Goal: Transaction & Acquisition: Purchase product/service

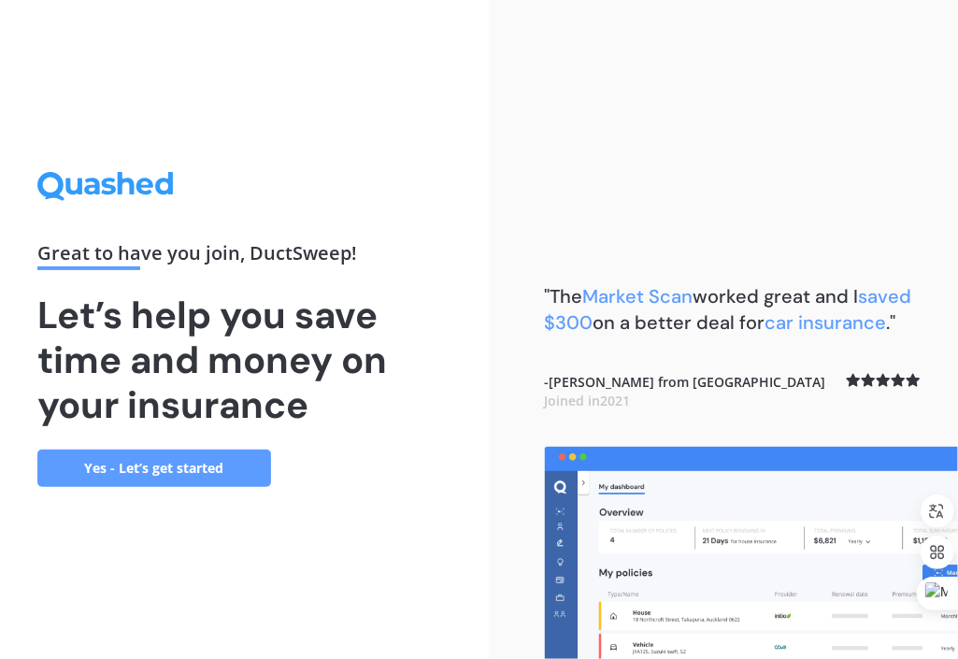
click at [152, 464] on link "Yes - Let’s get started" at bounding box center [154, 467] width 234 height 37
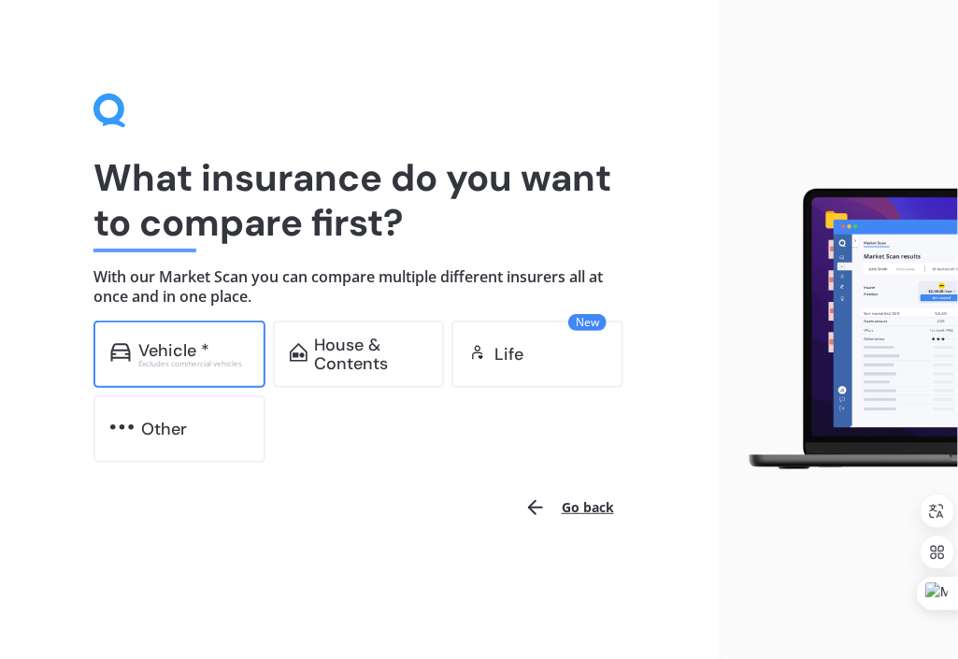
click at [193, 373] on div "Vehicle * Excludes commercial vehicles" at bounding box center [179, 353] width 172 height 67
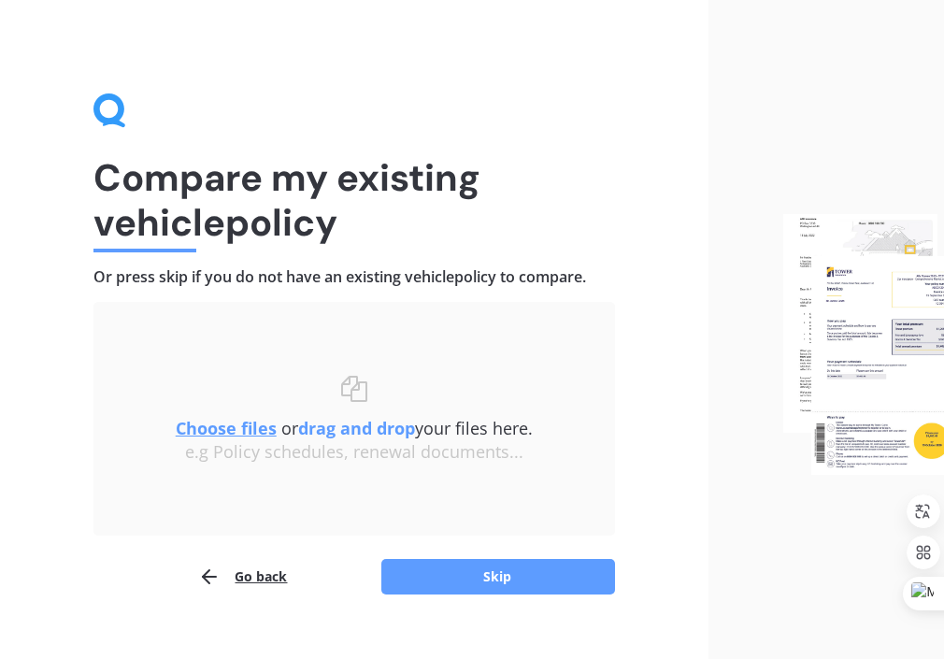
scroll to position [28, 0]
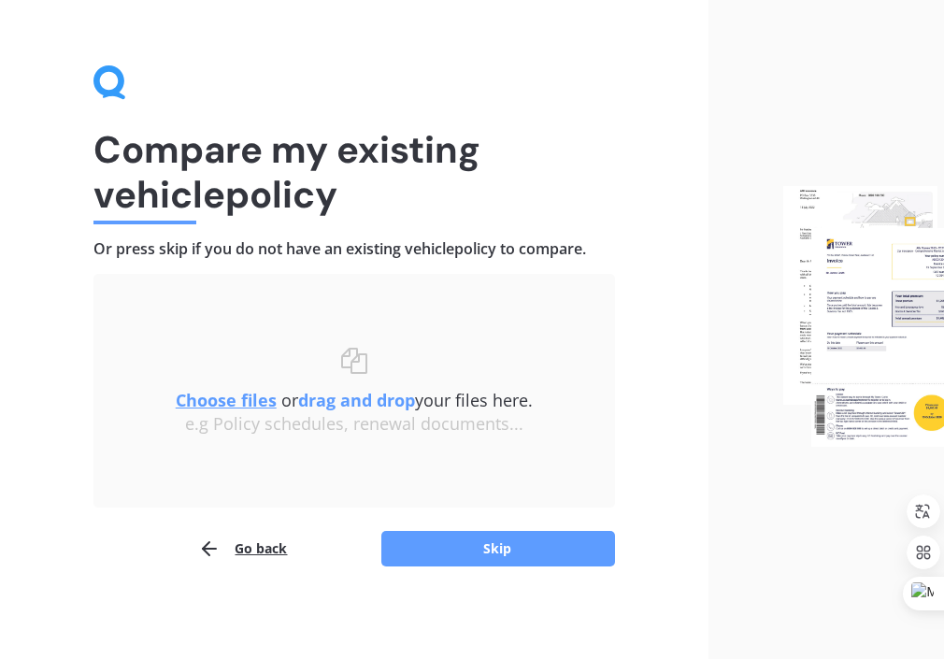
click at [500, 569] on div "Compare my existing vehicle policy Or press skip if you do not have an existing…" at bounding box center [354, 316] width 708 height 689
click at [477, 522] on div "Uploading Choose files or drag and drop your files here. Choose files or photos…" at bounding box center [353, 420] width 521 height 293
click at [481, 543] on button "Skip" at bounding box center [498, 549] width 234 height 36
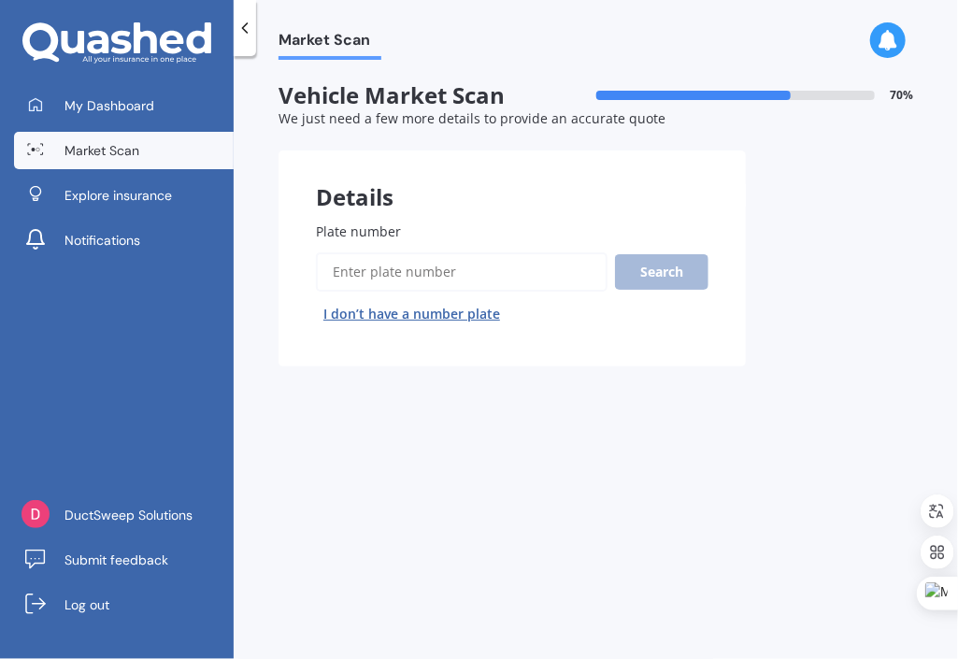
click at [408, 273] on input "Plate number" at bounding box center [461, 271] width 291 height 39
type input "mcm213"
click at [649, 274] on button "Search" at bounding box center [661, 272] width 93 height 36
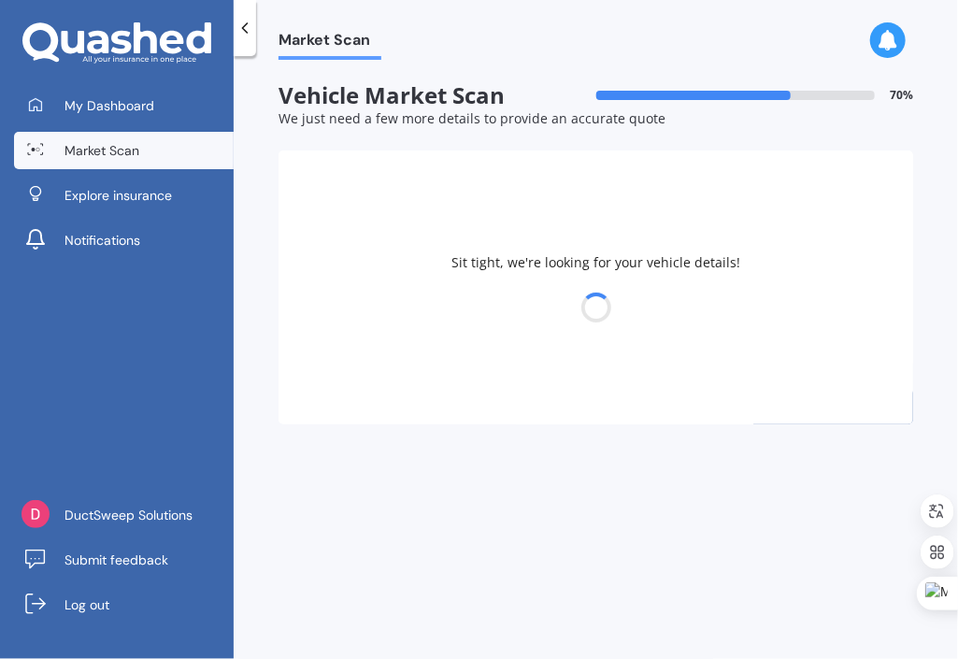
select select "AUDI"
select select "A4"
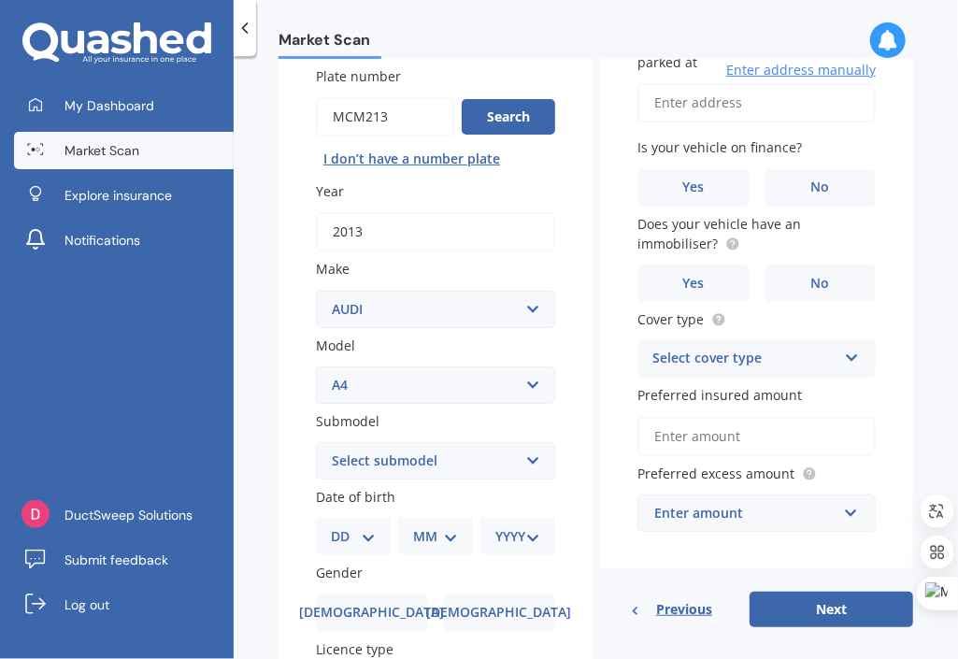
scroll to position [196, 0]
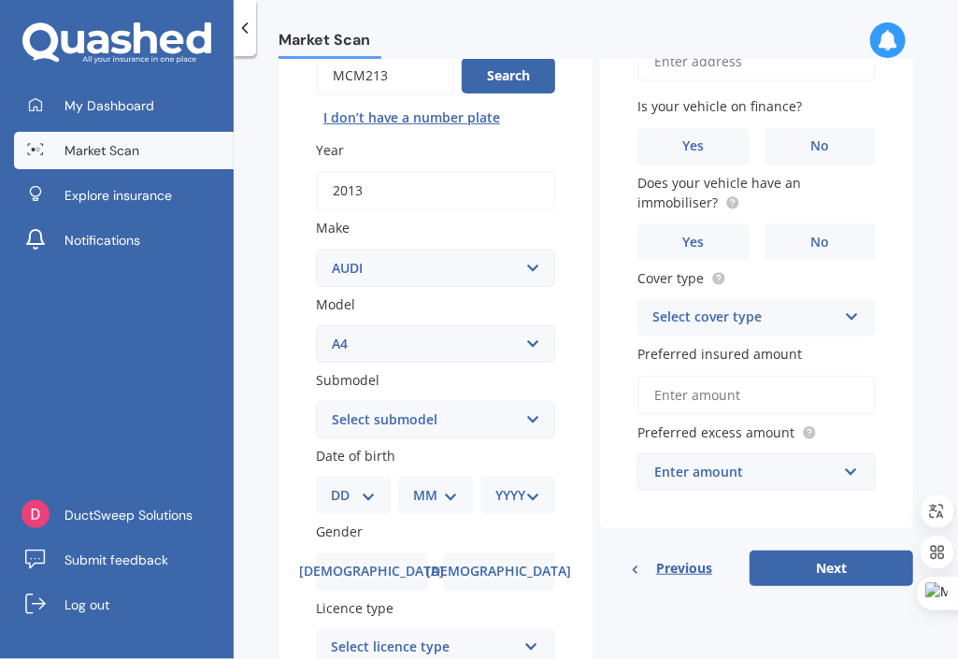
click at [503, 404] on select "Select submodel 1.8 1.8 T Multitronic 1.8 T Quattro 1.8 Turbo 1.9 TDI 2 2.0 T Q…" at bounding box center [435, 419] width 239 height 37
select select "1.8 TURBO"
click at [316, 401] on select "Select submodel 1.8 1.8 T Multitronic 1.8 T Quattro 1.8 Turbo 1.9 TDI 2 2.0 T Q…" at bounding box center [435, 419] width 239 height 37
click at [355, 487] on select "DD 01 02 03 04 05 06 07 08 09 10 11 12 13 14 15 16 17 18 19 20 21 22 23 24 25 2…" at bounding box center [353, 495] width 45 height 21
select select "30"
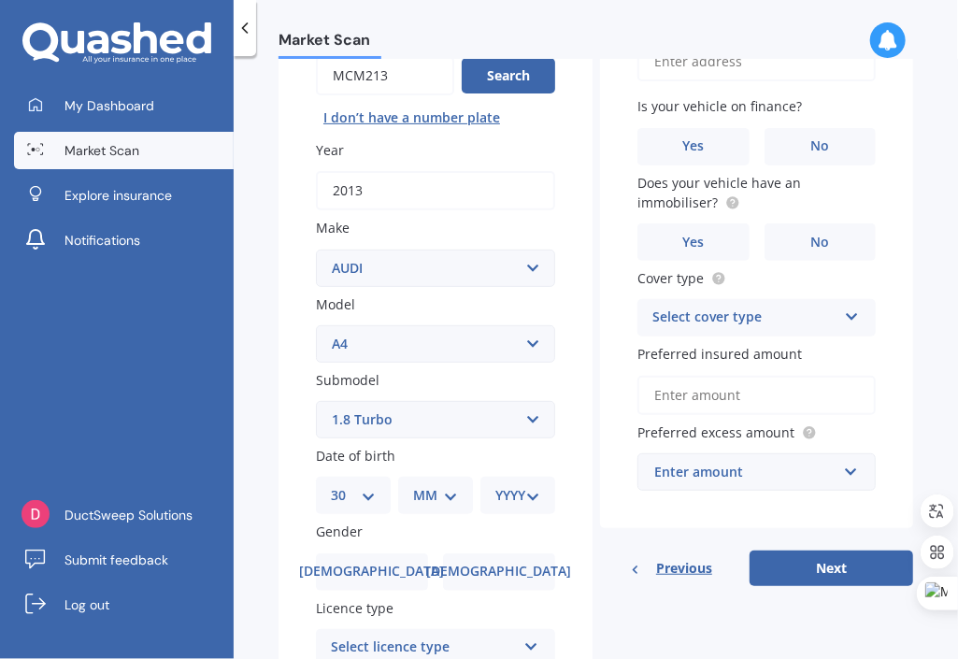
click at [345, 485] on select "DD 01 02 03 04 05 06 07 08 09 10 11 12 13 14 15 16 17 18 19 20 21 22 23 24 25 2…" at bounding box center [353, 495] width 45 height 21
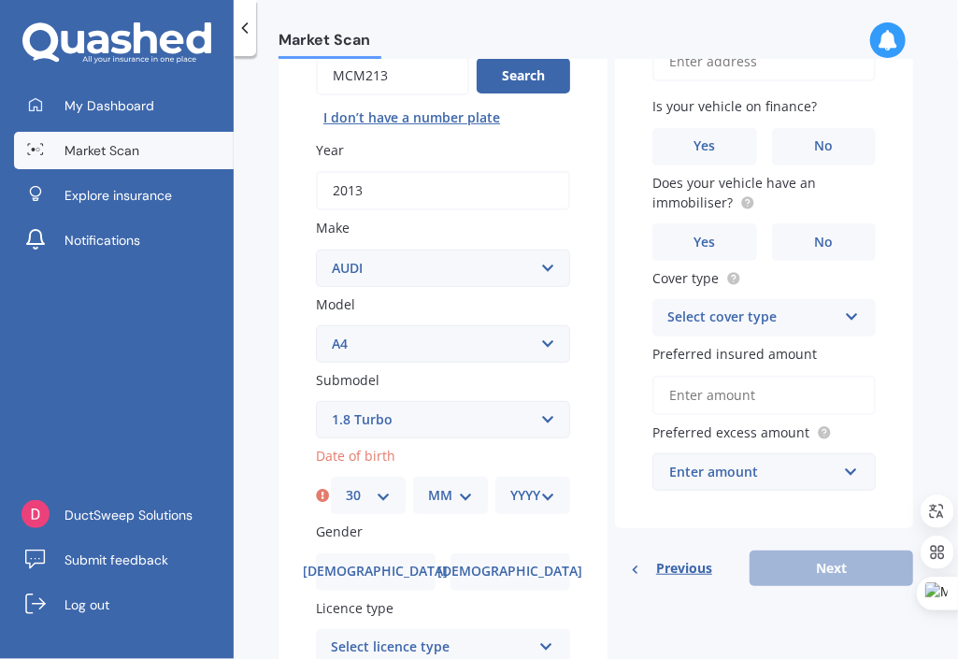
click at [453, 498] on select "MM 01 02 03 04 05 06 07 08 09 10 11 12" at bounding box center [450, 495] width 45 height 21
select select "04"
click at [428, 485] on select "MM 01 02 03 04 05 06 07 08 09 10 11 12" at bounding box center [450, 495] width 45 height 21
click at [548, 479] on div "YYYY 2025 2024 2023 2022 2021 2020 2019 2018 2017 2016 2015 2014 2013 2012 2011…" at bounding box center [532, 494] width 75 height 37
click at [532, 504] on select "YYYY 2025 2024 2023 2022 2021 2020 2019 2018 2017 2016 2015 2014 2013 2012 2011…" at bounding box center [532, 495] width 45 height 21
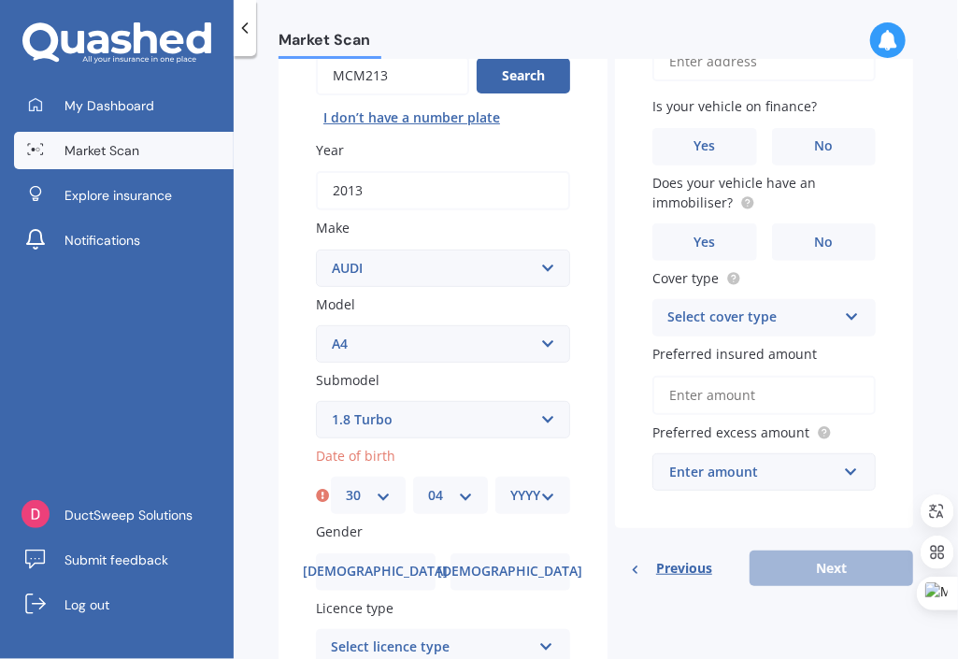
select select "1976"
click at [510, 485] on select "YYYY 2025 2024 2023 2022 2021 2020 2019 2018 2017 2016 2015 2014 2013 2012 2011…" at bounding box center [532, 495] width 45 height 21
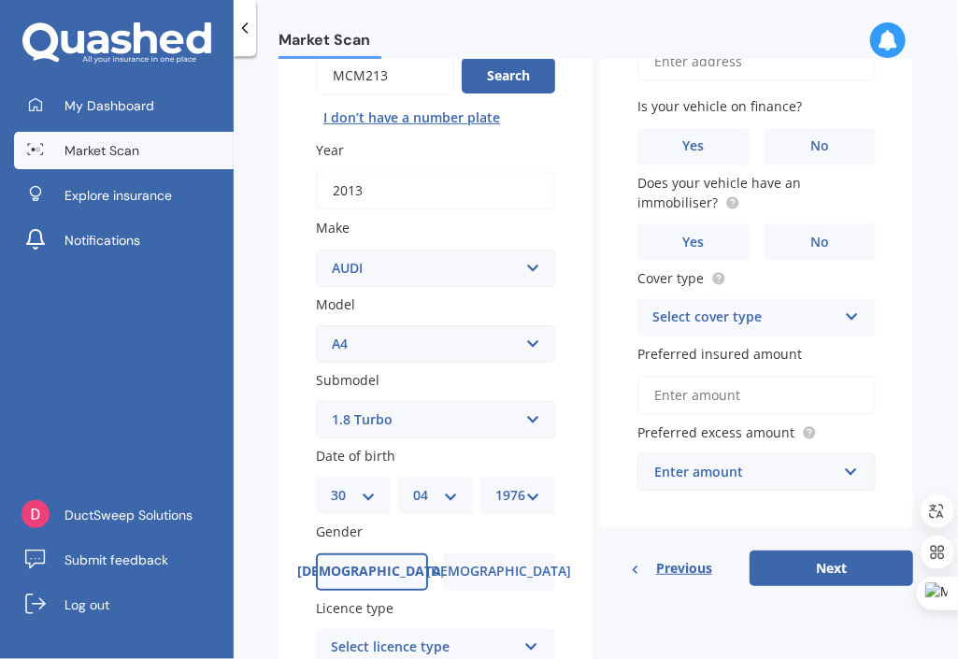
click at [361, 585] on label "[DEMOGRAPHIC_DATA]" at bounding box center [372, 571] width 112 height 37
click at [0, 0] on input "[DEMOGRAPHIC_DATA]" at bounding box center [0, 0] width 0 height 0
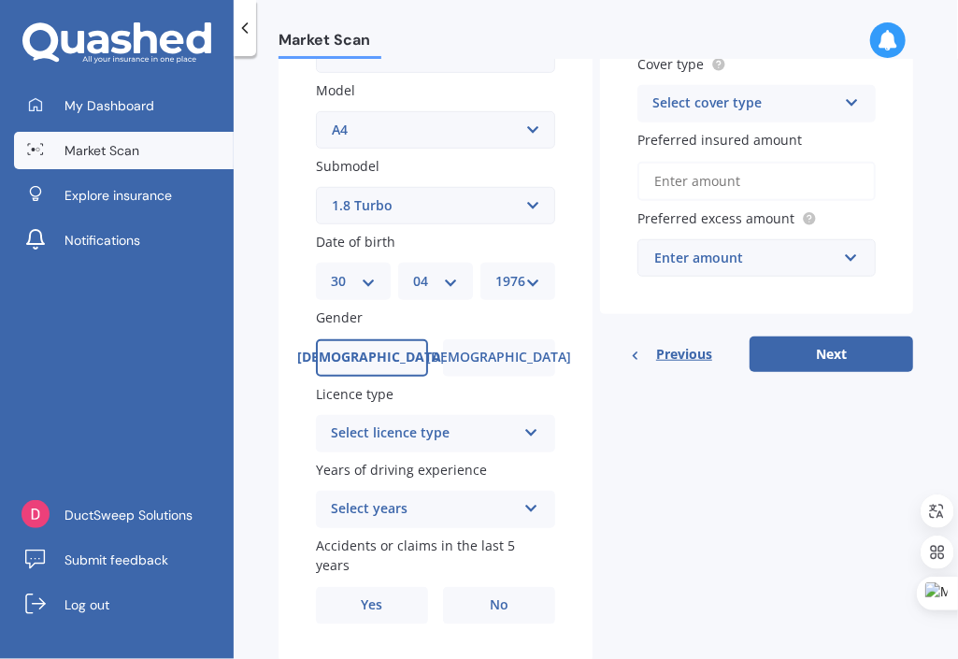
scroll to position [411, 0]
click at [435, 445] on div "Select licence type NZ Full NZ Restricted NZ Learners [GEOGRAPHIC_DATA] [GEOGRA…" at bounding box center [435, 432] width 239 height 37
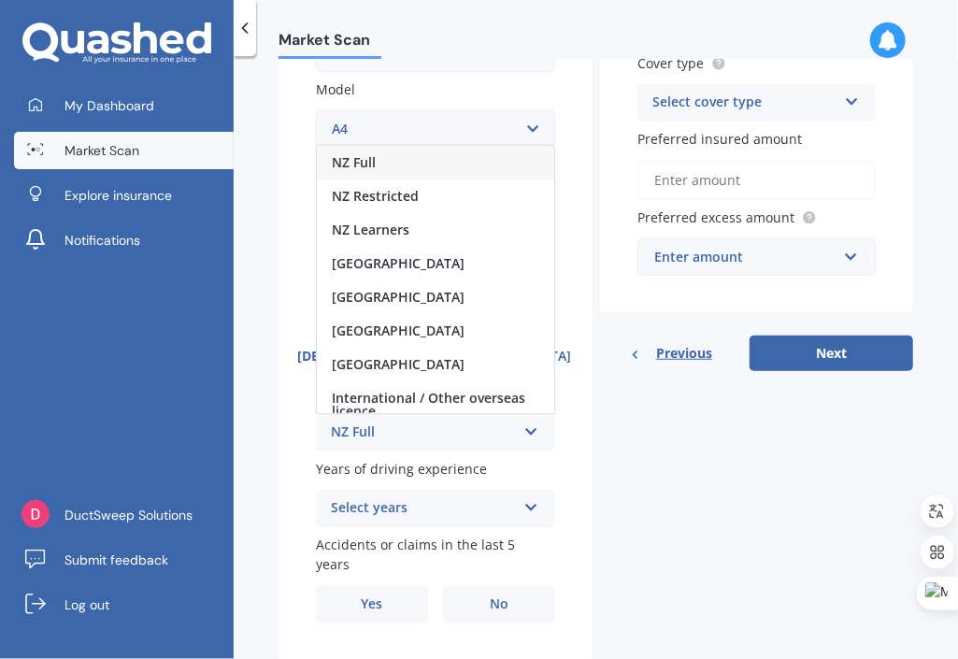
click at [395, 155] on div "NZ Full" at bounding box center [435, 163] width 237 height 34
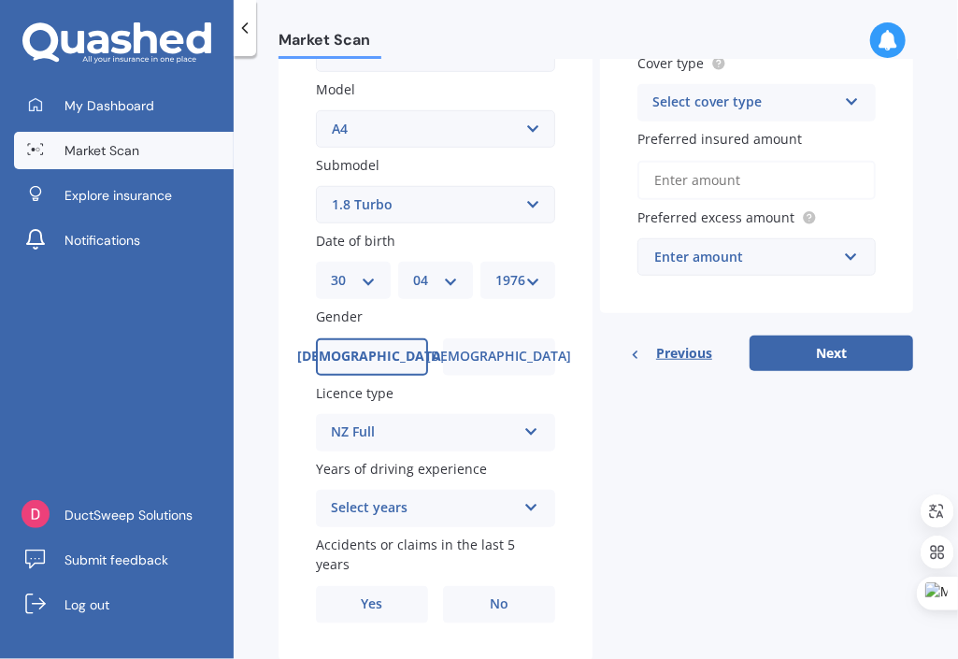
click at [494, 520] on div "Select years 5 or more years 4 years 3 years 2 years 1 year" at bounding box center [435, 508] width 239 height 37
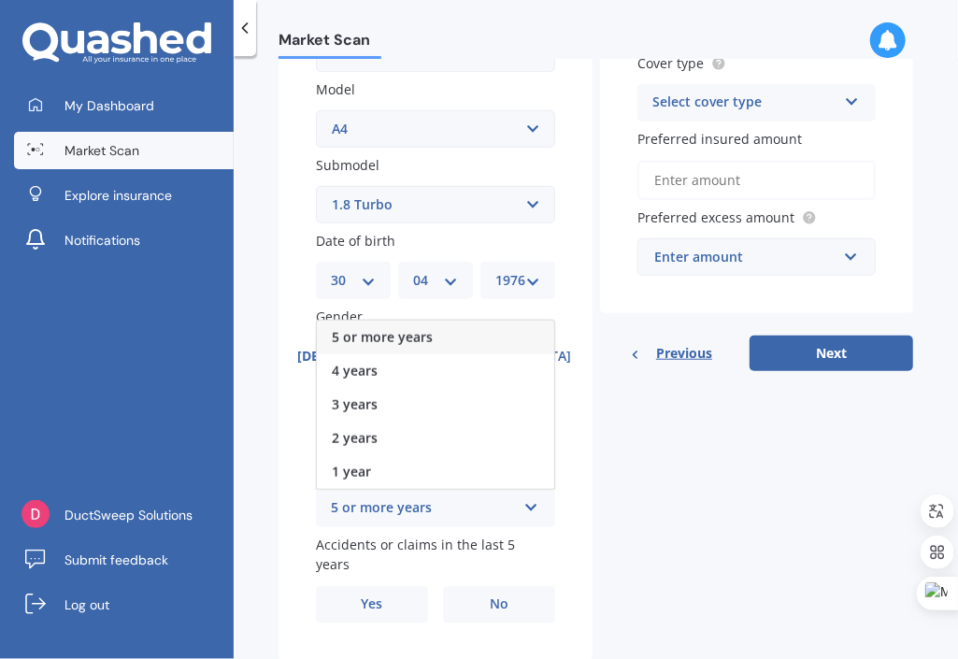
click at [438, 335] on div "5 or more years" at bounding box center [435, 337] width 237 height 34
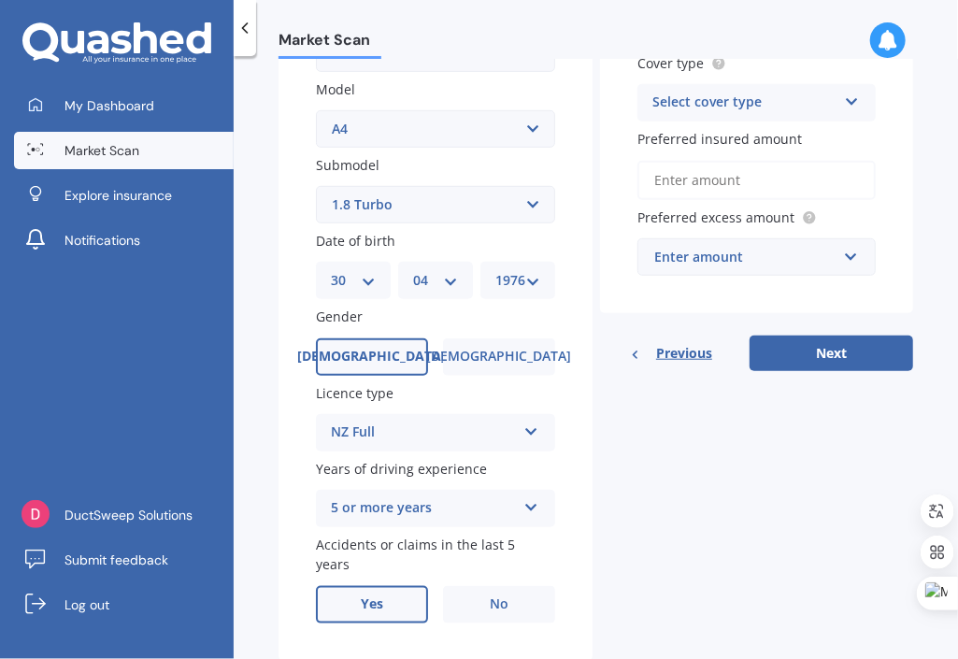
click at [368, 586] on label "Yes" at bounding box center [372, 604] width 112 height 37
click at [0, 0] on input "Yes" at bounding box center [0, 0] width 0 height 0
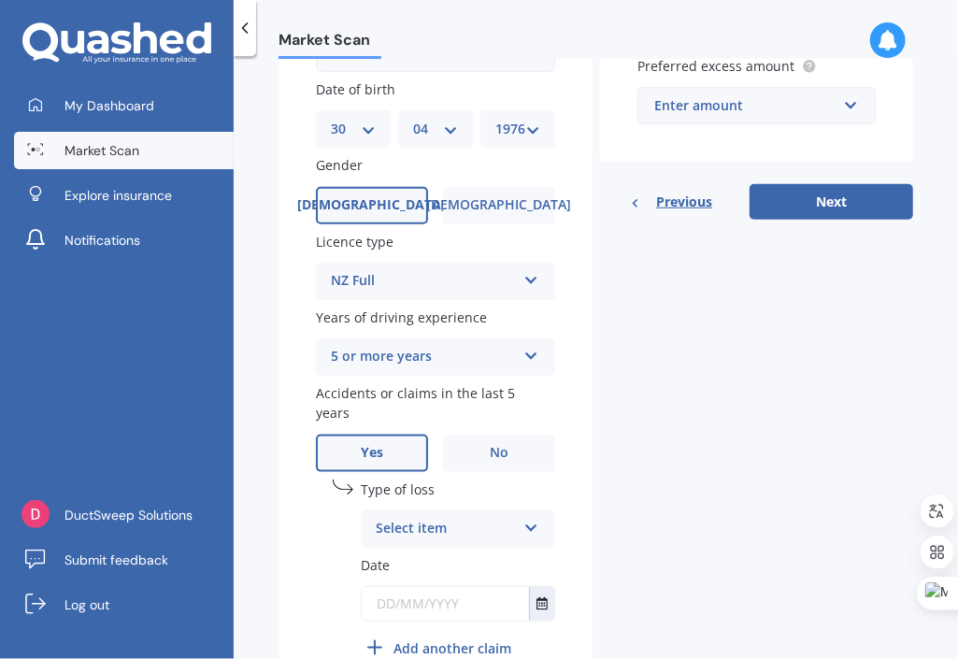
scroll to position [572, 0]
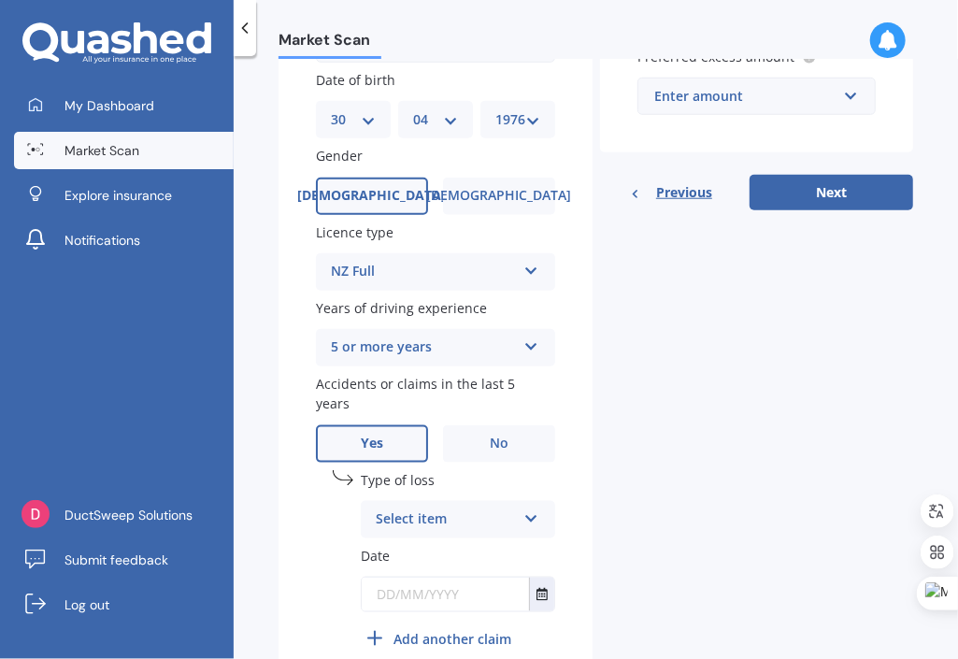
click at [477, 521] on div "Type of loss Select item At fault accident Not at fault accident Date" at bounding box center [458, 544] width 194 height 149
click at [475, 511] on div "Select item" at bounding box center [446, 519] width 140 height 22
click at [473, 547] on span "At fault accident" at bounding box center [430, 556] width 106 height 18
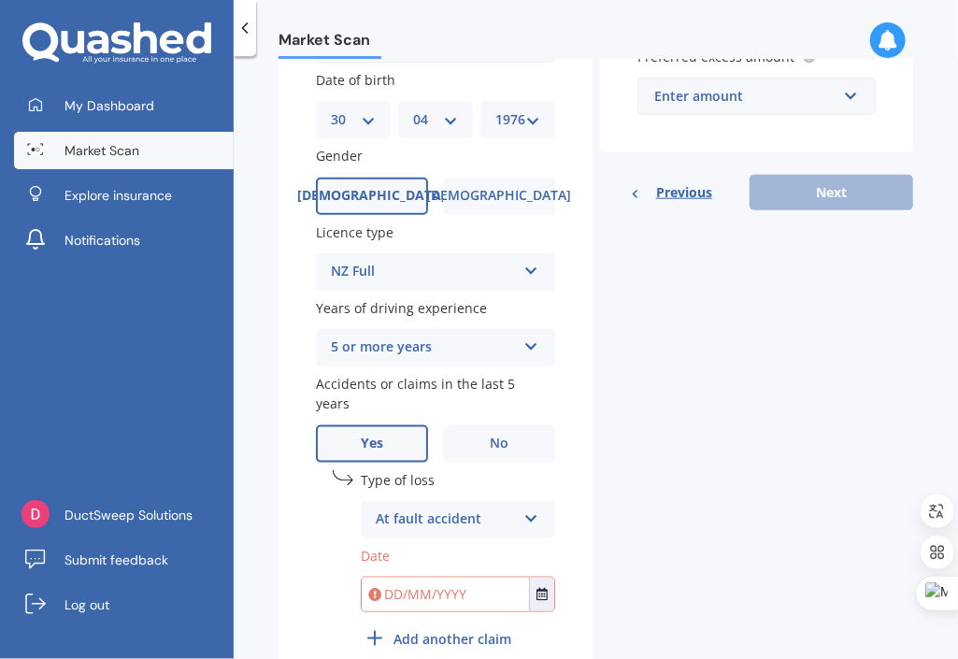
click at [398, 583] on input "text" at bounding box center [445, 594] width 167 height 34
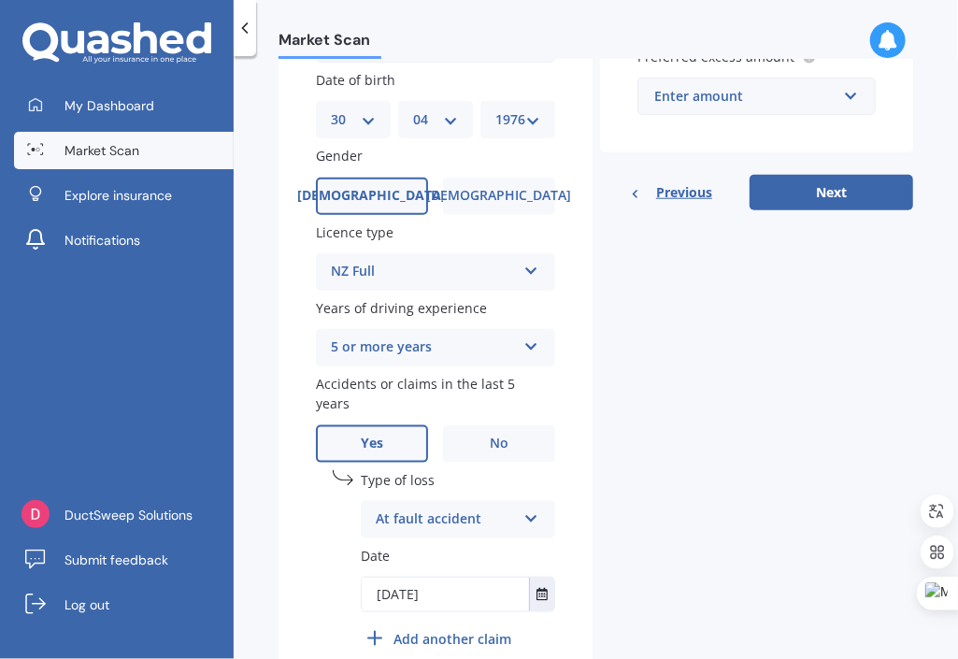
click at [417, 577] on input "[DATE]" at bounding box center [445, 594] width 167 height 34
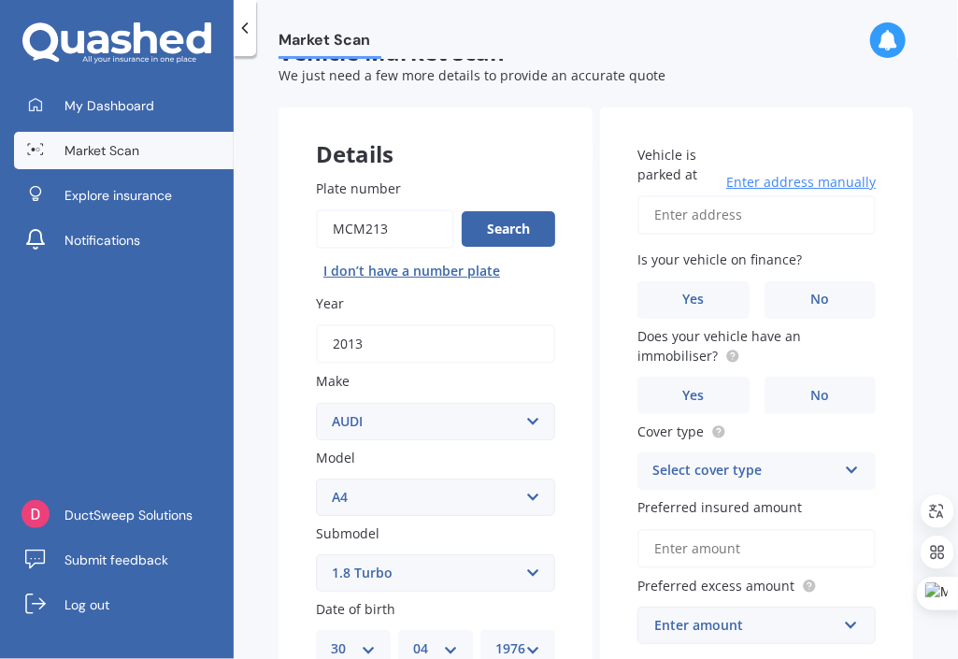
scroll to position [50, 0]
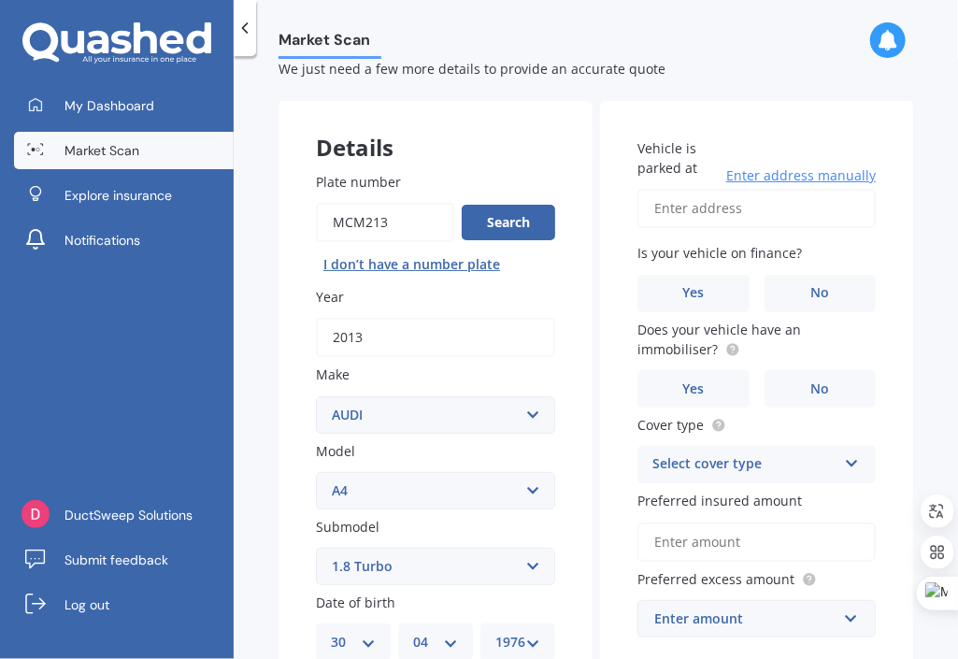
type input "[DATE]"
click at [715, 214] on input "Vehicle is parked at" at bounding box center [756, 208] width 238 height 39
type input "[STREET_ADDRESS][PERSON_NAME] [GEOGRAPHIC_DATA]"
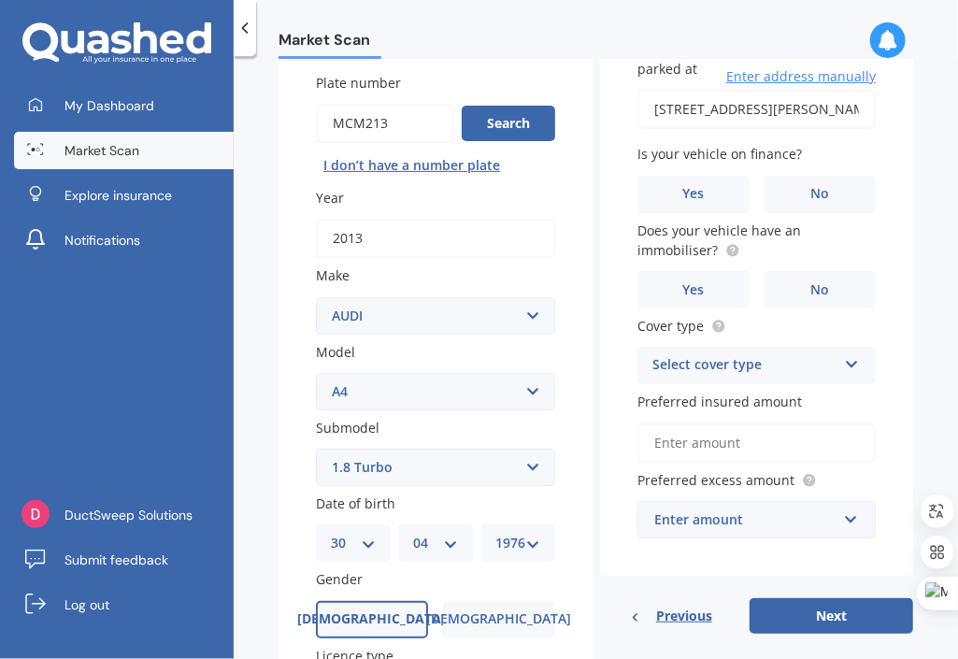
scroll to position [168, 0]
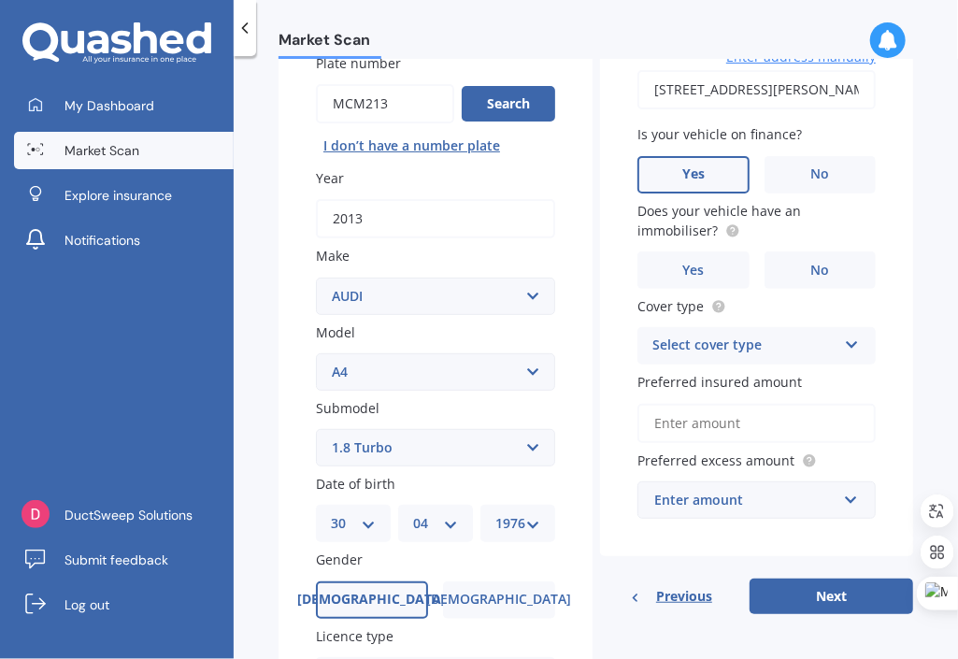
click at [682, 170] on span "Yes" at bounding box center [693, 174] width 22 height 16
click at [0, 0] on input "Yes" at bounding box center [0, 0] width 0 height 0
click at [678, 255] on label "Yes" at bounding box center [693, 269] width 112 height 37
click at [0, 0] on input "Yes" at bounding box center [0, 0] width 0 height 0
click at [697, 331] on div "Select cover type Comprehensive Third Party, Fire & Theft Third Party" at bounding box center [756, 345] width 238 height 37
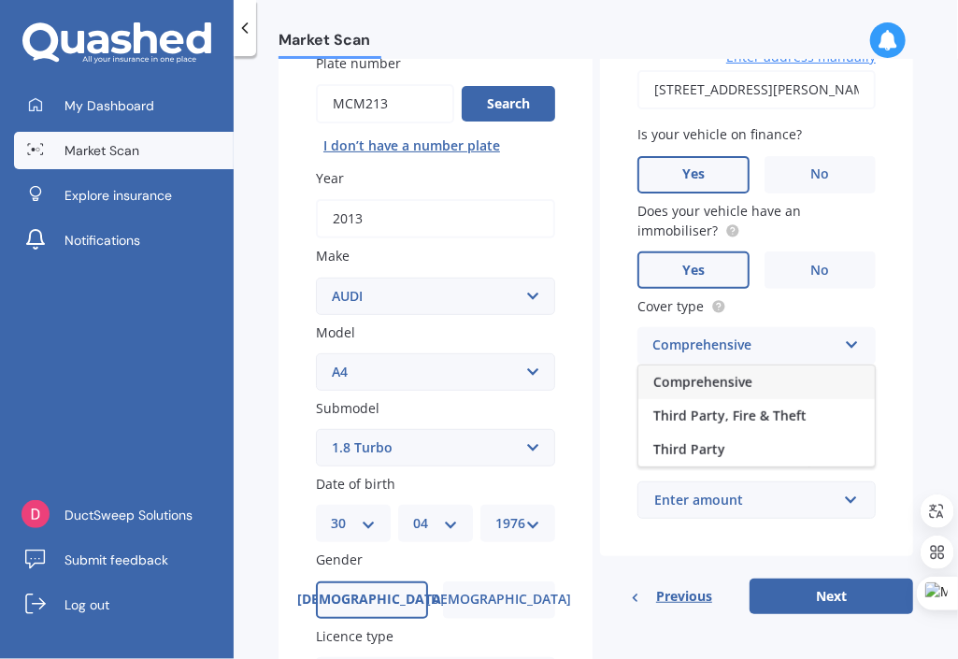
click at [697, 373] on div "Comprehensive" at bounding box center [756, 382] width 236 height 34
click at [622, 398] on div "Vehicle is parked at [STREET_ADDRESS][PERSON_NAME] 뉴질랜드 Enter address manually …" at bounding box center [756, 269] width 313 height 574
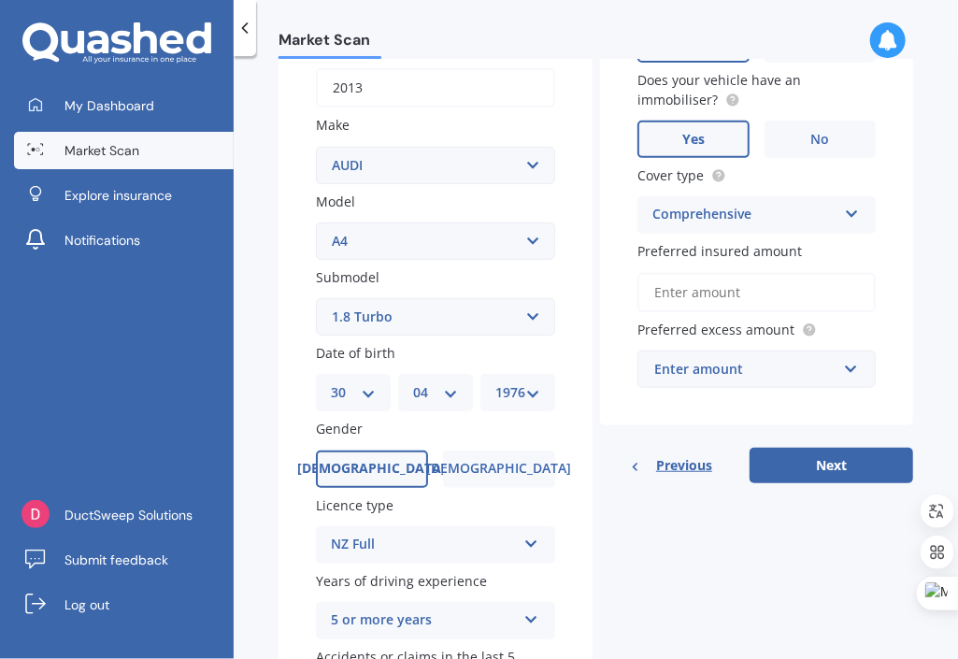
scroll to position [303, 0]
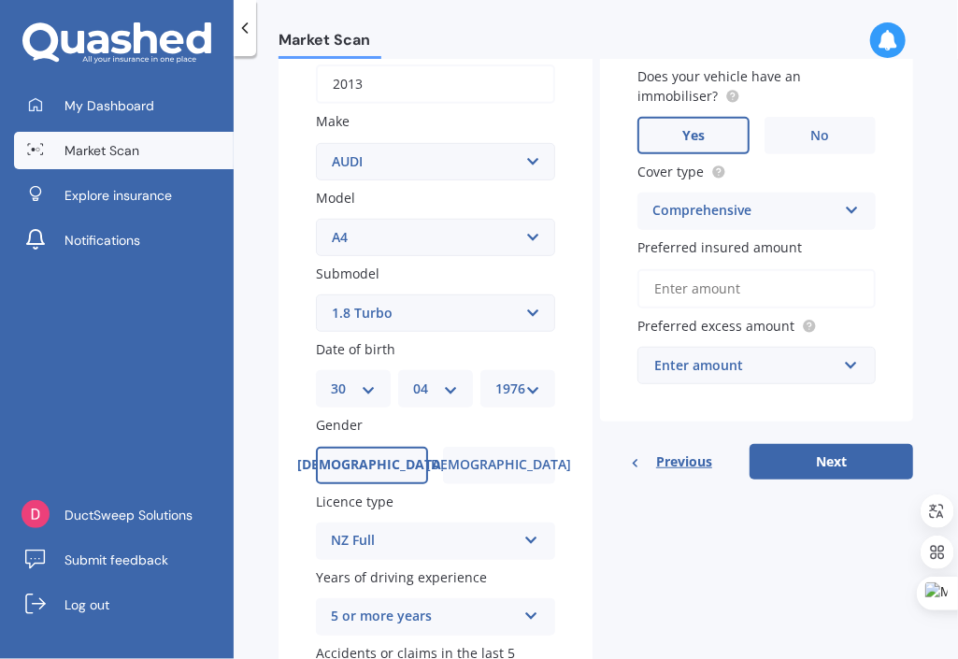
click at [661, 304] on input "Preferred insured amount" at bounding box center [756, 288] width 238 height 39
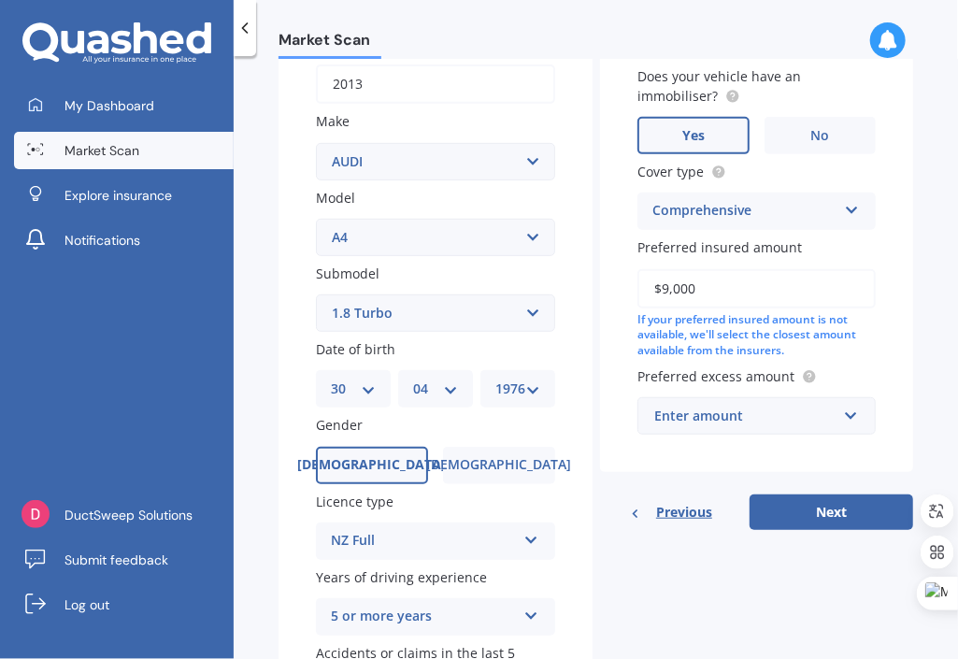
type input "$9,000"
click at [625, 315] on div "Vehicle is parked at [STREET_ADDRESS][PERSON_NAME] 뉴질랜드 Enter address manually …" at bounding box center [756, 160] width 313 height 624
click at [675, 411] on div "Enter amount" at bounding box center [745, 415] width 182 height 21
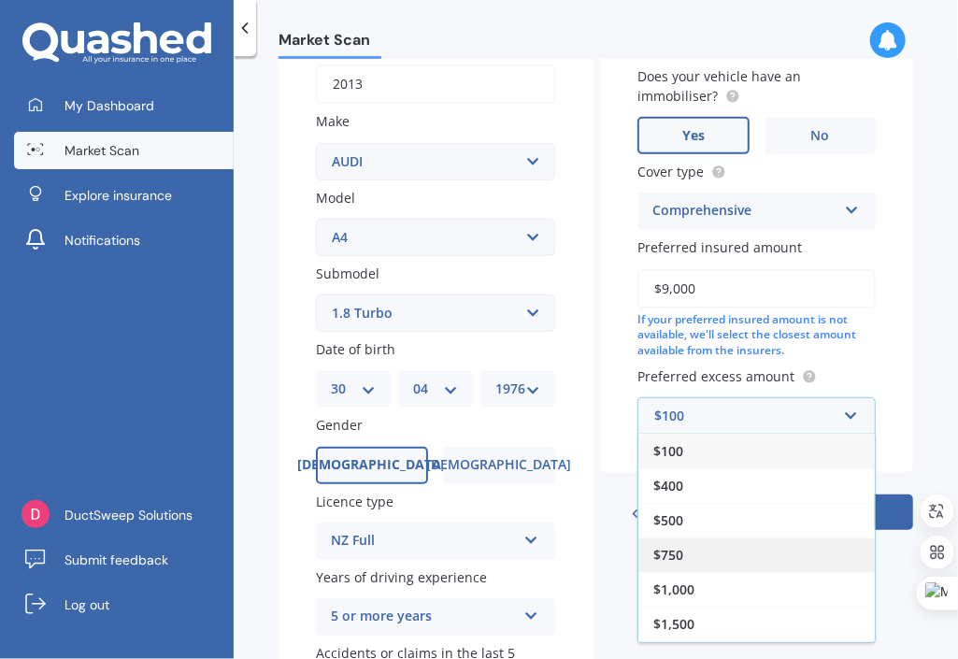
click at [697, 541] on div "$750" at bounding box center [756, 554] width 236 height 35
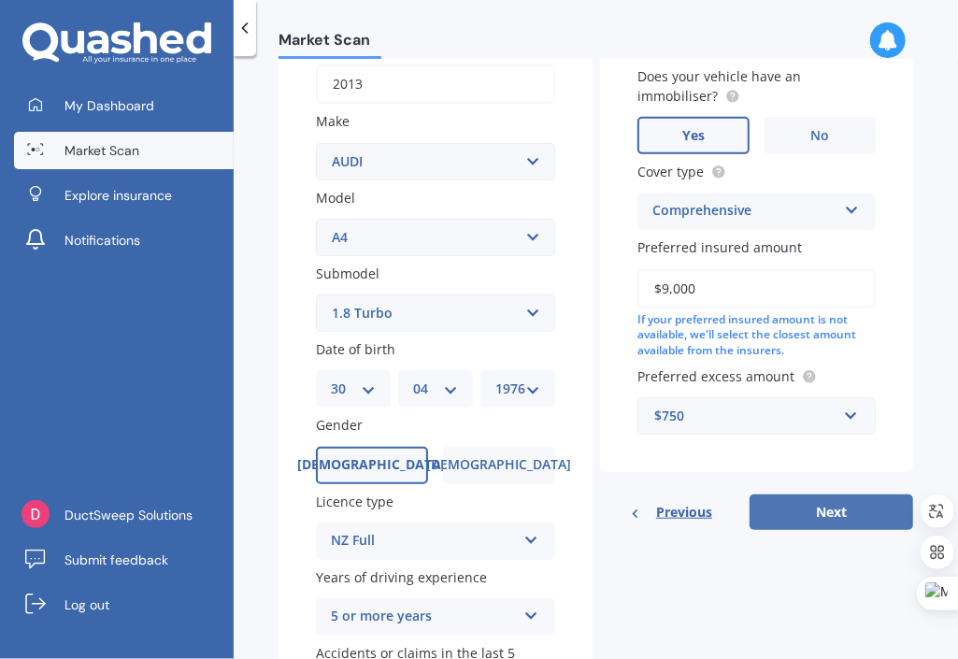
click at [847, 505] on button "Next" at bounding box center [830, 512] width 163 height 36
select select "30"
select select "04"
select select "1976"
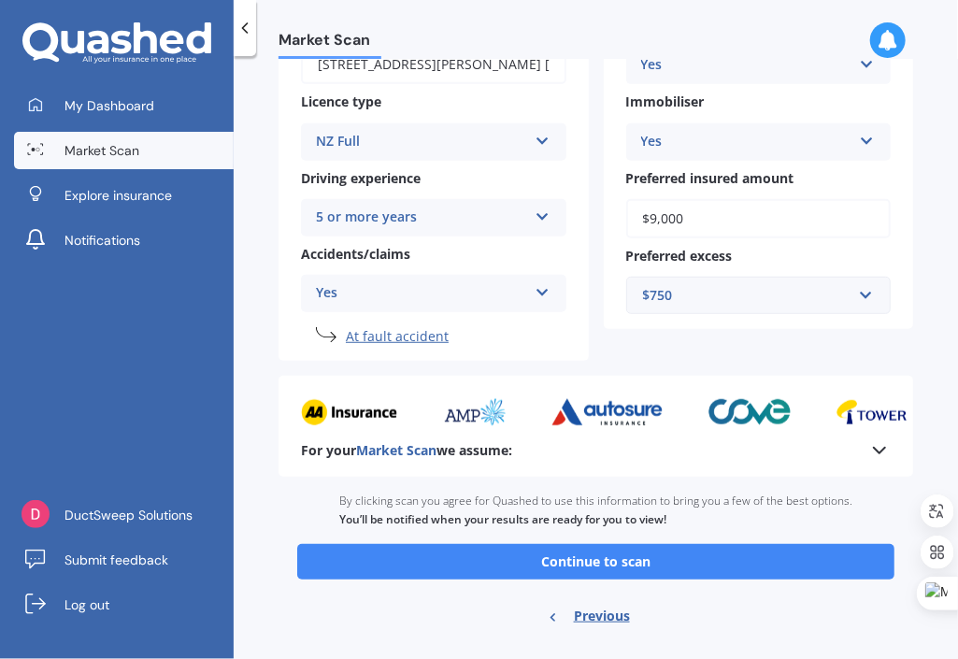
scroll to position [364, 0]
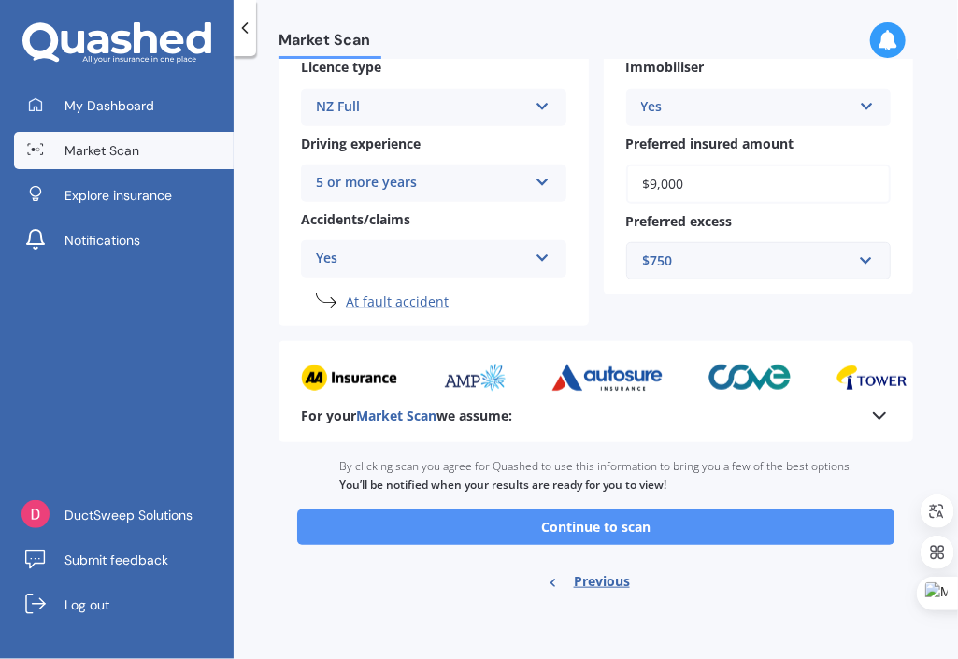
click at [555, 529] on button "Continue to scan" at bounding box center [595, 527] width 597 height 36
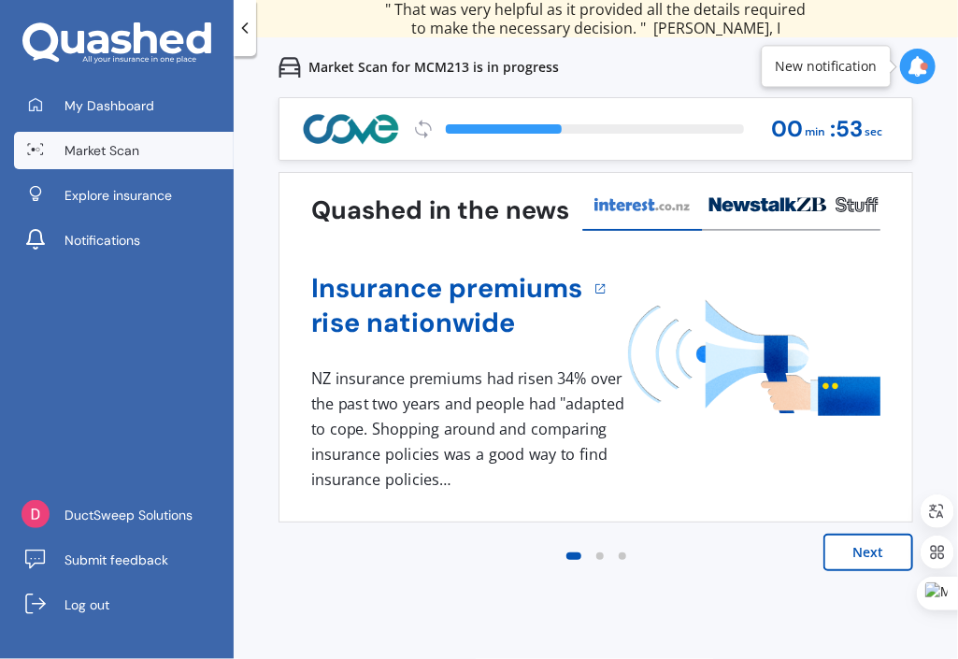
click at [598, 550] on div at bounding box center [600, 556] width 22 height 22
click at [598, 552] on div at bounding box center [599, 555] width 7 height 7
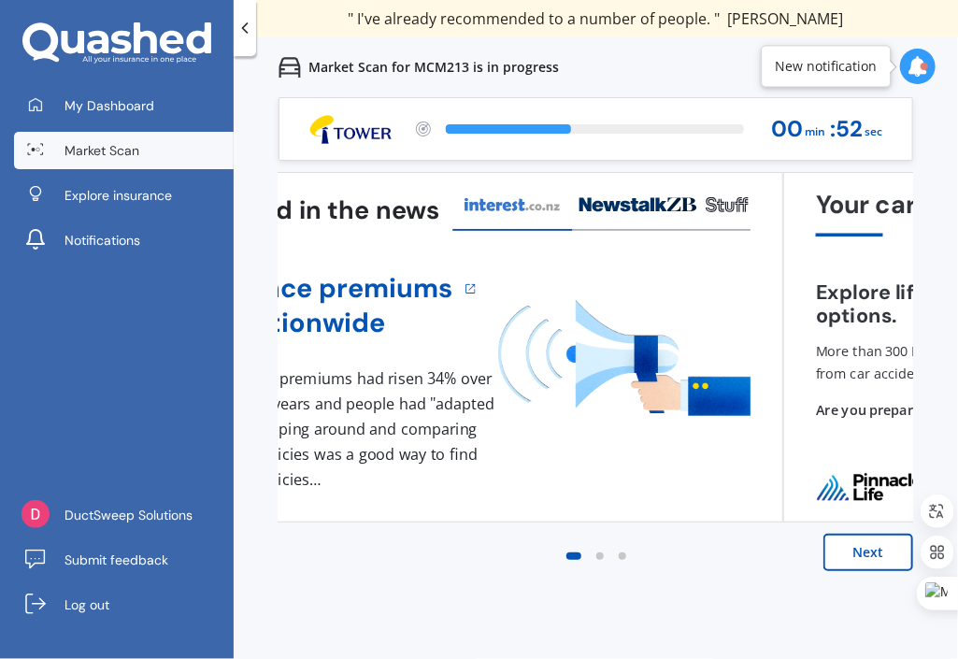
drag, startPoint x: 775, startPoint y: 446, endPoint x: 547, endPoint y: 499, distance: 235.0
click at [547, 499] on div "Insurance premiums rise nationwide 1 NZ insurance premiums had risen 34% over t…" at bounding box center [465, 378] width 569 height 295
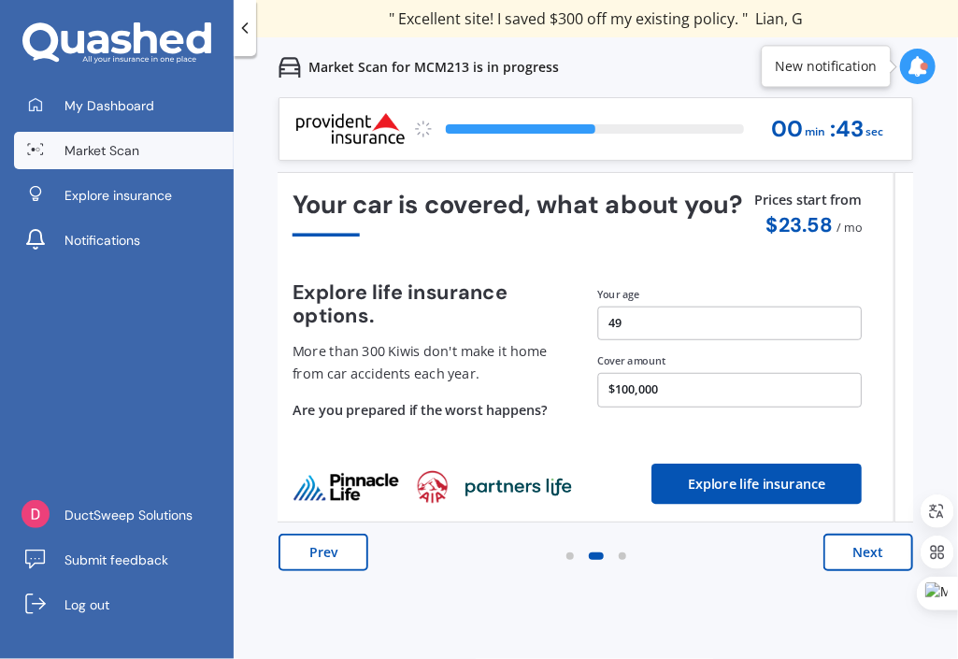
drag, startPoint x: 666, startPoint y: 390, endPoint x: 361, endPoint y: 445, distance: 310.4
click at [361, 445] on div "Your car is covered, what about you? Explore life insurance options. More than …" at bounding box center [576, 348] width 569 height 314
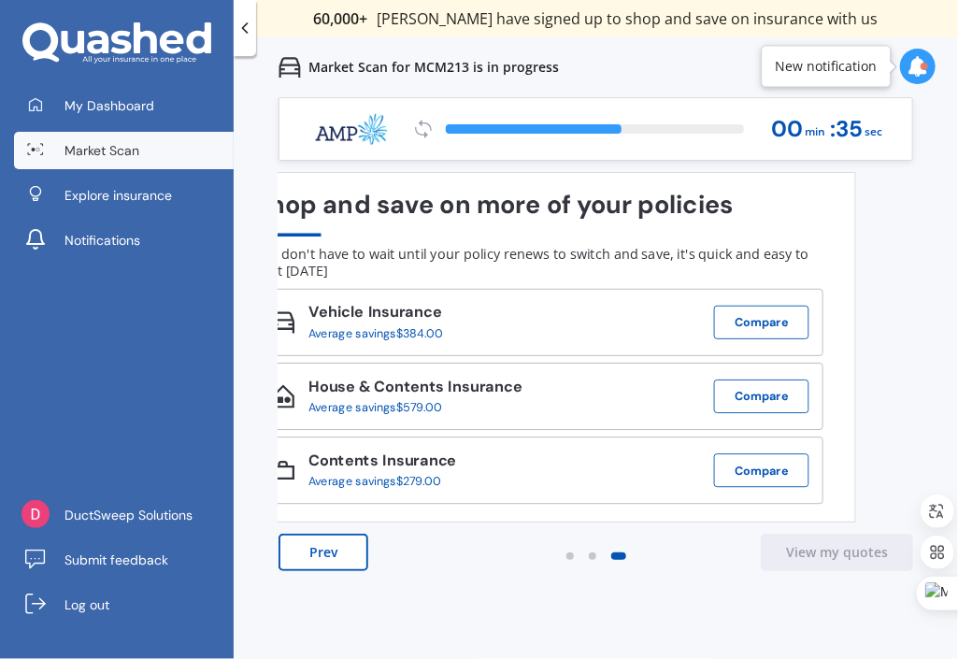
drag, startPoint x: 719, startPoint y: 345, endPoint x: 485, endPoint y: 367, distance: 235.6
click at [485, 367] on div "Vehicle Insurance Average savings $384.00 Compare House & Contents Insurance Av…" at bounding box center [538, 396] width 569 height 215
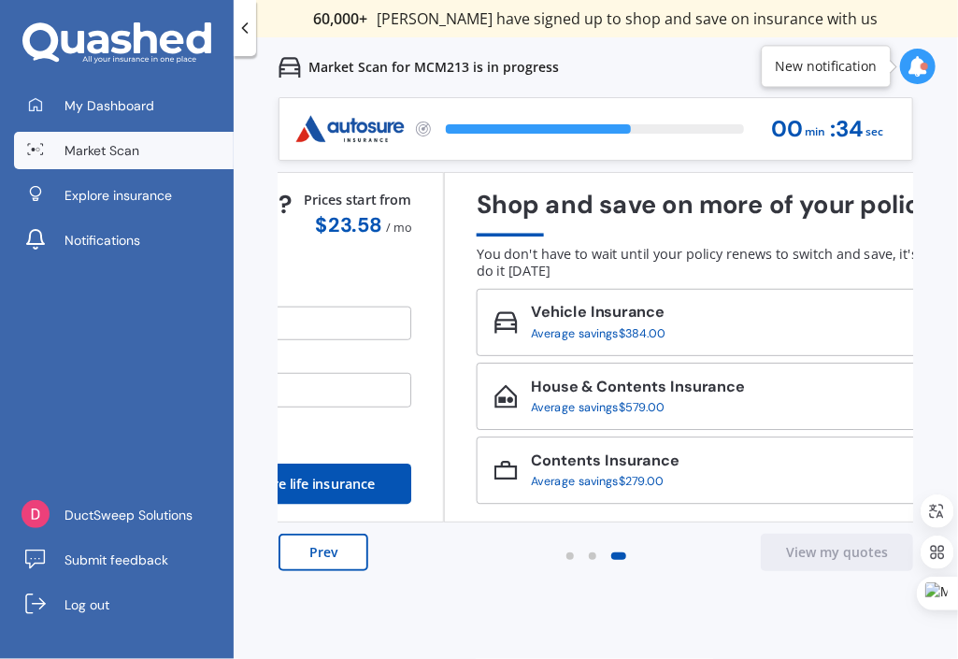
drag, startPoint x: 485, startPoint y: 367, endPoint x: 650, endPoint y: 354, distance: 165.9
click at [650, 354] on div "Vehicle Insurance Average savings $384.00 Compare House & Contents Insurance Av…" at bounding box center [760, 396] width 569 height 215
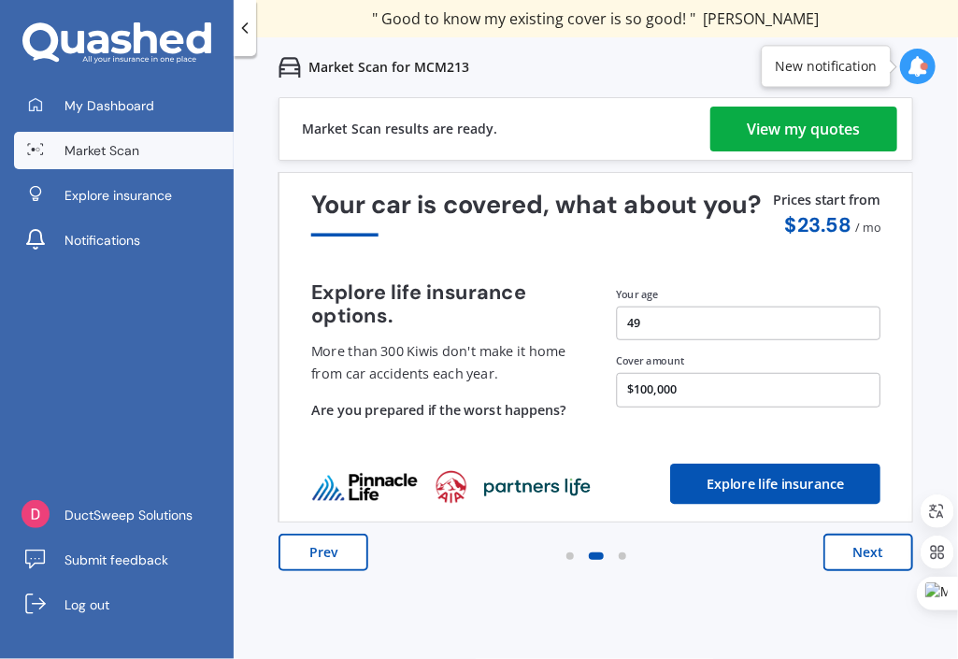
click at [743, 123] on link "View my quotes" at bounding box center [803, 129] width 187 height 45
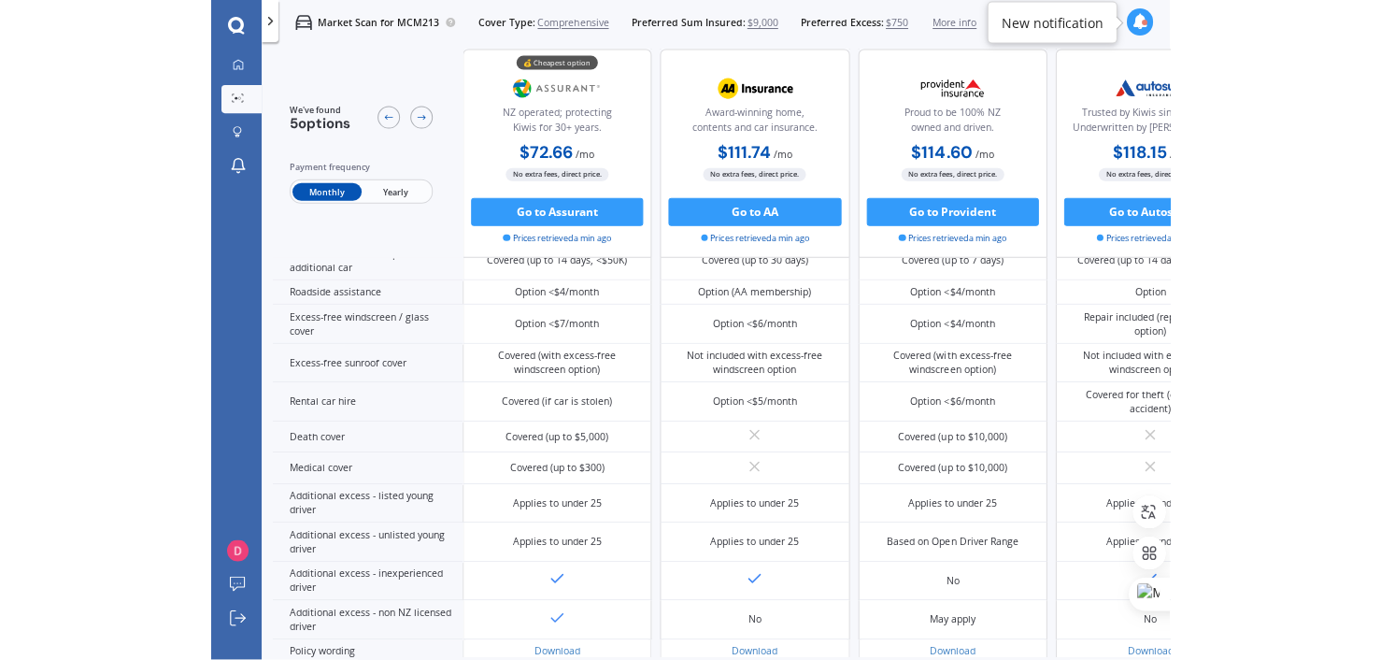
scroll to position [726, 0]
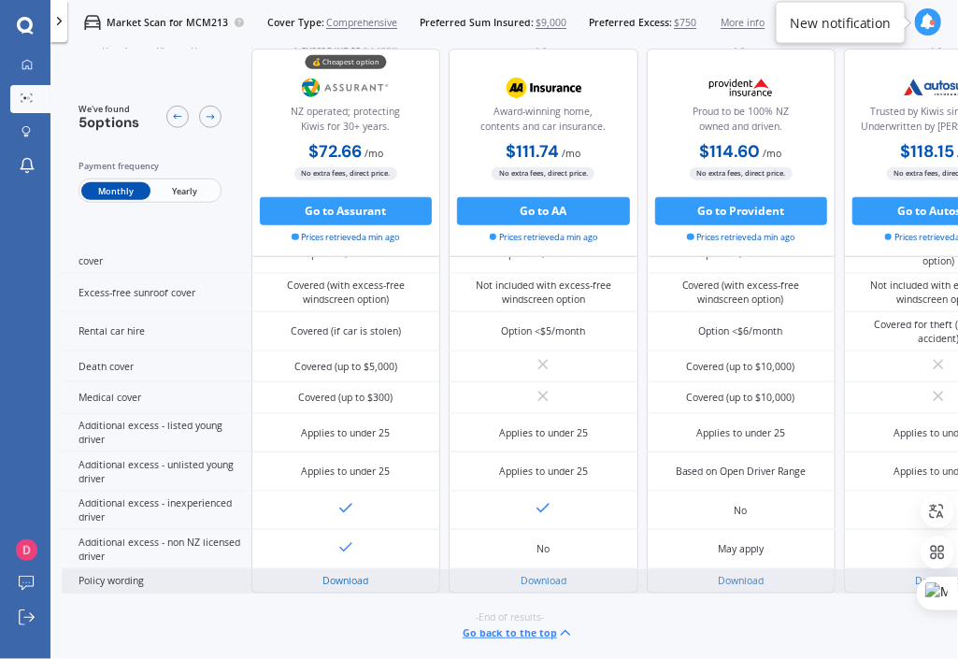
click at [348, 575] on link "Download" at bounding box center [345, 580] width 46 height 13
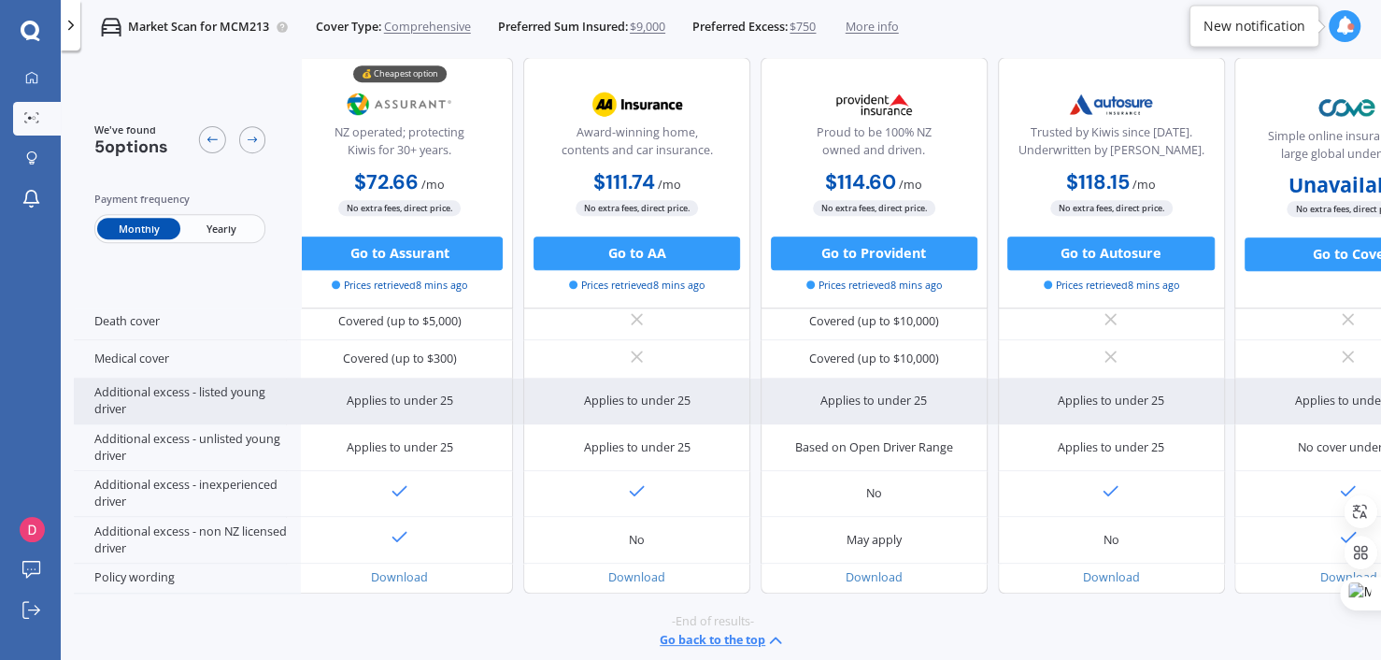
scroll to position [846, 0]
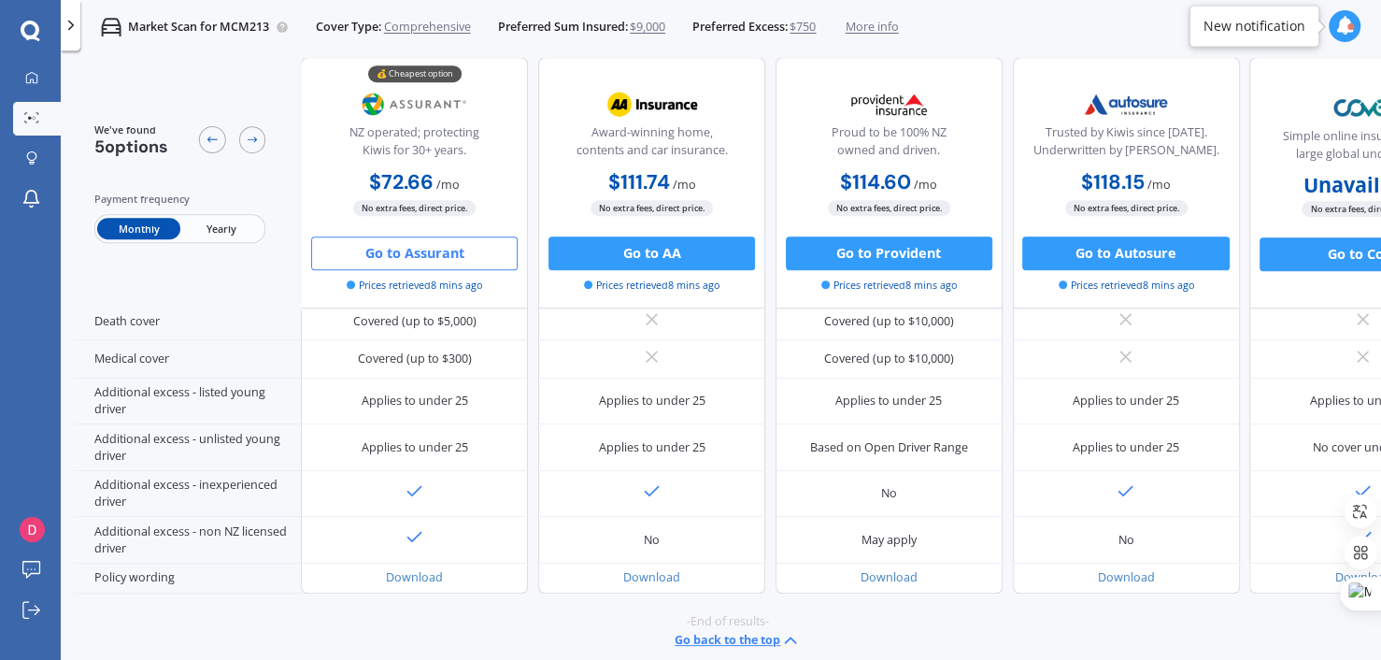
click at [386, 264] on button "Go to Assurant" at bounding box center [414, 254] width 206 height 34
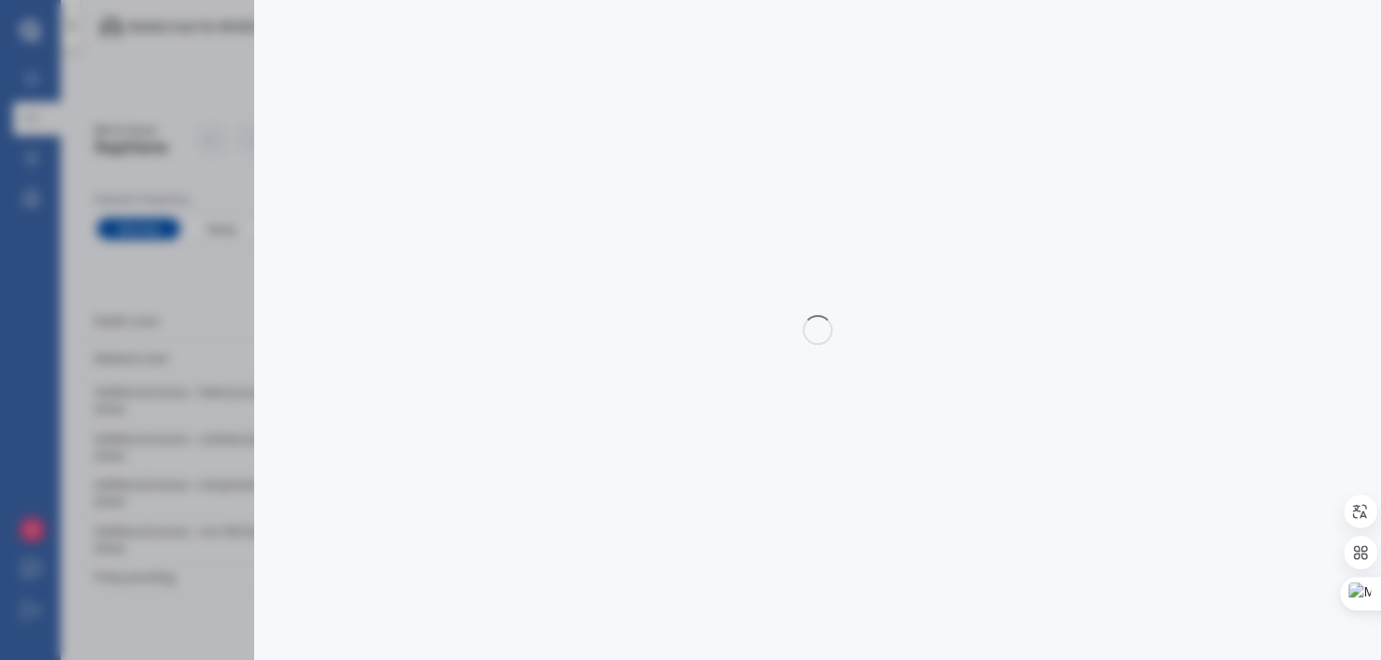
select select "Monthly"
select select "full"
select select "500.00"
select select "North Shore"
select select "AUDI"
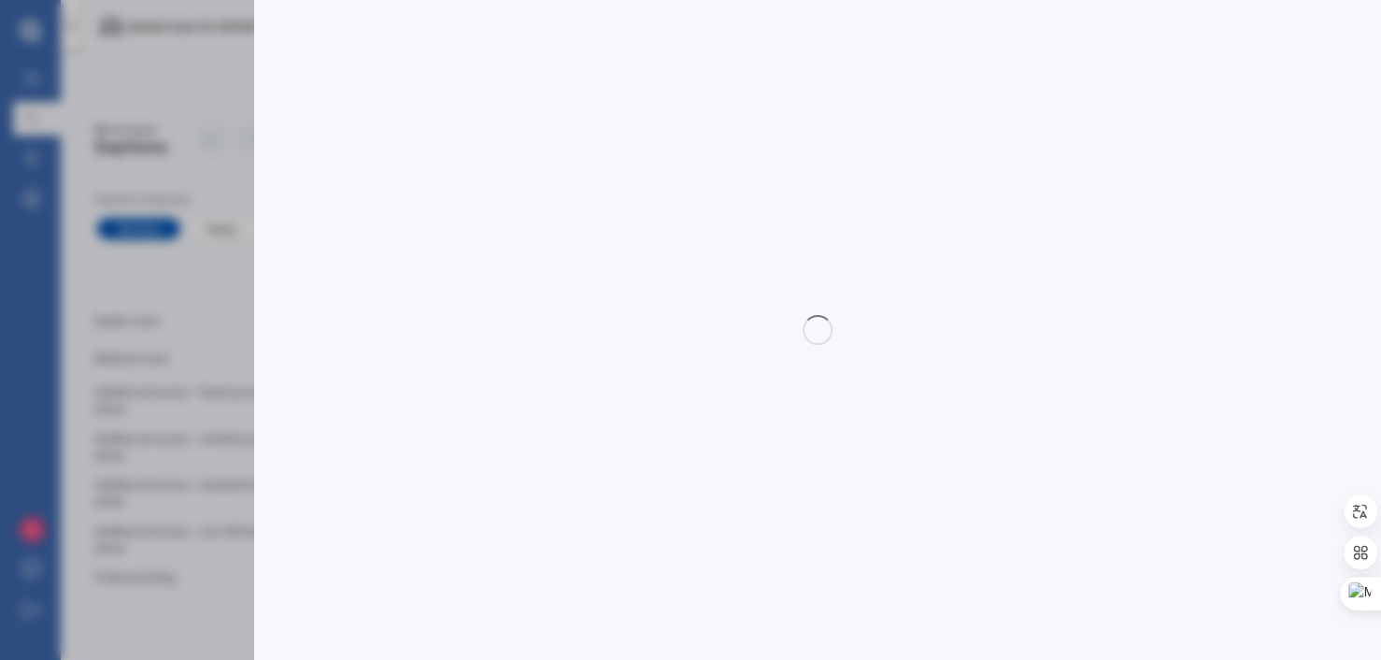
select select "A4"
select select "1.8 TURBO"
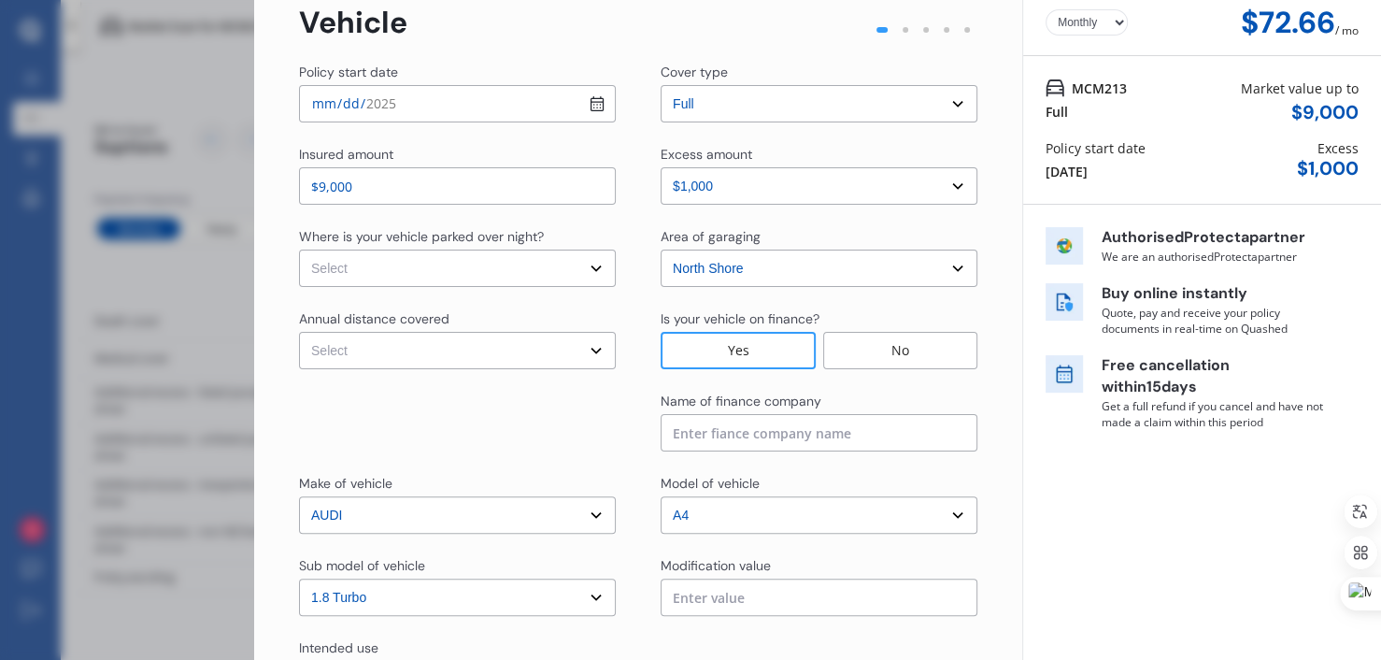
scroll to position [93, 0]
click at [385, 264] on select "Select In a garage On own property On street or road" at bounding box center [457, 267] width 317 height 37
select select "On own property"
click at [299, 249] on select "Select In a garage On own property On street or road" at bounding box center [457, 267] width 317 height 37
click at [379, 265] on select "Select In a garage On own property On street or road" at bounding box center [457, 267] width 317 height 37
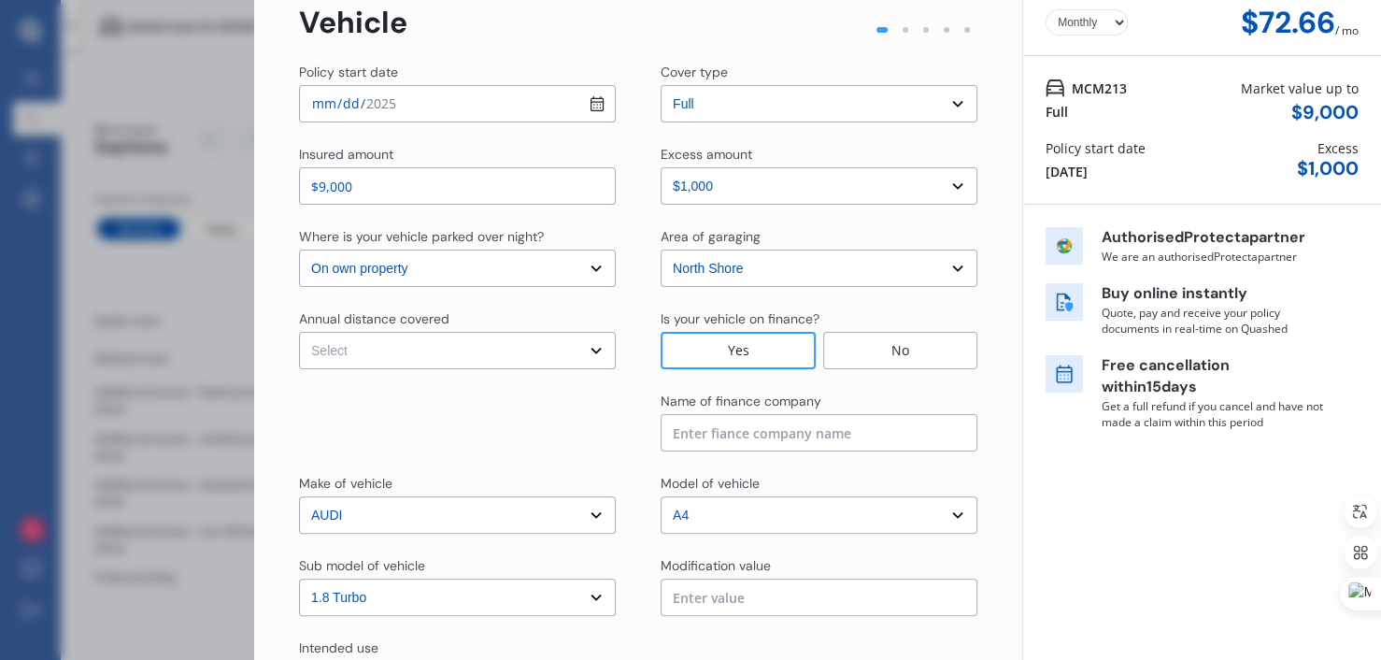
click at [379, 265] on select "Select In a garage On own property On street or road" at bounding box center [457, 267] width 317 height 37
click at [431, 444] on div at bounding box center [457, 421] width 317 height 60
click at [589, 98] on input "[DATE]" at bounding box center [457, 103] width 317 height 37
type input "[DATE]"
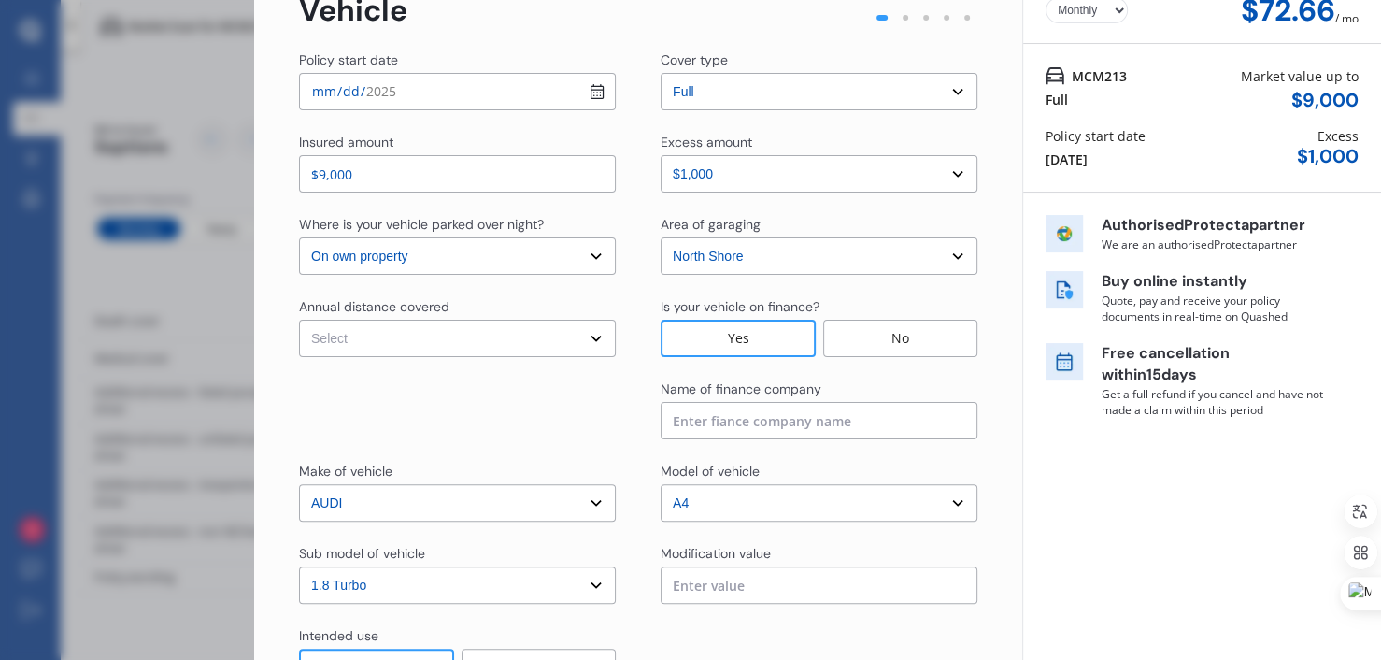
click at [500, 333] on select "Select Low (less than 15,000km per year) Average (15,000-30,000km per year) Hig…" at bounding box center [457, 338] width 317 height 37
select select "15000"
click at [299, 320] on select "Select Low (less than 15,000km per year) Average (15,000-30,000km per year) Hig…" at bounding box center [457, 338] width 317 height 37
click at [496, 391] on div at bounding box center [457, 409] width 317 height 60
click at [669, 417] on input at bounding box center [819, 420] width 317 height 37
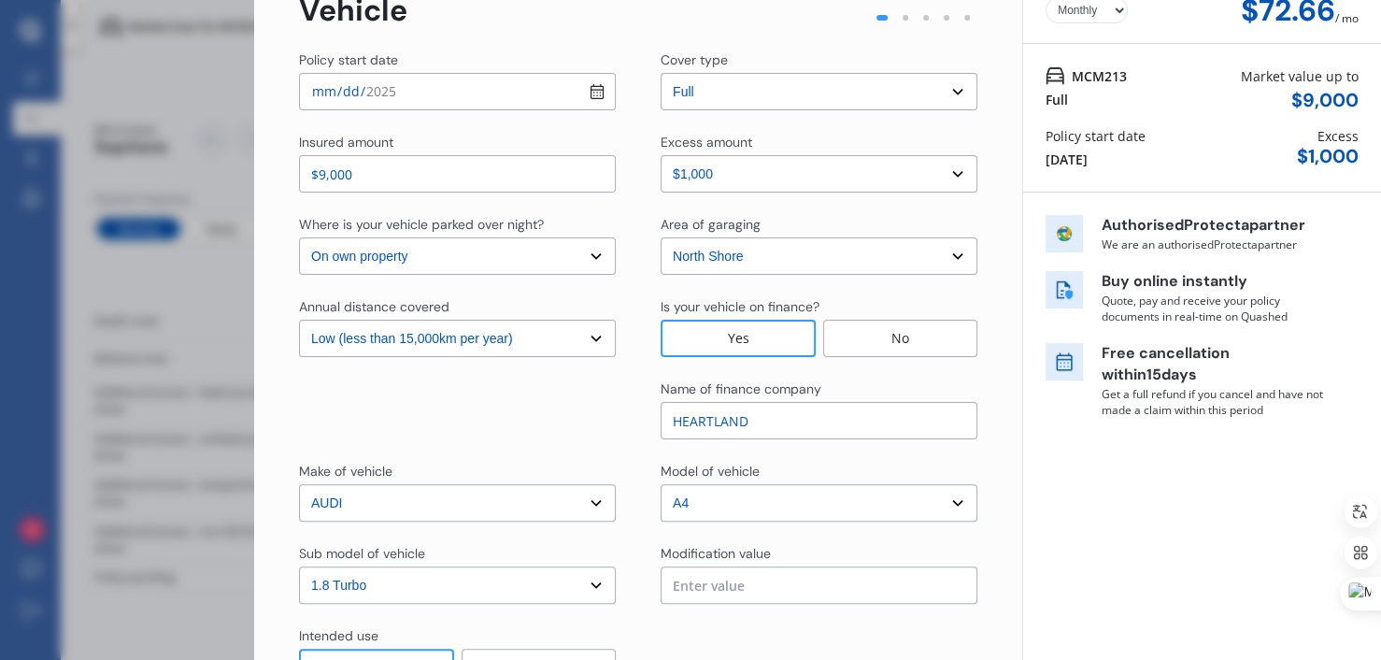
click at [669, 417] on input "HEARTLAND" at bounding box center [819, 420] width 317 height 37
click at [759, 426] on input "HEARTLAND" at bounding box center [819, 420] width 317 height 37
type input "HEARTLAND BANK"
click at [487, 374] on div "Policy start date [DATE] Cover type Select cover type 3rd Party 3rd Party Fire …" at bounding box center [638, 401] width 678 height 703
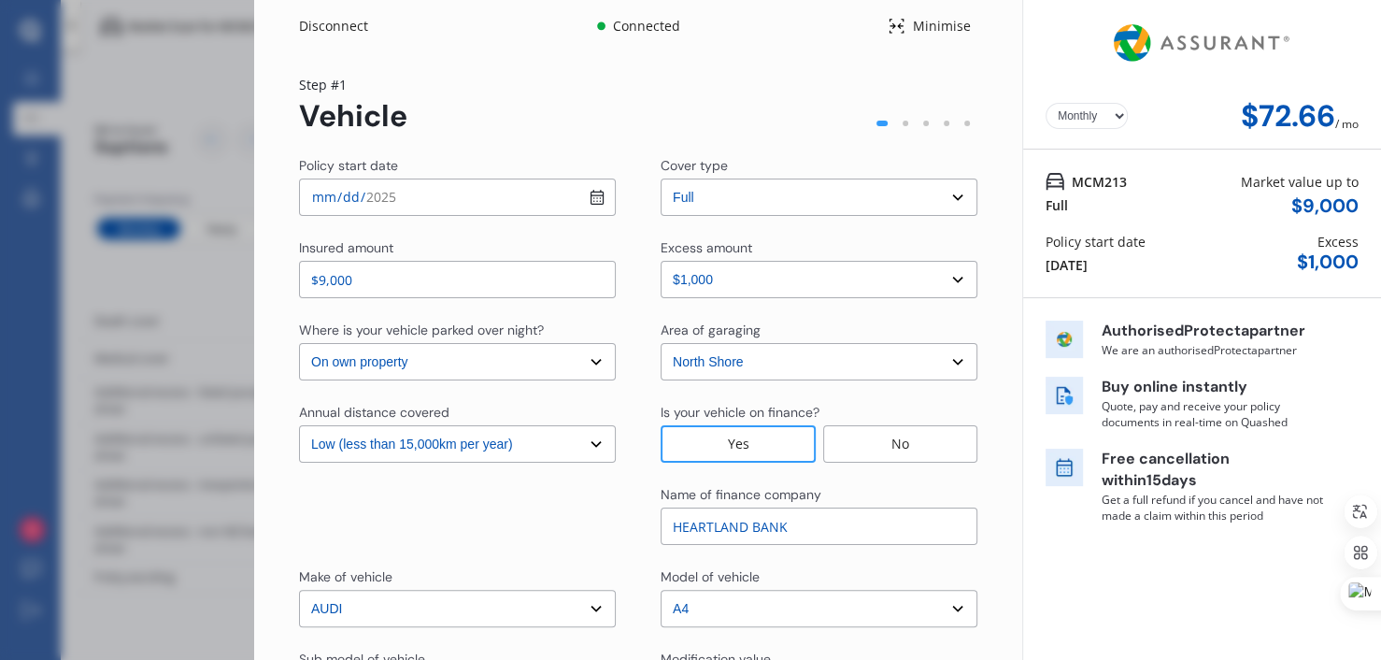
scroll to position [243, 0]
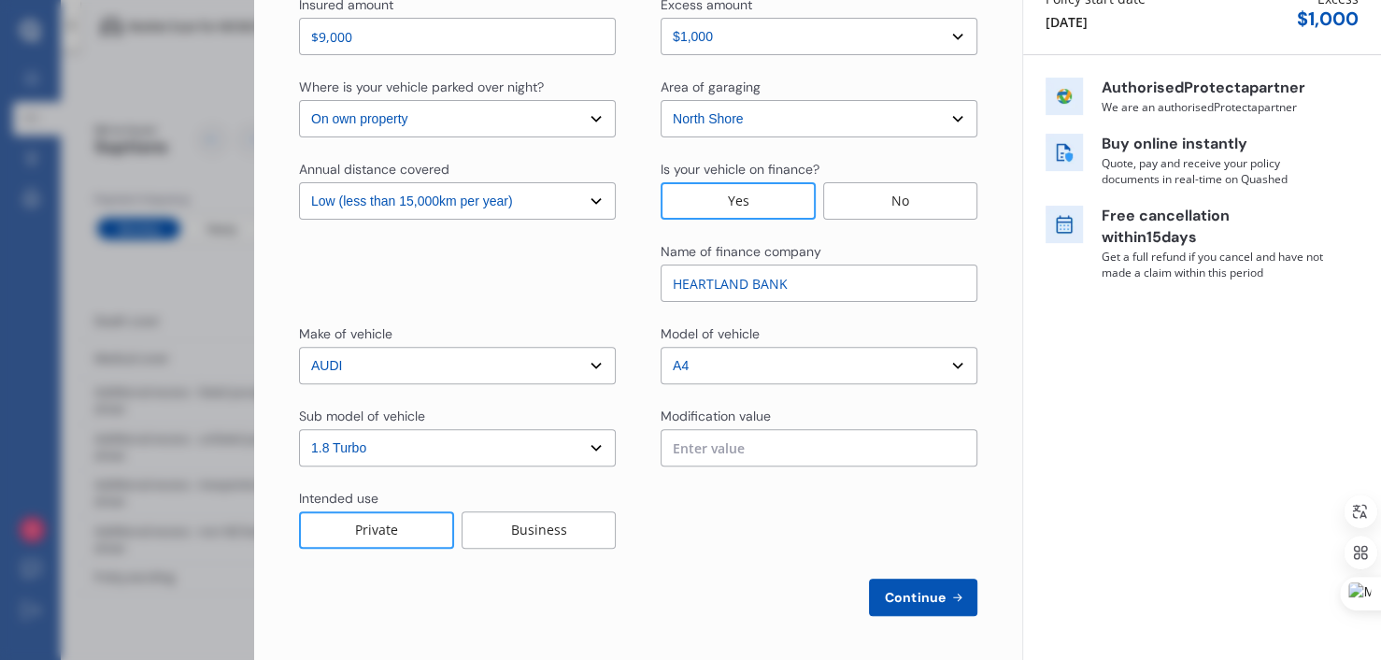
click at [881, 601] on span "Continue" at bounding box center [915, 597] width 68 height 15
select select "Mr"
select select "30"
select select "04"
select select "1976"
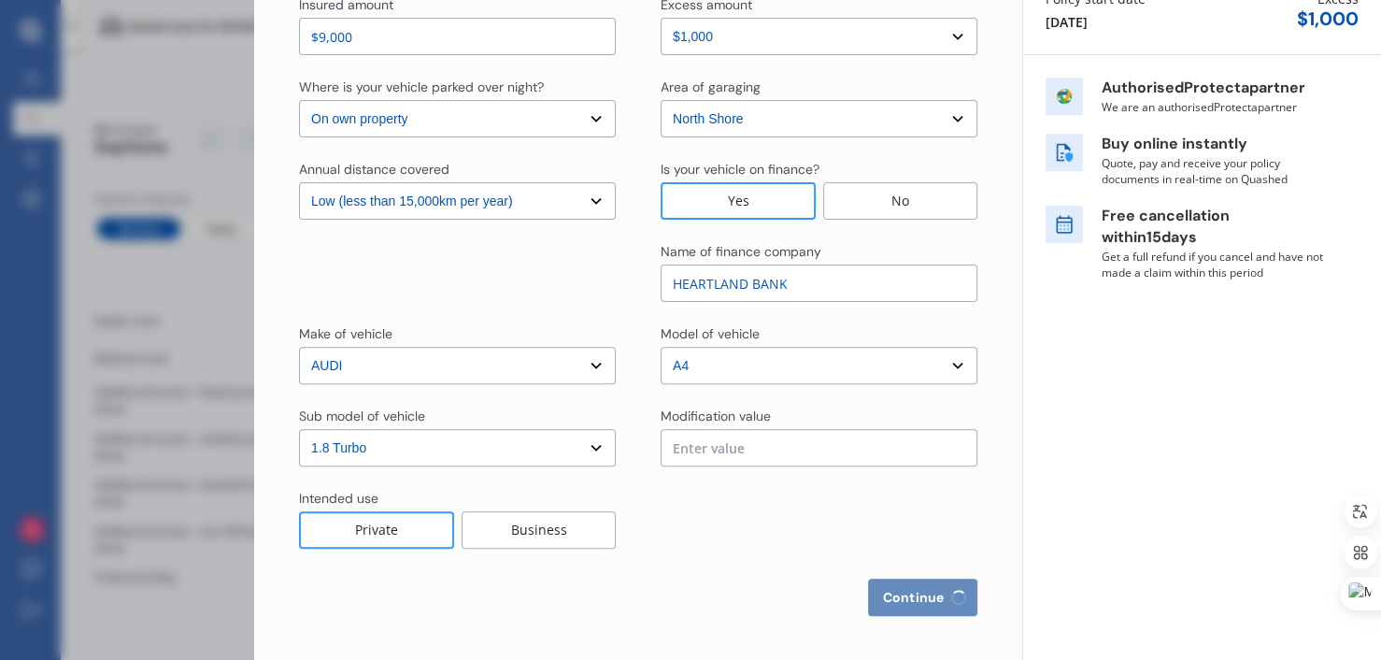
select select "full"
select select "more than 4 years"
select select "[GEOGRAPHIC_DATA]"
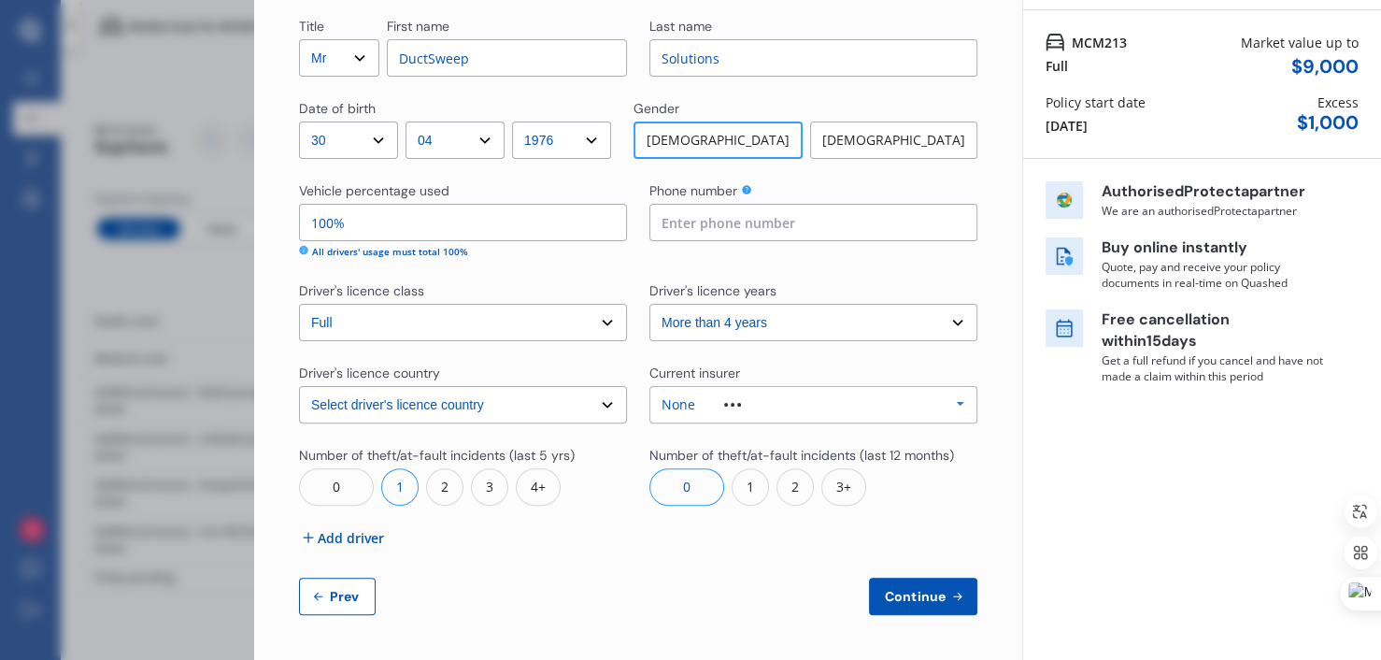
scroll to position [0, 0]
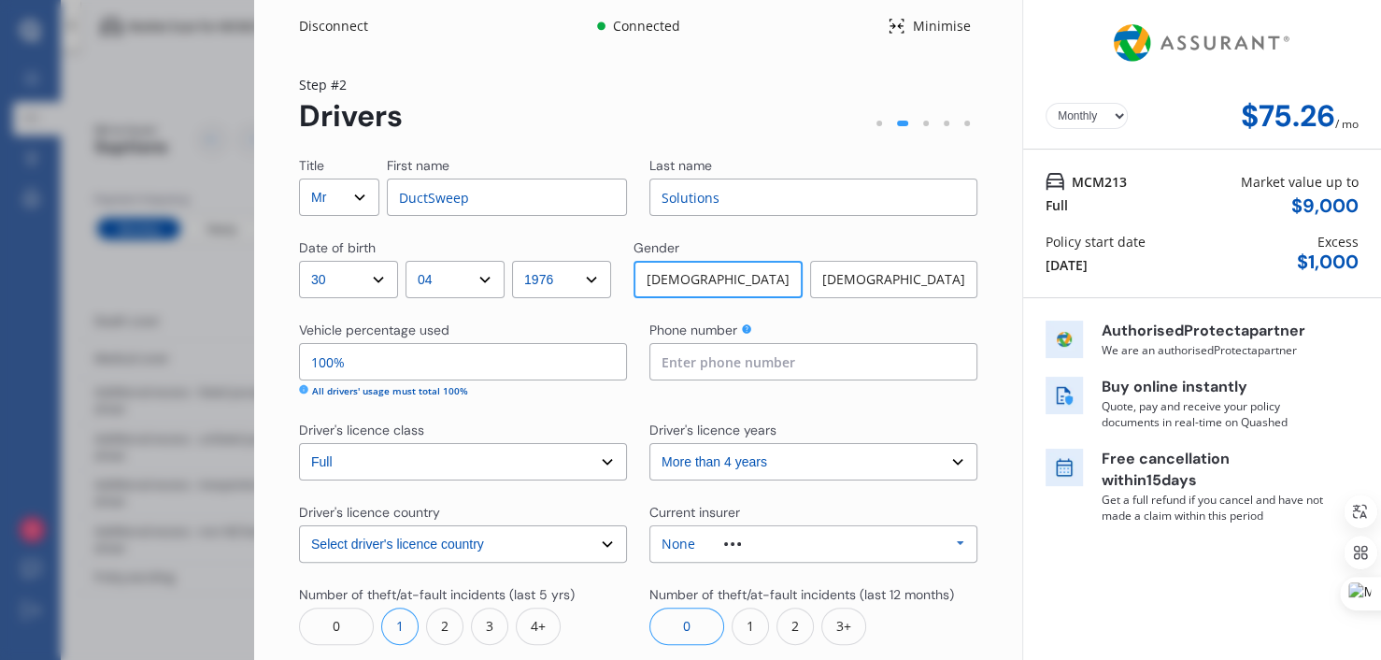
click at [498, 192] on input "DuctSweep" at bounding box center [507, 196] width 240 height 37
type input "[PERSON_NAME]"
type input "L"
type input "[PERSON_NAME]"
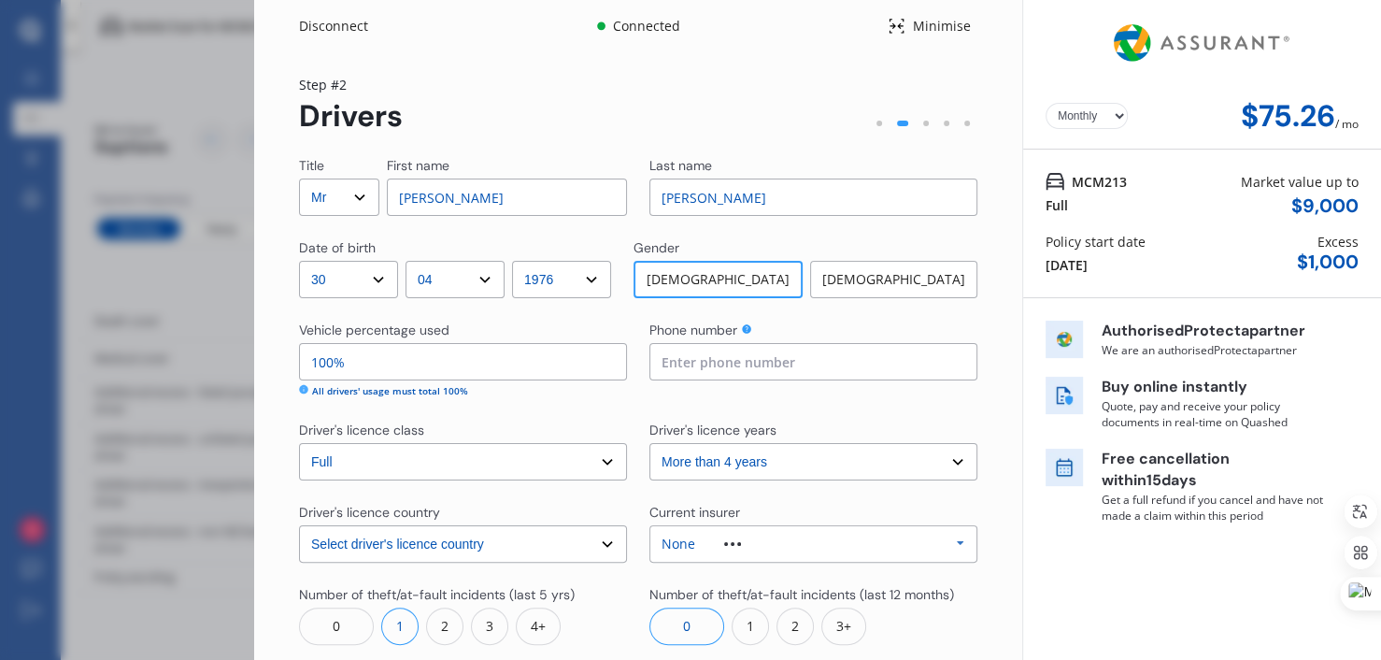
click at [489, 135] on div "Step # 2 Drivers Title Select Mr Mrs Miss Ms Dr First name [PERSON_NAME] Last n…" at bounding box center [638, 414] width 678 height 679
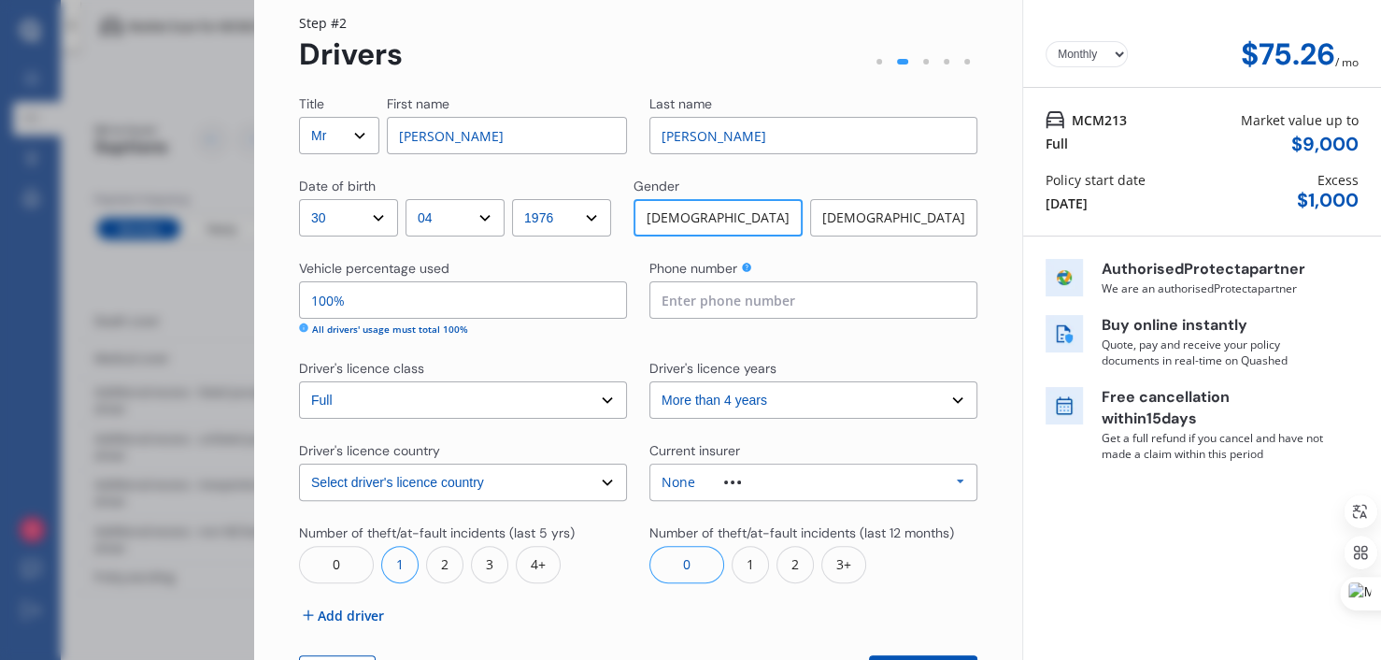
scroll to position [61, 0]
click at [433, 298] on input "100%" at bounding box center [463, 300] width 328 height 37
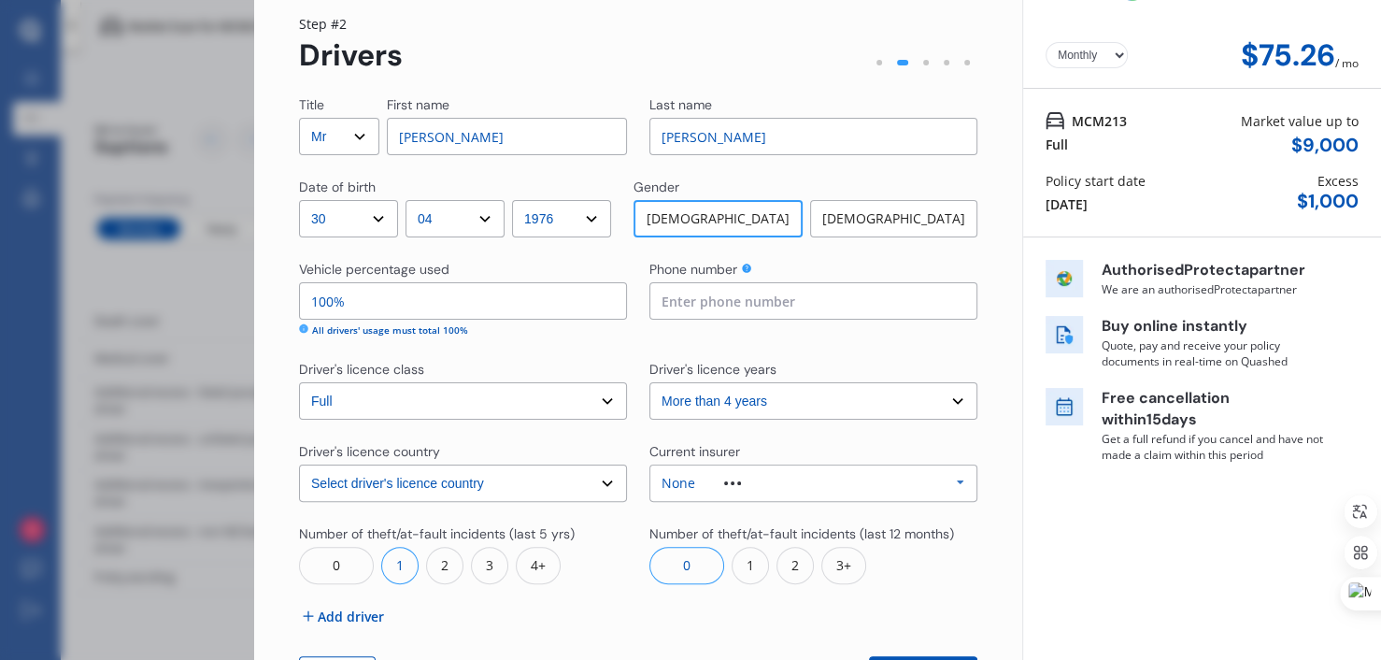
click at [433, 298] on input "100%" at bounding box center [463, 300] width 328 height 37
click at [434, 405] on select "Select driver's licence class None Learner Restricted Full" at bounding box center [463, 400] width 328 height 37
click at [448, 291] on input "10%" at bounding box center [463, 300] width 328 height 37
type input "1%"
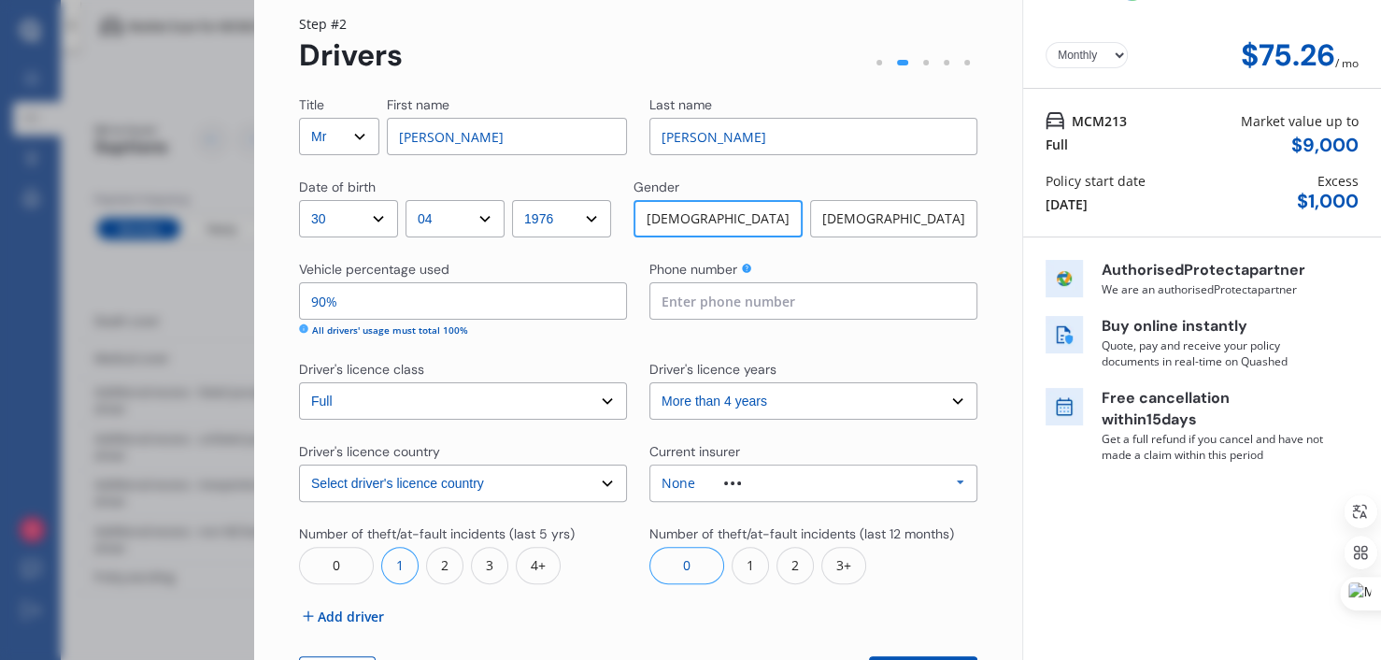
type input "9%"
type input "100%"
click at [698, 309] on input at bounding box center [813, 300] width 328 height 37
type input "0224551330"
click at [585, 330] on div "All drivers' usage must total 100%" at bounding box center [463, 330] width 328 height 14
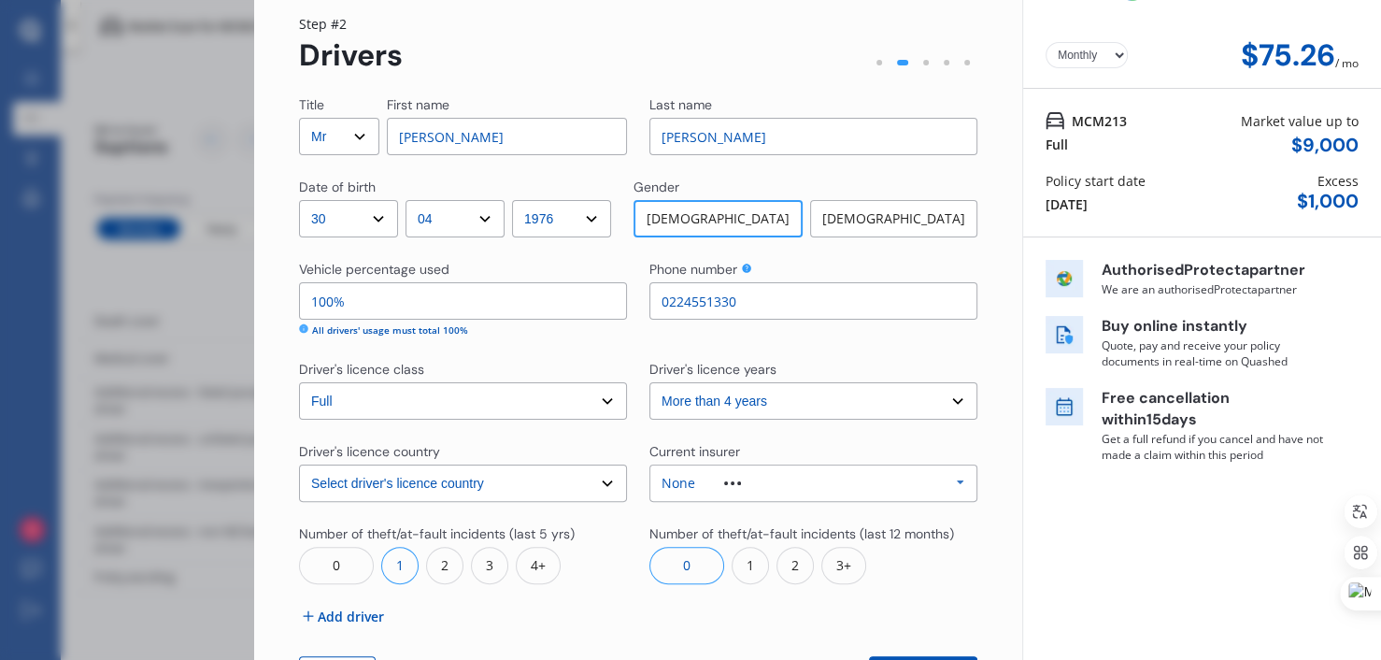
click at [666, 394] on select "Select driver's licence years Less than 1 year 1-2 years 2-4 years More than 4 …" at bounding box center [813, 400] width 328 height 37
click at [621, 356] on div "Title Select Mr Mrs Miss Ms Dr First name [PERSON_NAME] Last name [PERSON_NAME]…" at bounding box center [638, 394] width 678 height 598
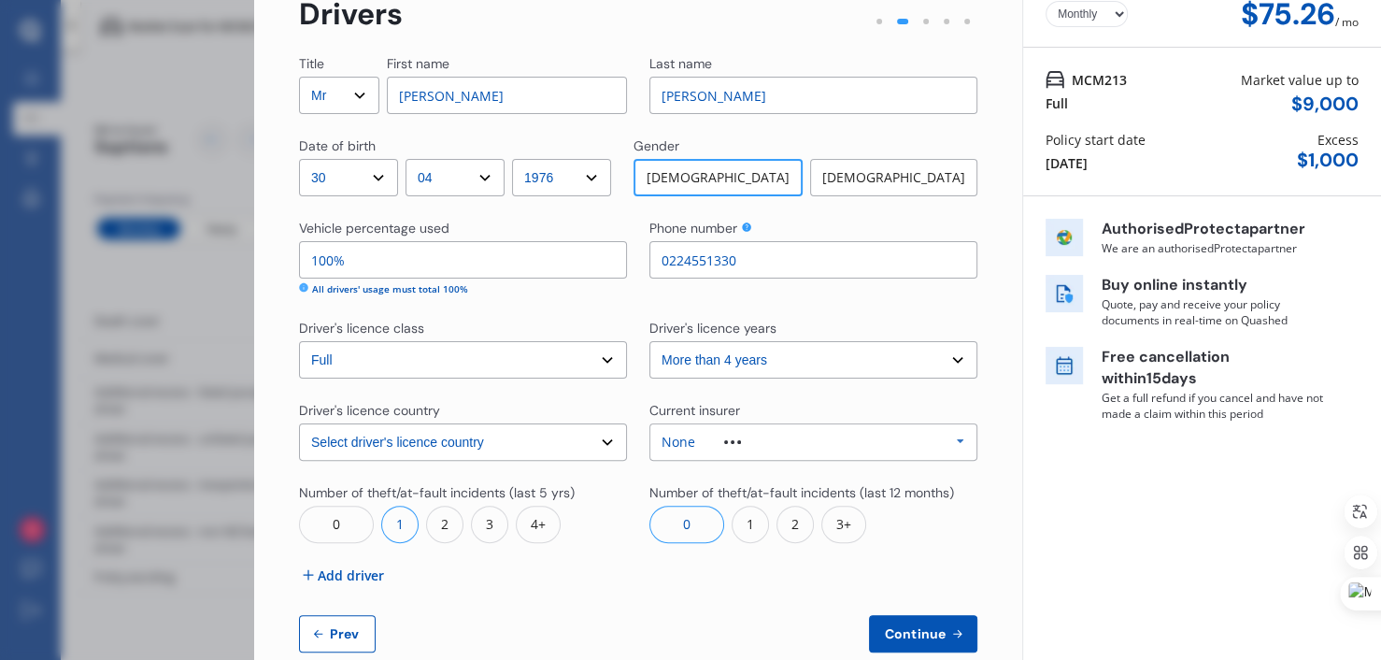
scroll to position [138, 0]
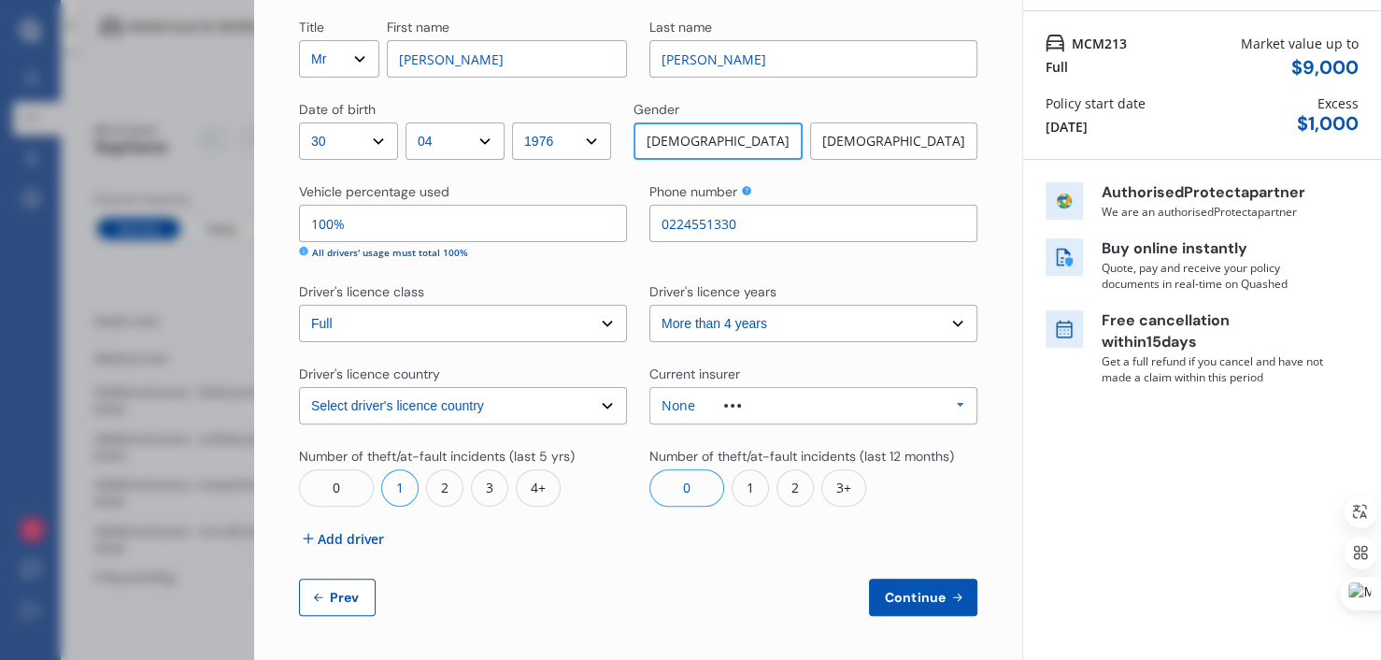
click at [779, 409] on div "None Allianz AAI AMI IAG - NZI/State [PERSON_NAME] Vero Unknown Other Insurer N…" at bounding box center [813, 405] width 328 height 37
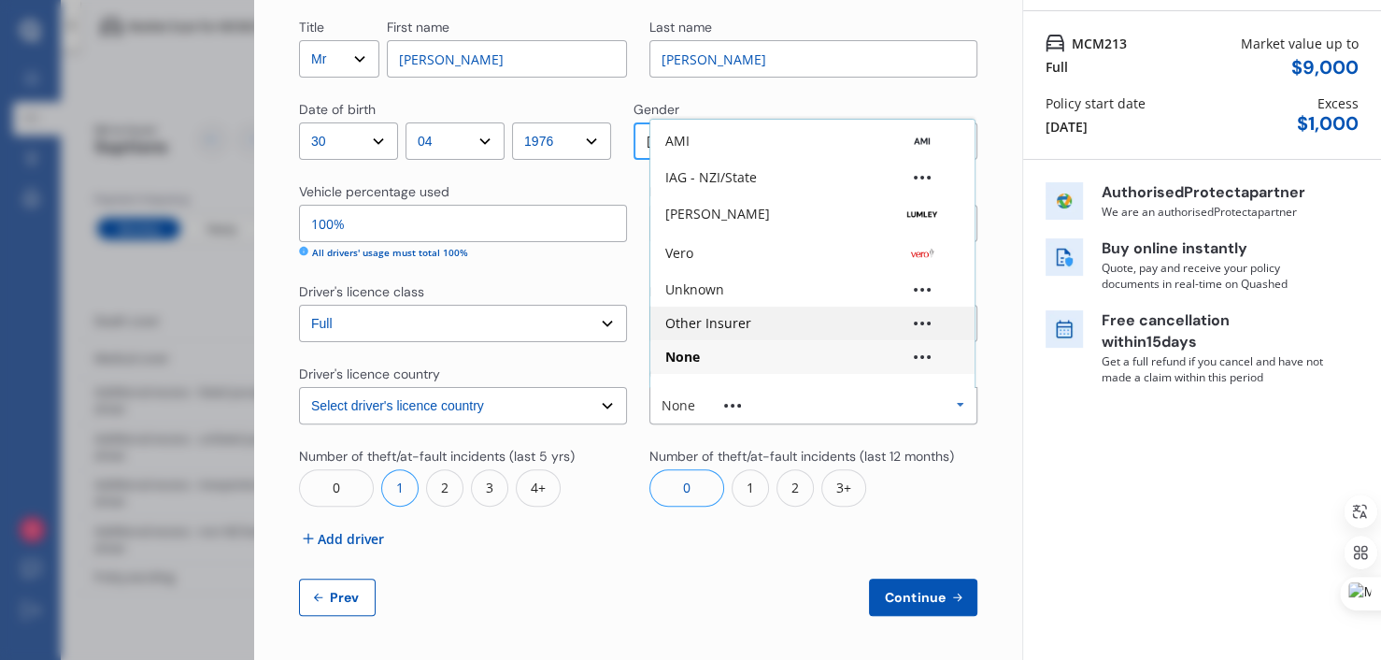
scroll to position [0, 0]
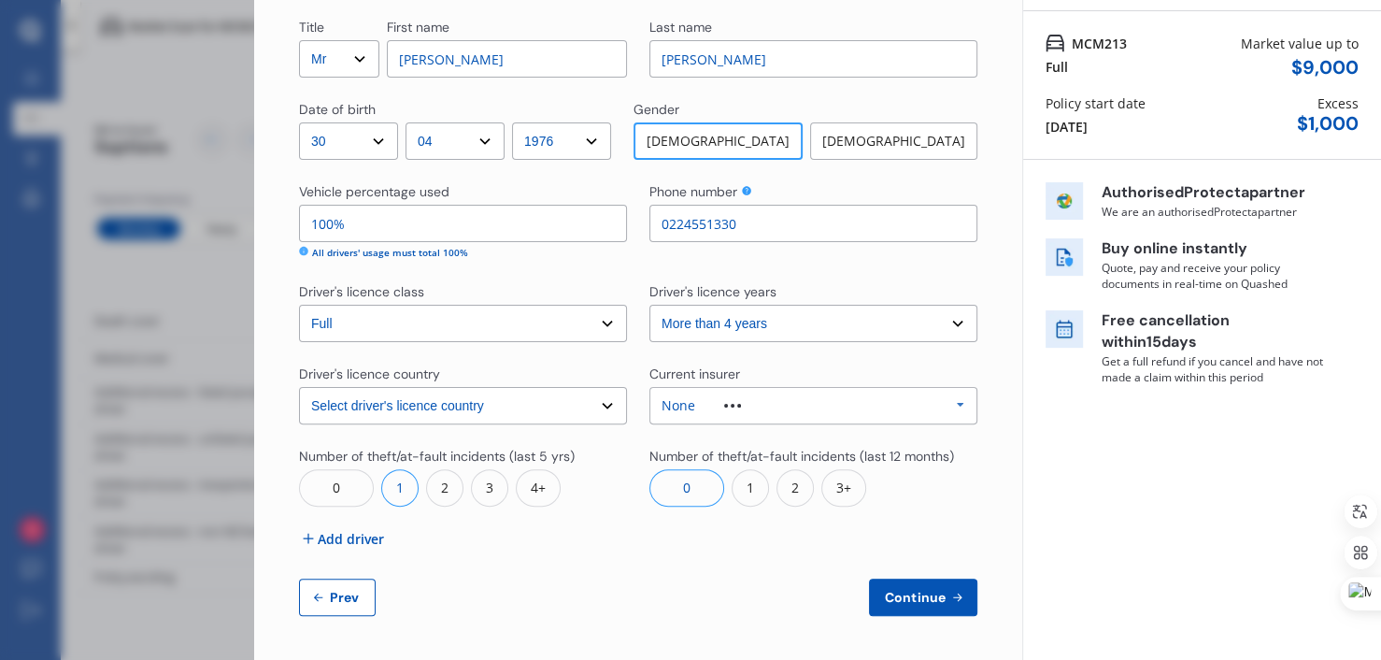
click at [957, 490] on div "Yearly Monthly $75.26 / mo MCM213 Full Market value up to $ 9,000 Policy start …" at bounding box center [1201, 261] width 359 height 799
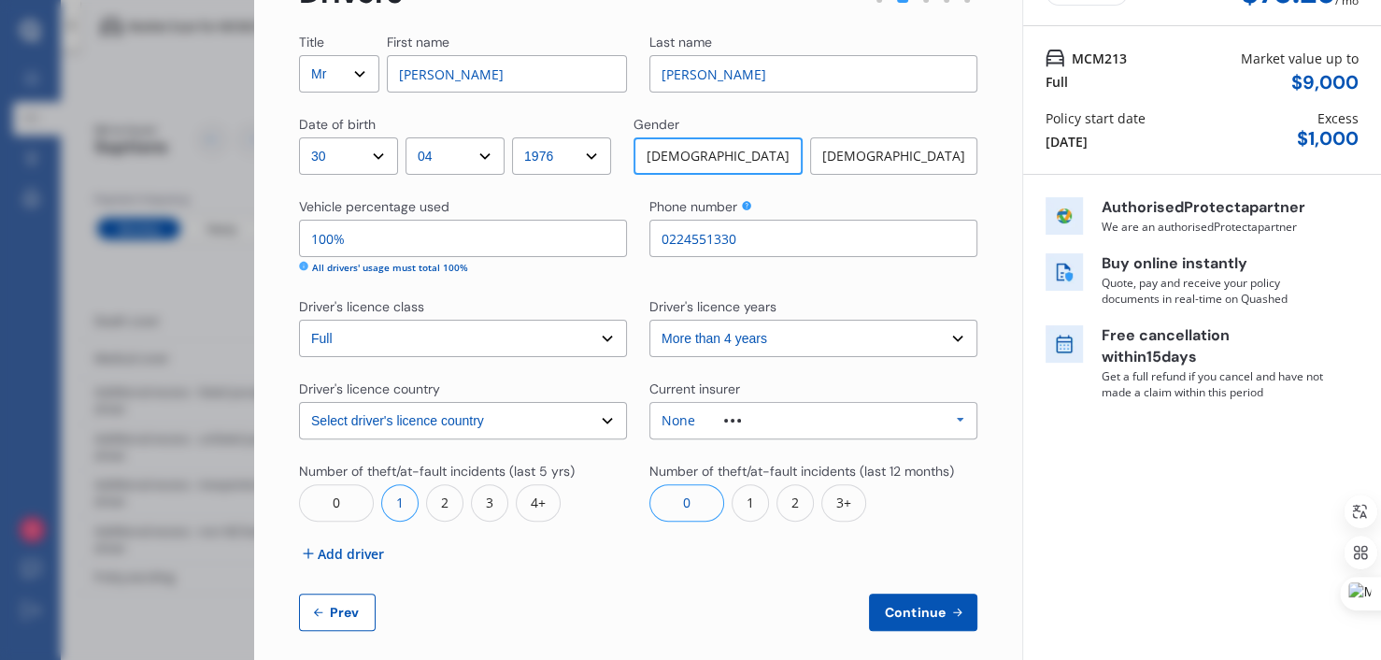
scroll to position [138, 0]
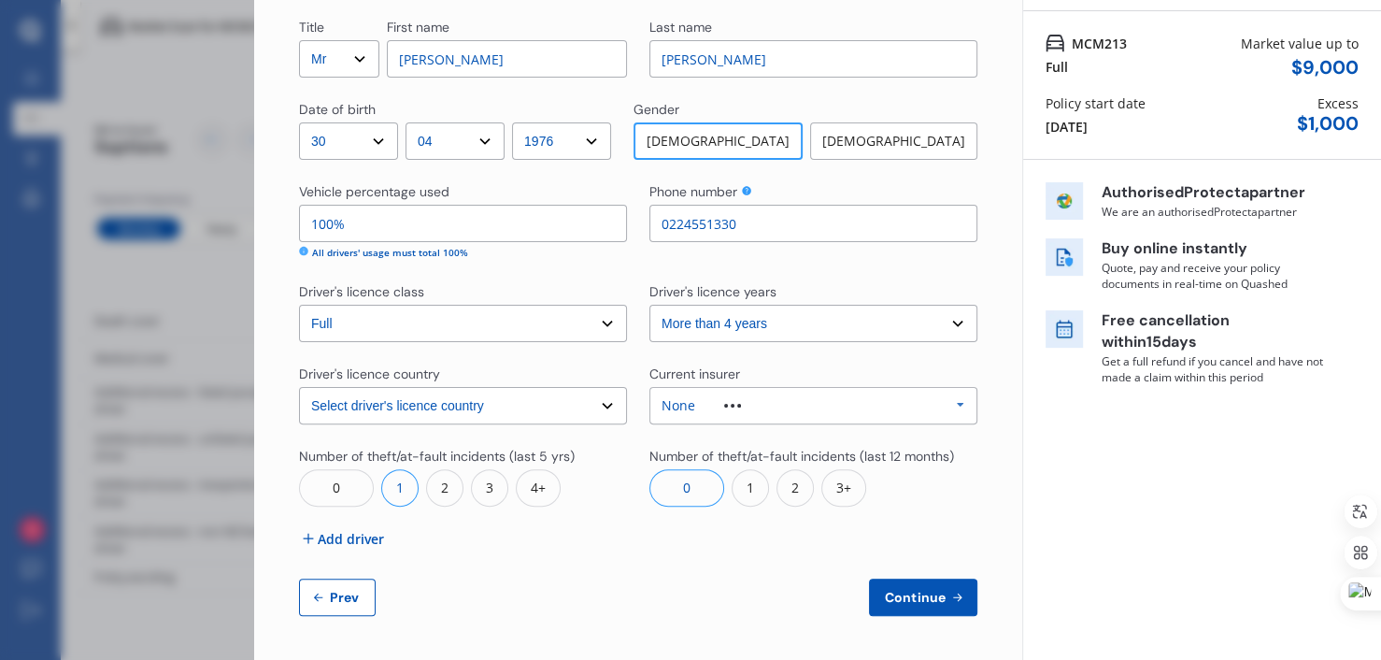
click at [379, 541] on span "Add driver" at bounding box center [351, 539] width 66 height 20
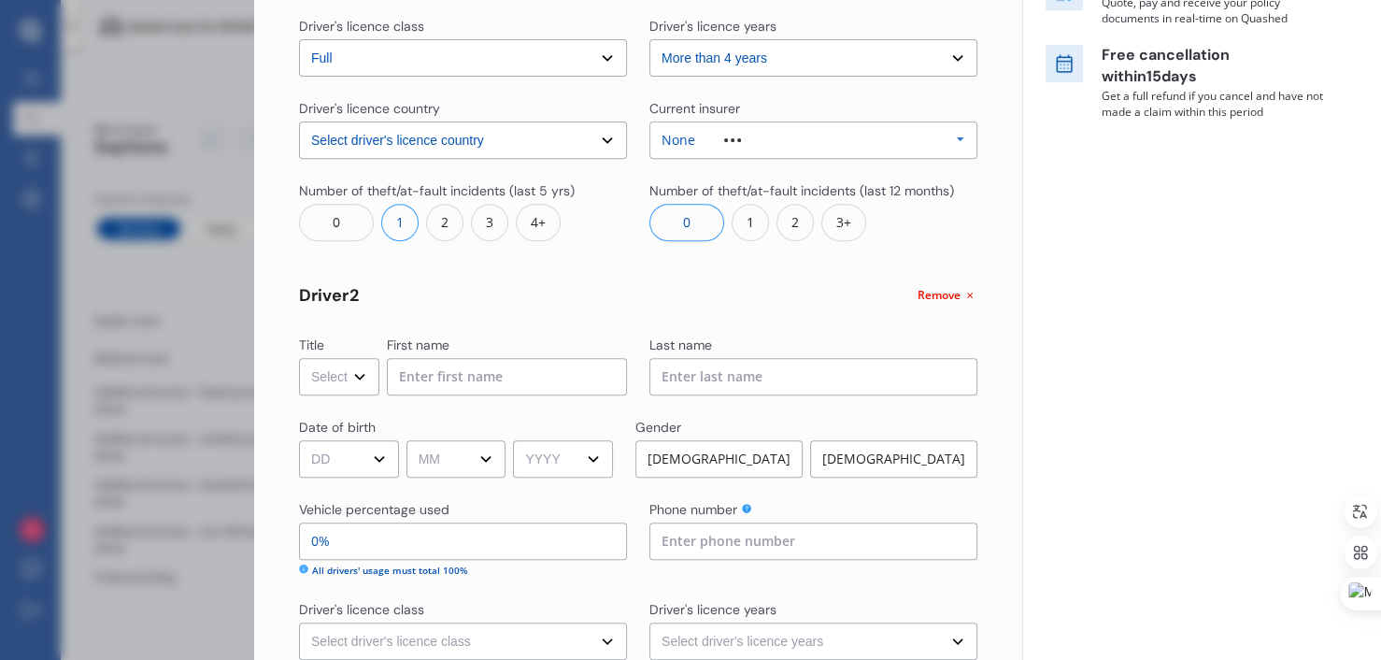
scroll to position [405, 0]
click at [322, 383] on select "Select Mr Mrs Miss Ms Dr" at bounding box center [339, 375] width 80 height 37
select select "Miss"
click at [299, 357] on select "Select Mr Mrs Miss Ms Dr" at bounding box center [339, 375] width 80 height 37
click at [427, 387] on input at bounding box center [507, 375] width 240 height 37
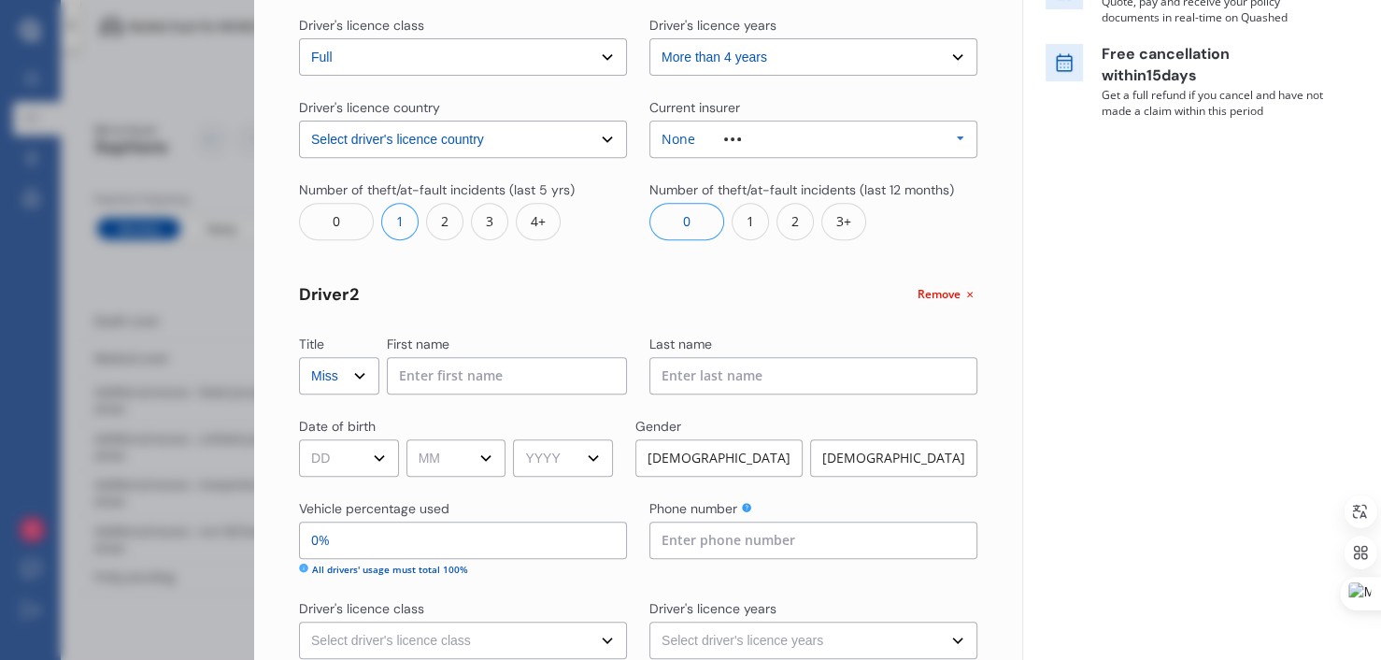
type input "K"
type input "DOYOUN"
type input "[PERSON_NAME]"
click at [330, 450] on select "DD 01 02 03 04 05 06 07 08 09 10 11 12 13 14 15 16 17 18 19 20 21 22 23 24 25 2…" at bounding box center [349, 457] width 100 height 37
select select "12"
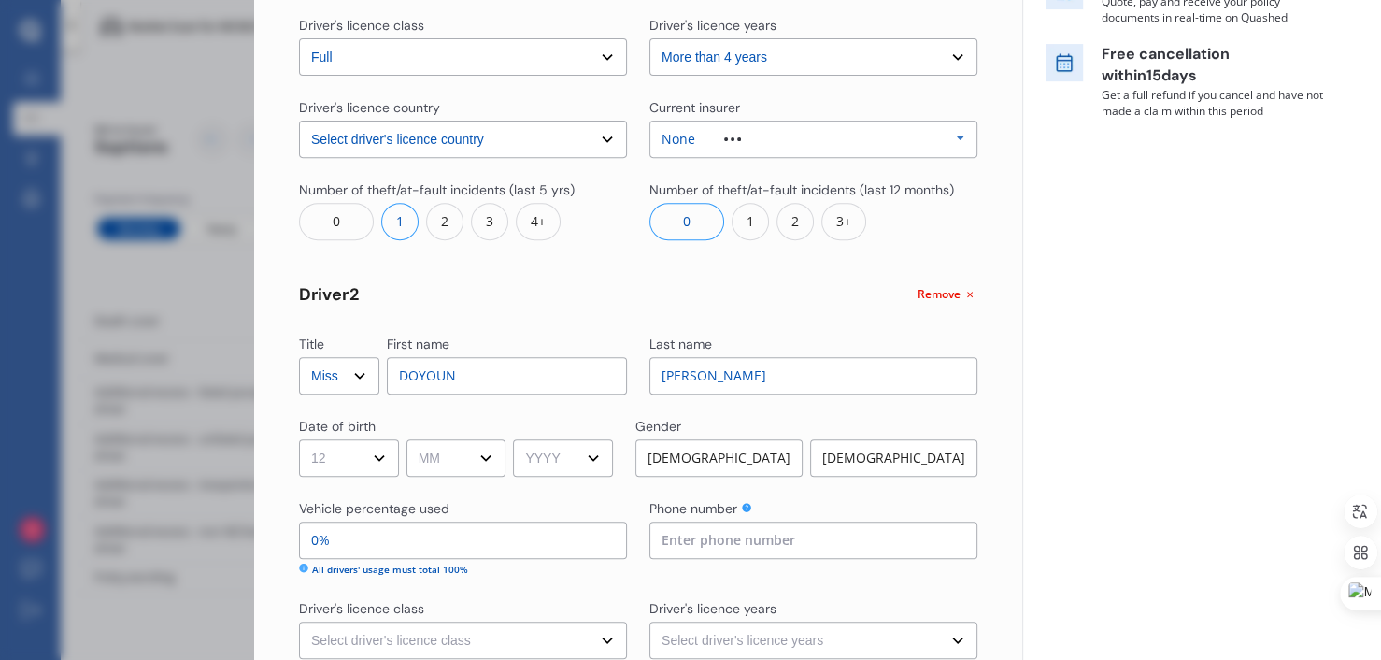
click at [299, 439] on select "DD 01 02 03 04 05 06 07 08 09 10 11 12 13 14 15 16 17 18 19 20 21 22 23 24 25 2…" at bounding box center [349, 457] width 100 height 37
select select "01"
select select "2006"
click at [878, 450] on div "[DEMOGRAPHIC_DATA]" at bounding box center [893, 457] width 167 height 37
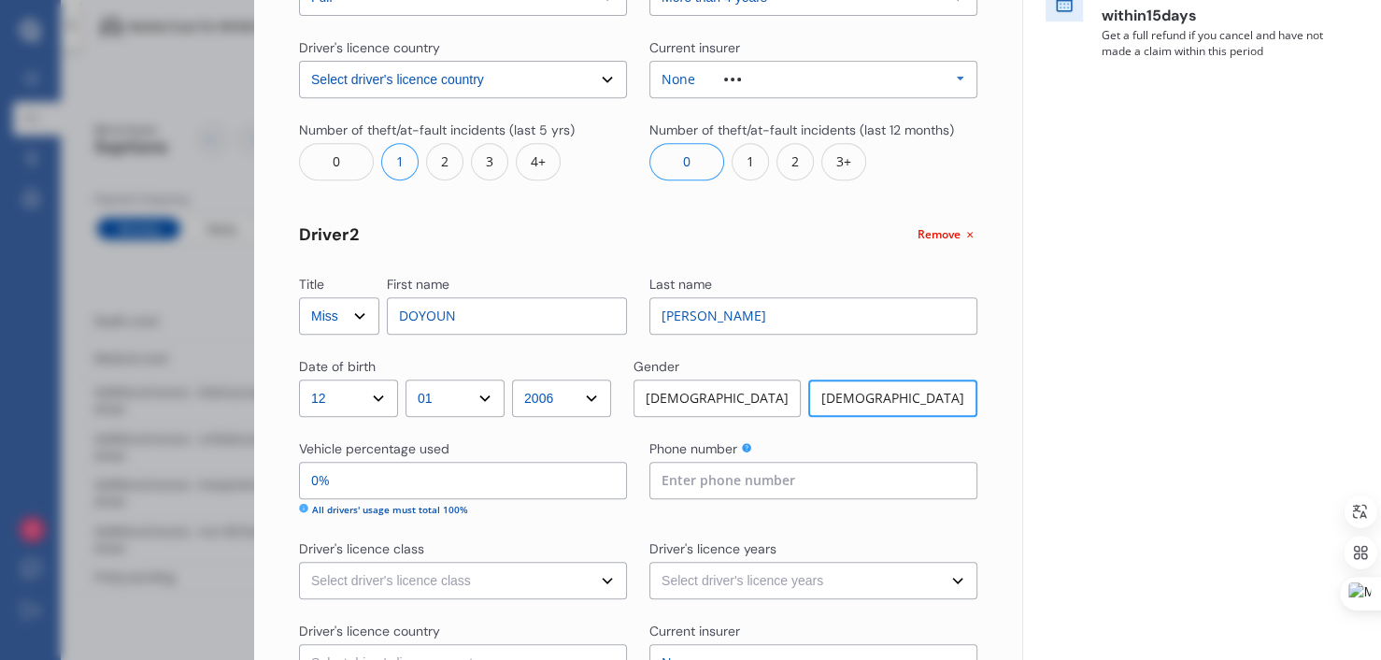
scroll to position [464, 0]
click at [408, 474] on input "0%" at bounding box center [463, 480] width 328 height 37
type input "99%"
type input "1%"
type input "90%"
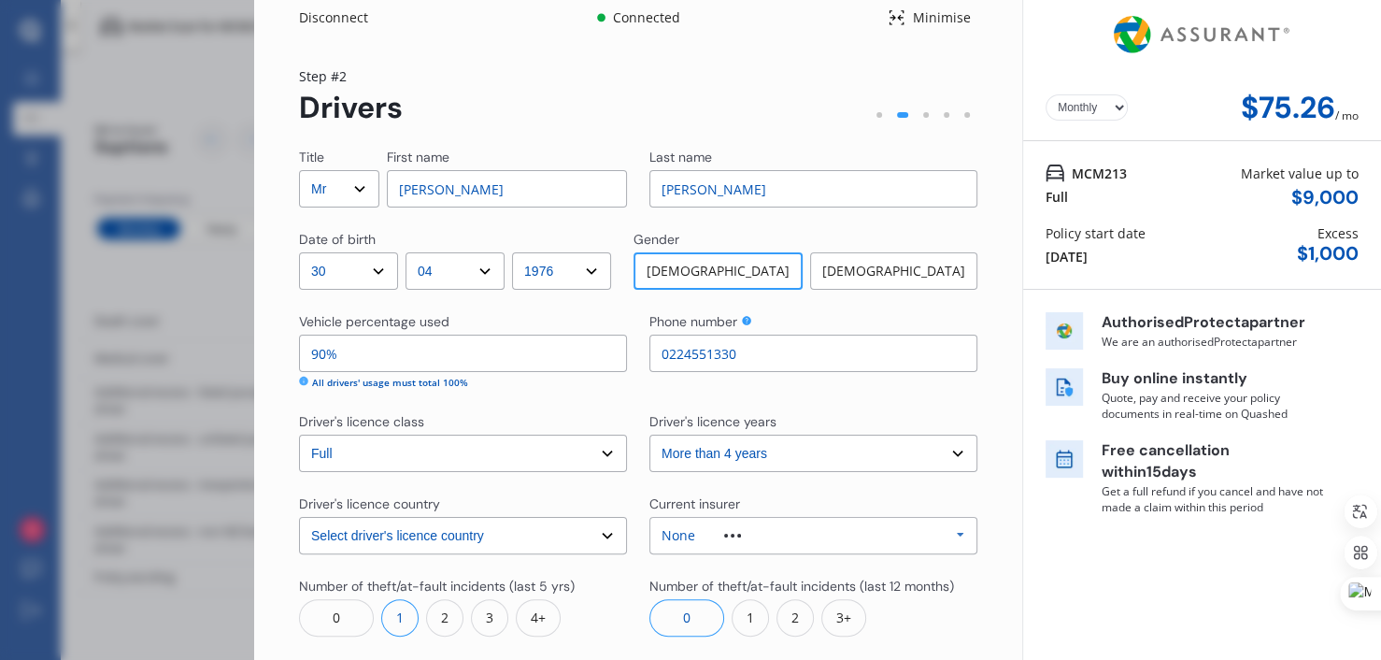
type input "10%"
drag, startPoint x: 408, startPoint y: 474, endPoint x: 1035, endPoint y: 606, distance: 640.8
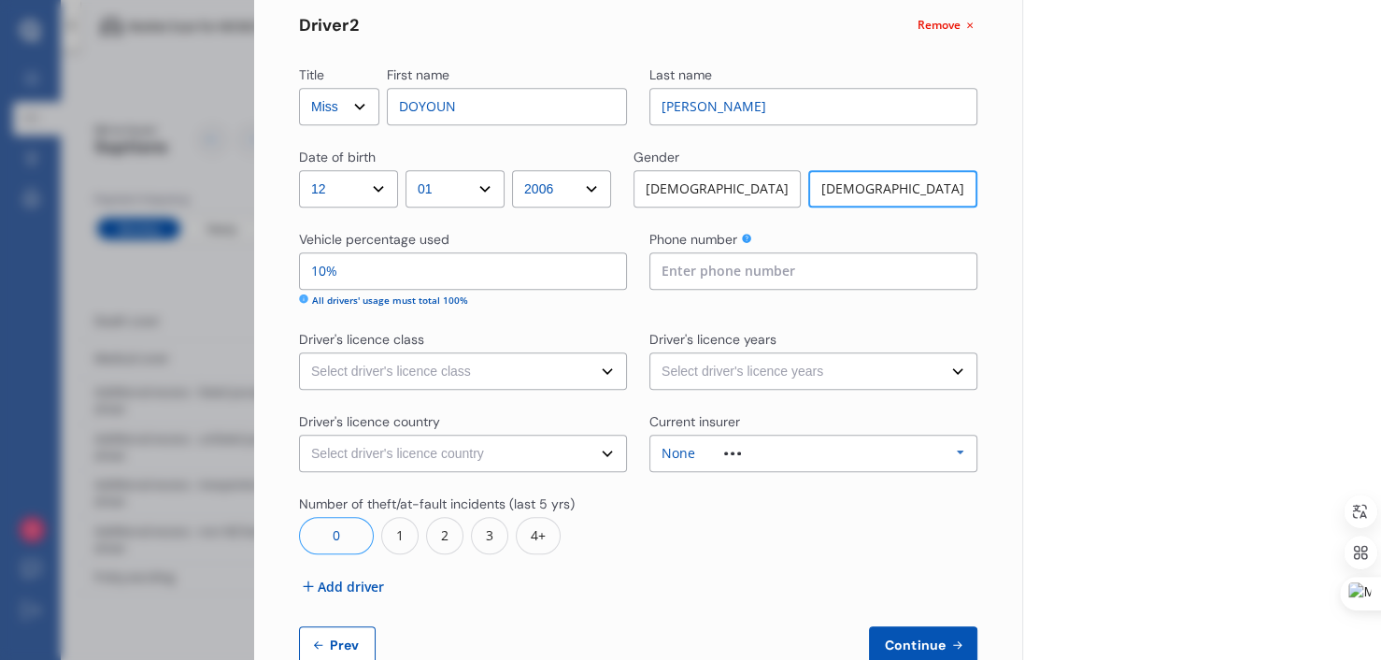
scroll to position [675, 0]
click at [784, 261] on input at bounding box center [813, 269] width 328 height 37
type input "0224551330"
click at [600, 377] on select "Select driver's licence class None Learner Restricted Full" at bounding box center [463, 369] width 328 height 37
select select "restricted"
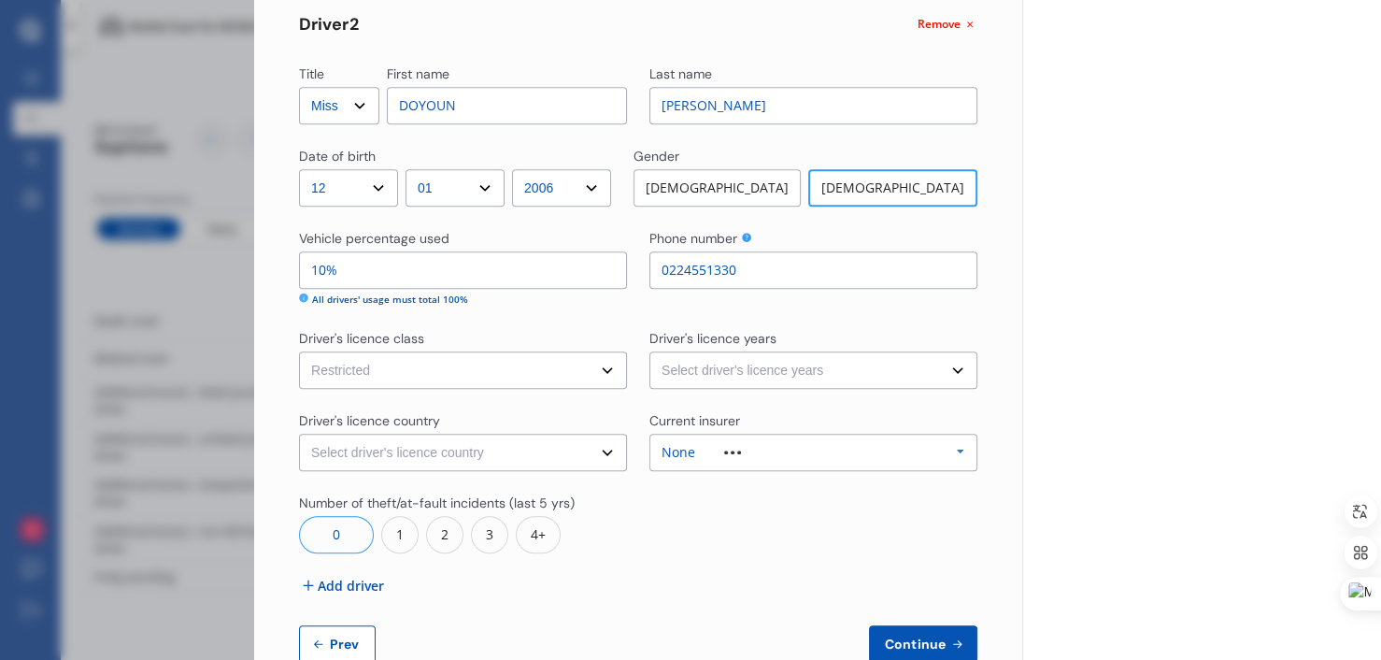
click at [299, 351] on select "Select driver's licence class None Learner Restricted Full" at bounding box center [463, 369] width 328 height 37
click at [579, 448] on select "Select driver's licence country [GEOGRAPHIC_DATA] [GEOGRAPHIC_DATA] [GEOGRAPHIC…" at bounding box center [463, 452] width 328 height 37
select select "[GEOGRAPHIC_DATA]"
click at [299, 434] on select "Select driver's licence country [GEOGRAPHIC_DATA] [GEOGRAPHIC_DATA] [GEOGRAPHIC…" at bounding box center [463, 452] width 328 height 37
click at [824, 370] on select "Select driver's licence years Less than 1 year 1-2 years 2-4 years More than 4 …" at bounding box center [813, 369] width 328 height 37
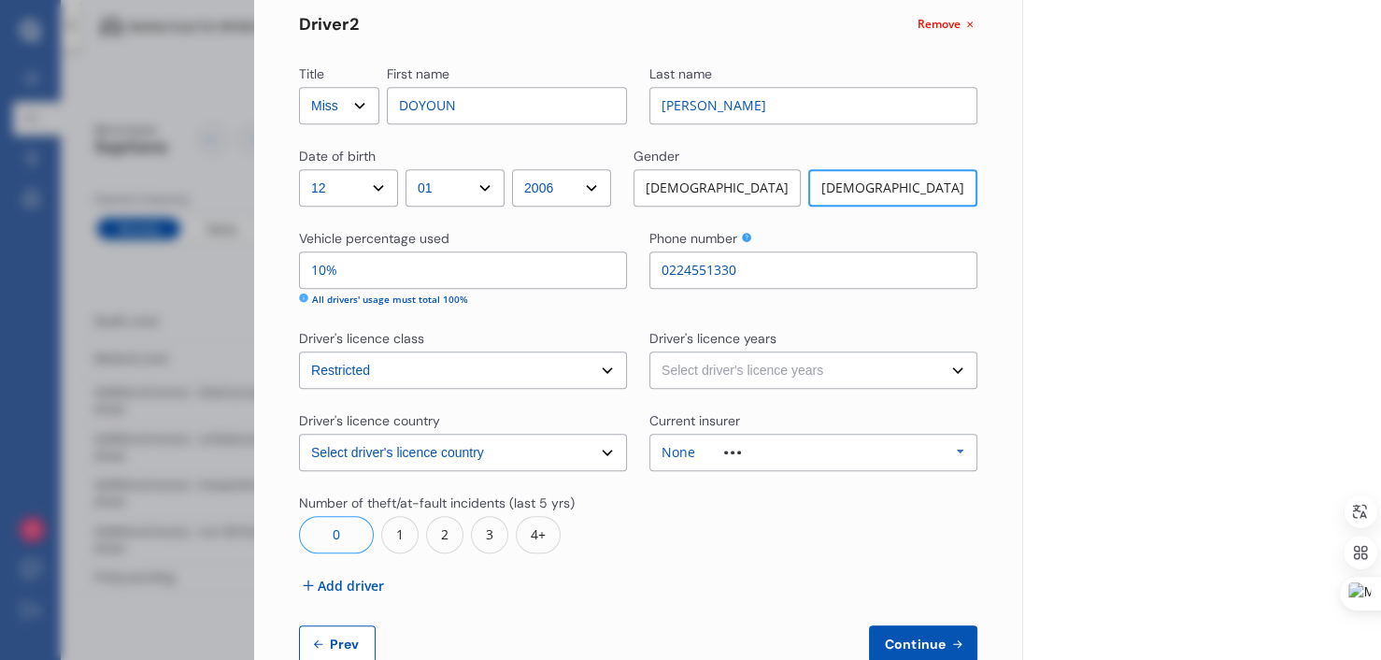
select select "2-4 years"
click at [649, 351] on select "Select driver's licence years Less than 1 year 1-2 years 2-4 years More than 4 …" at bounding box center [813, 369] width 328 height 37
click at [781, 448] on div "None Allianz AAI AMI IAG - NZI/State [PERSON_NAME] Vero Unknown Other Insurer N…" at bounding box center [813, 452] width 328 height 37
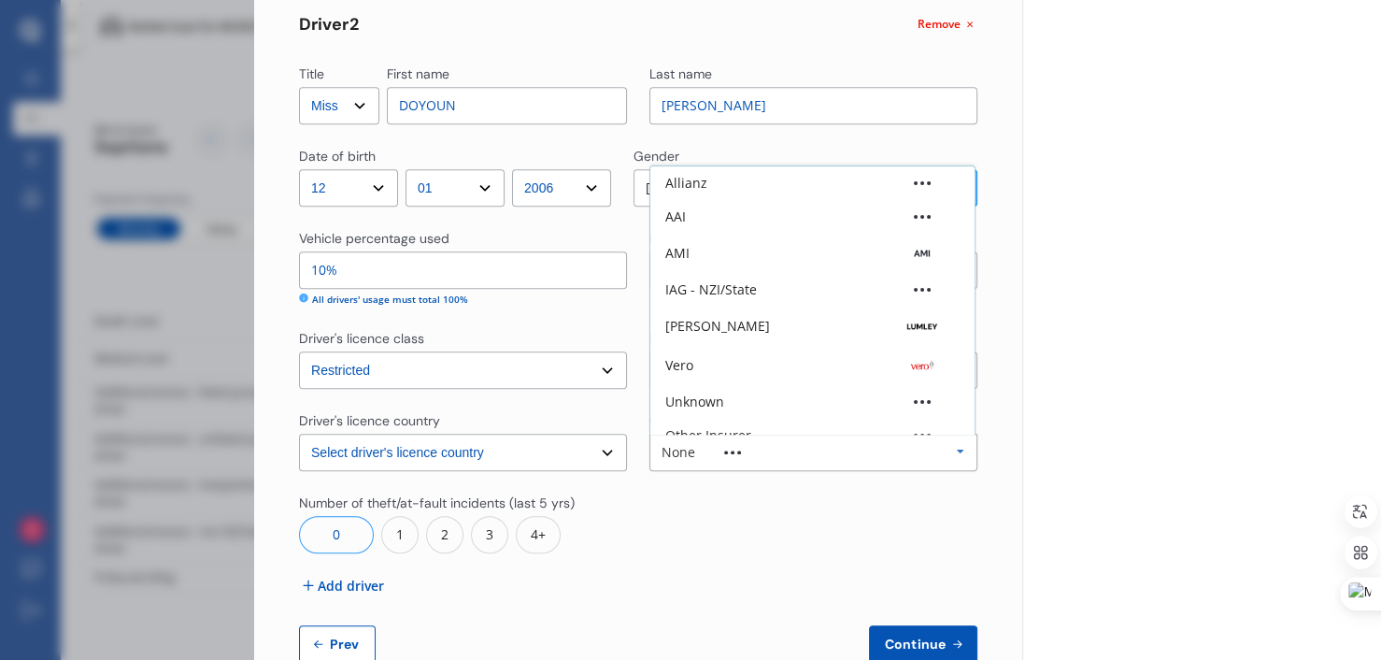
scroll to position [50, 0]
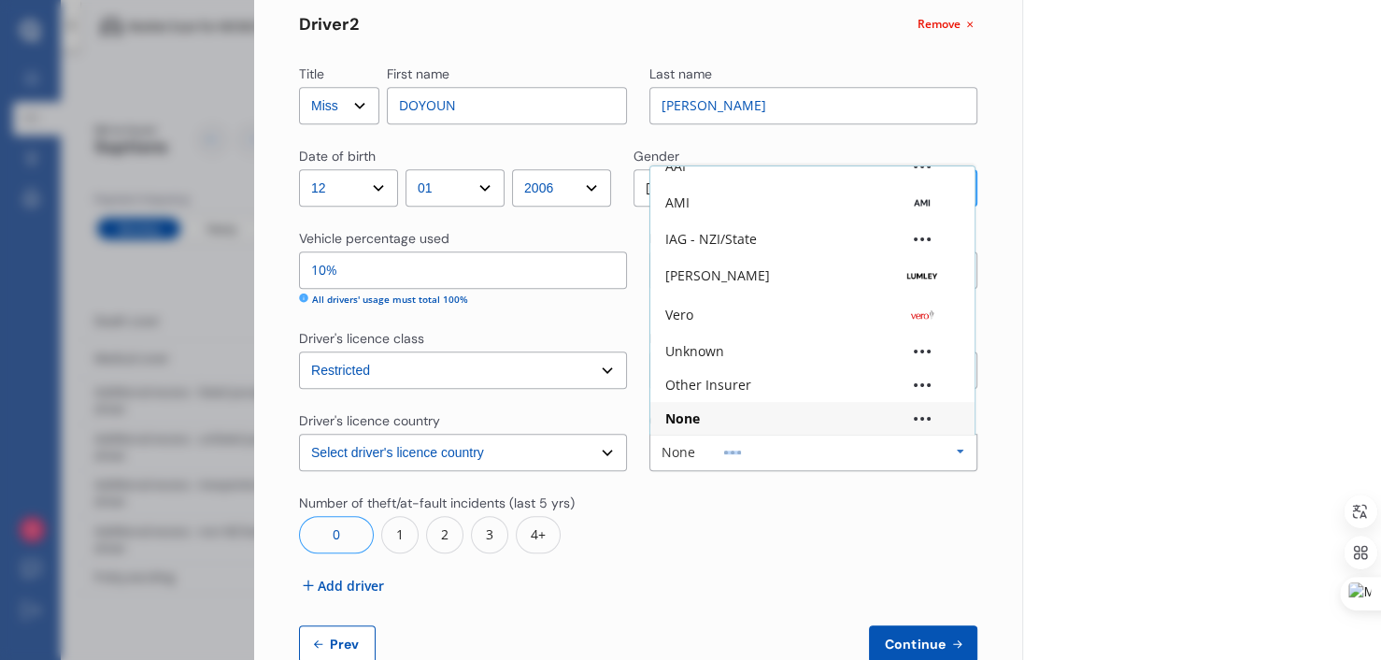
click at [781, 448] on div "None Allianz AAI AMI IAG - NZI/State [PERSON_NAME] Vero Unknown Other Insurer N…" at bounding box center [813, 452] width 328 height 37
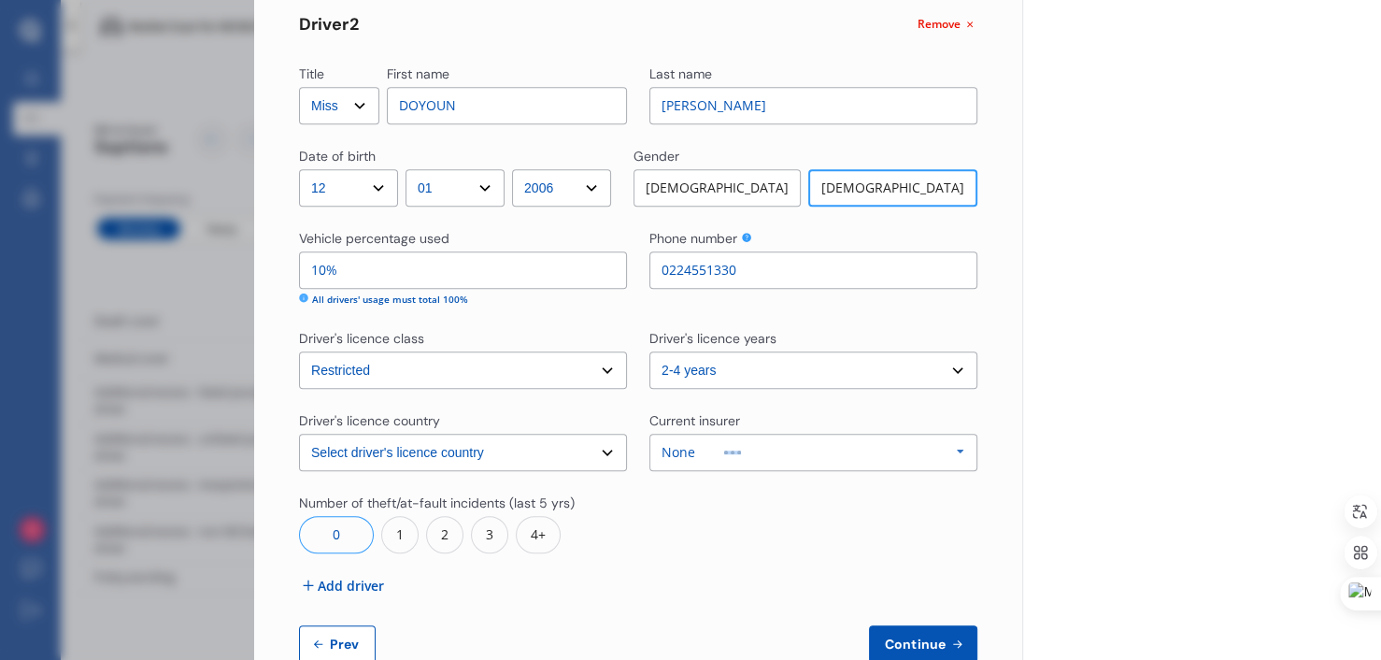
scroll to position [721, 0]
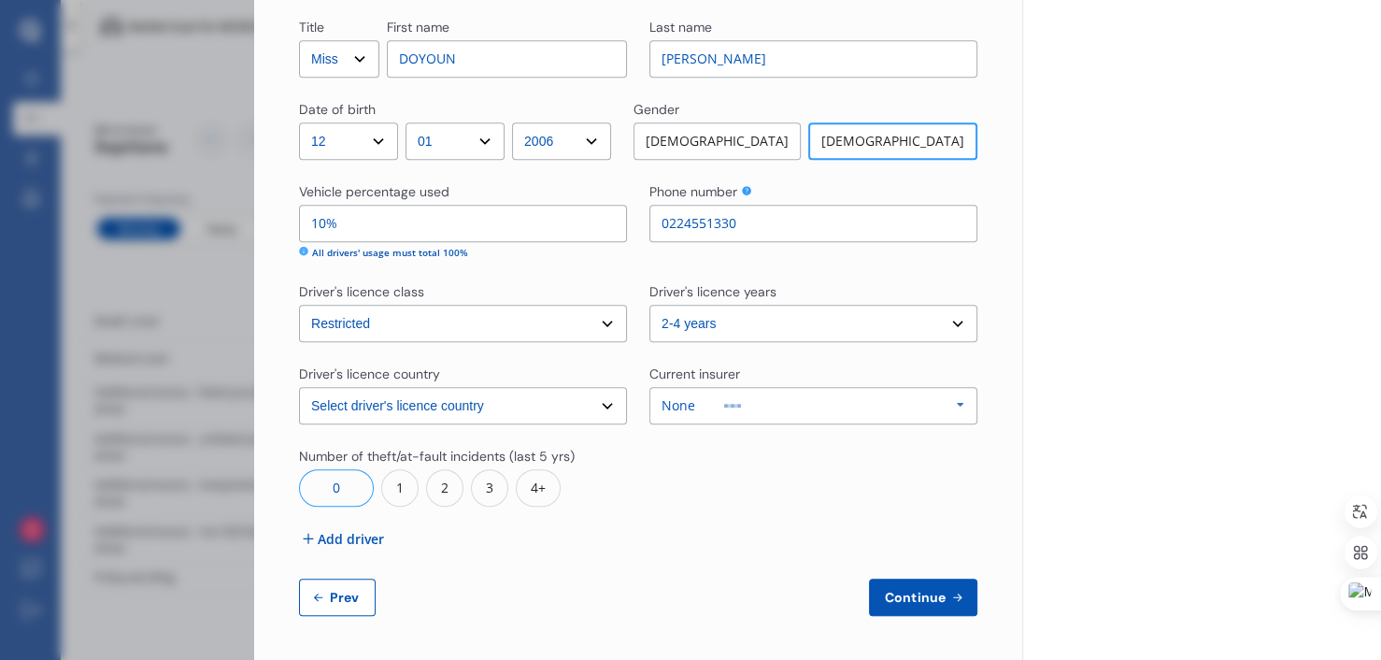
click at [907, 586] on button "Continue" at bounding box center [923, 596] width 108 height 37
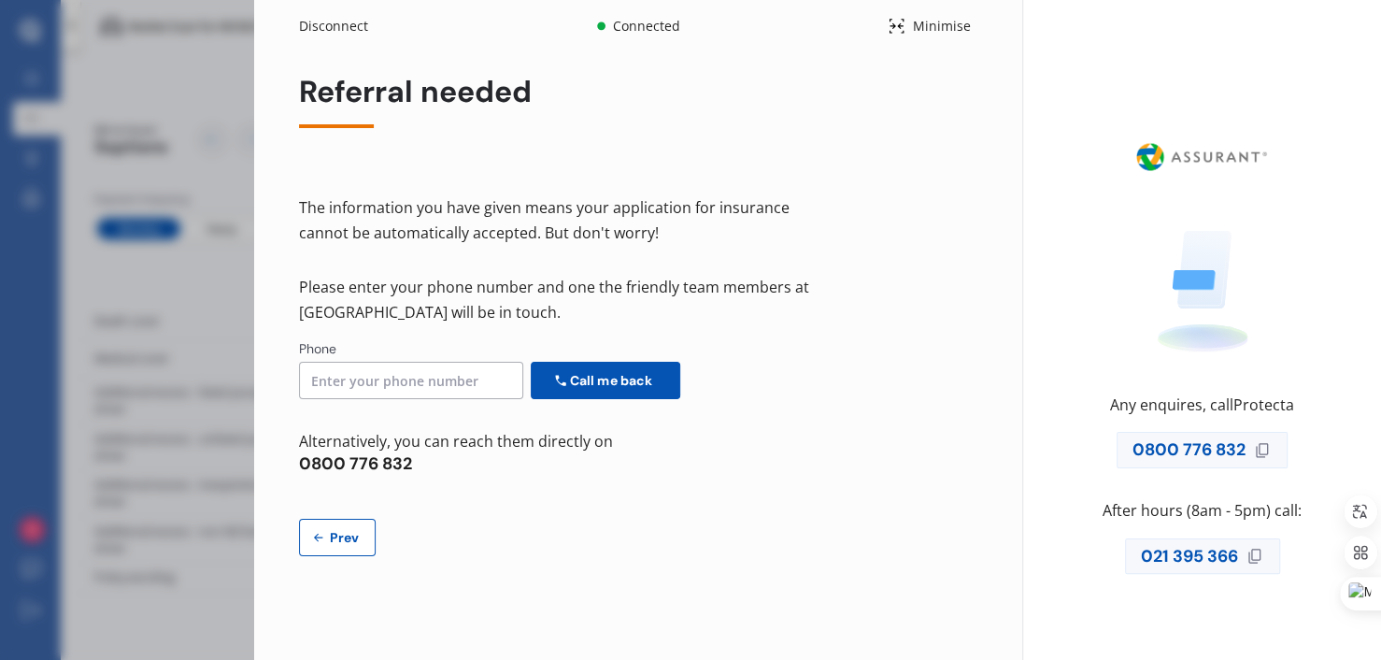
scroll to position [0, 0]
click at [330, 517] on div "Referral needed The information you have given means your application for insur…" at bounding box center [638, 315] width 678 height 481
click at [326, 552] on button "Prev" at bounding box center [337, 537] width 77 height 37
select select "Monthly"
select select "Mr"
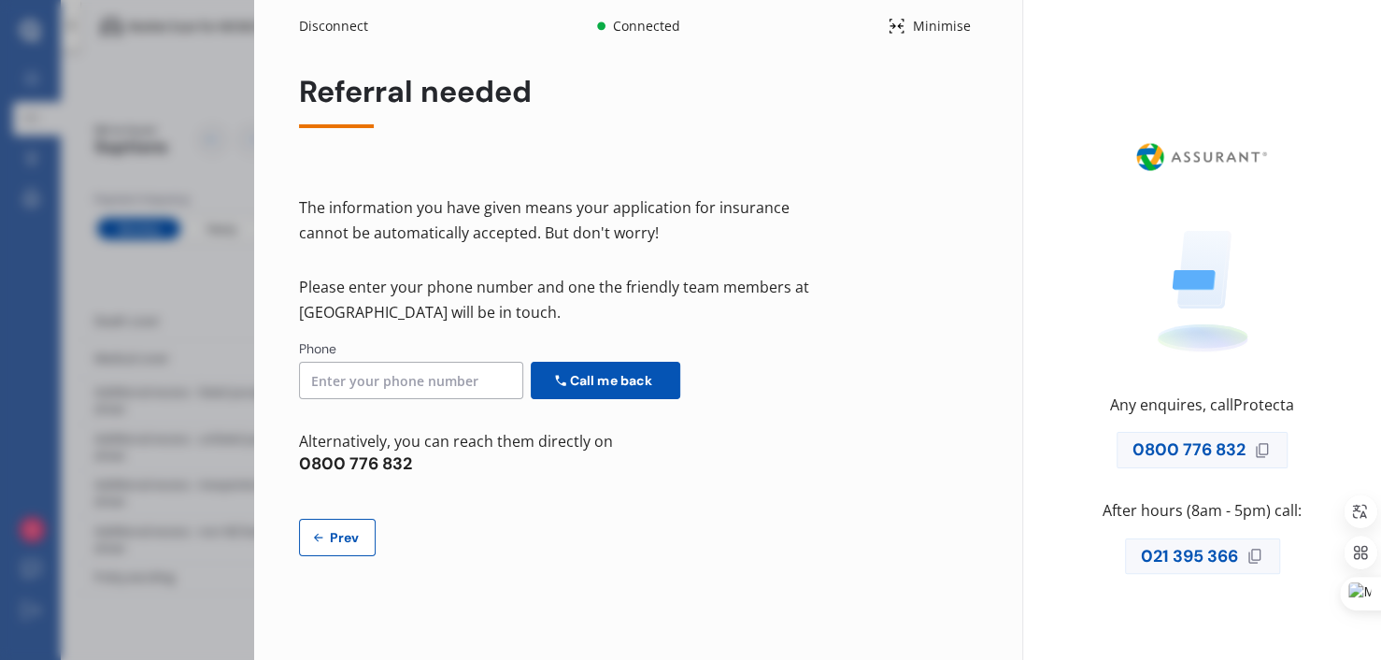
select select "30"
select select "04"
select select "1976"
select select "full"
select select "more than 4 years"
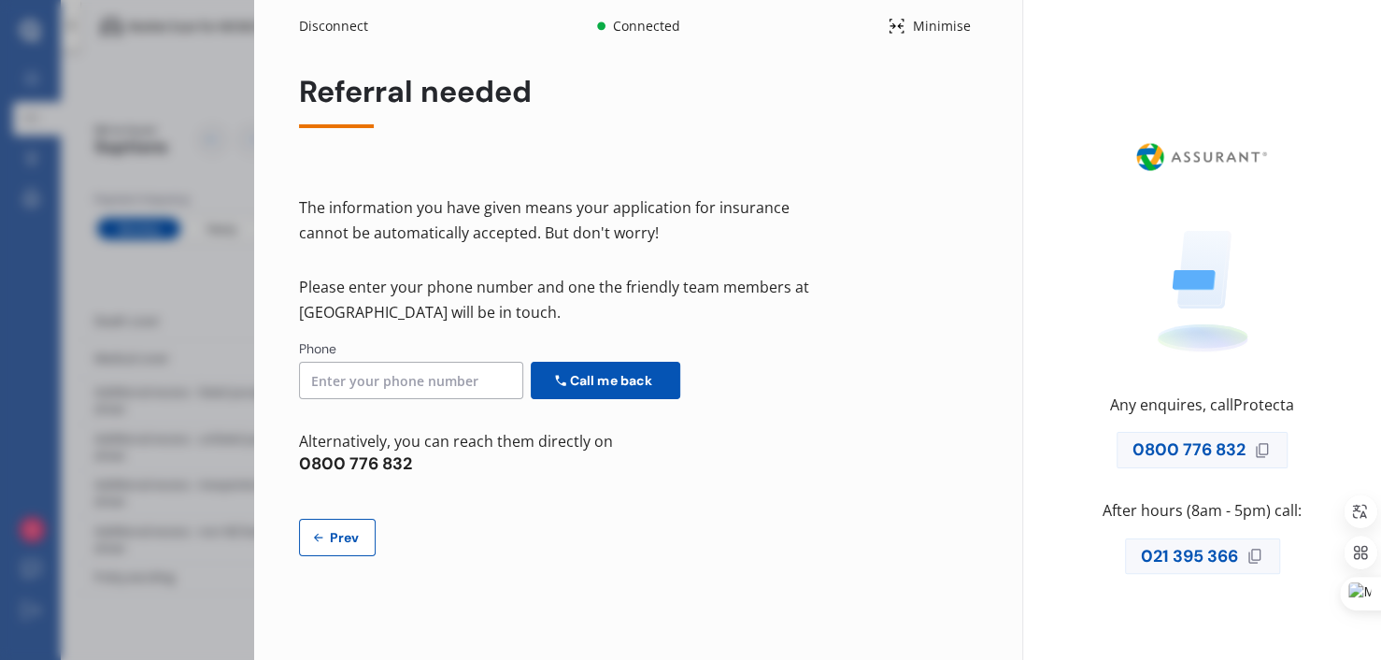
select select "[GEOGRAPHIC_DATA]"
select select "Miss"
select select "12"
select select "01"
select select "2006"
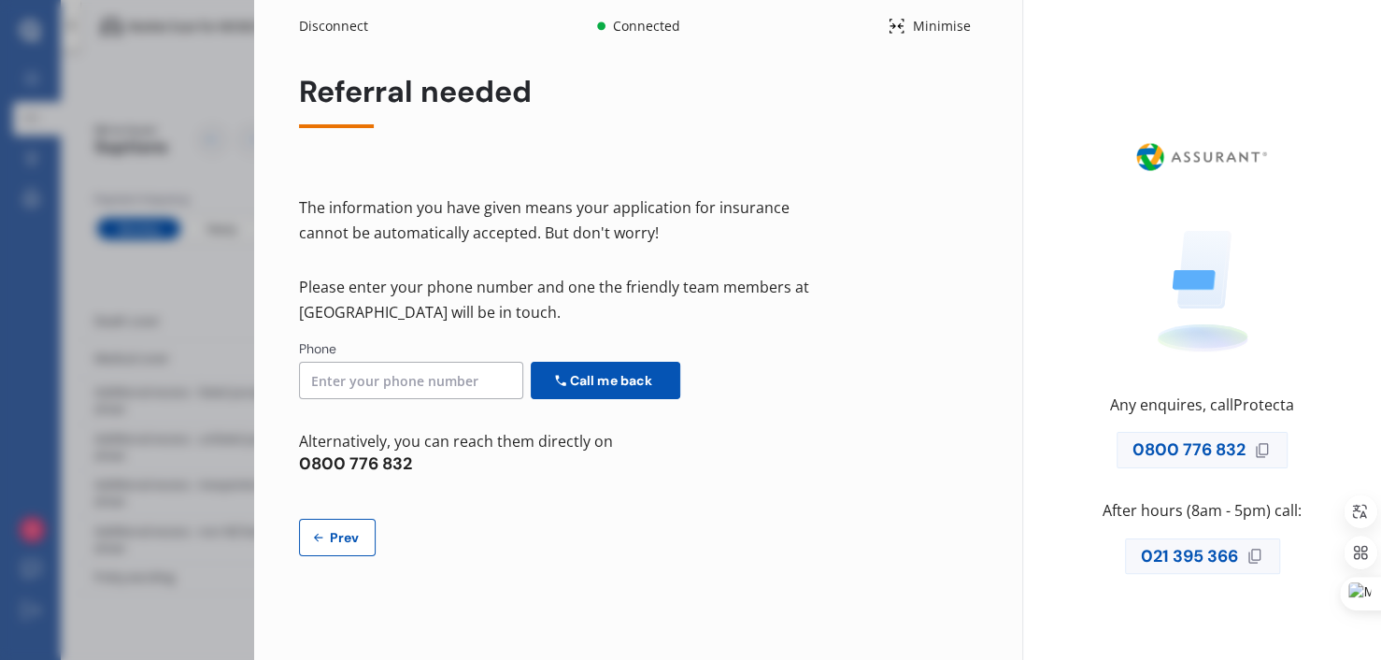
select select "restricted"
select select "2-4 years"
select select "[GEOGRAPHIC_DATA]"
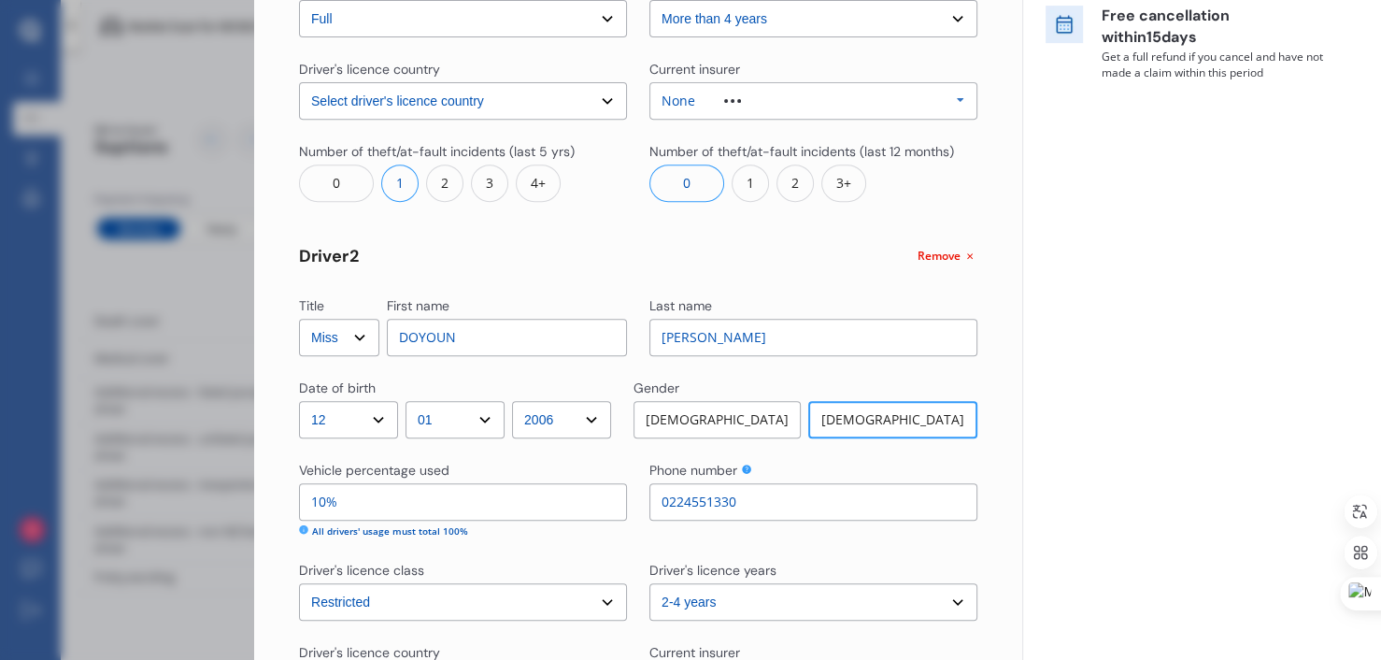
scroll to position [448, 0]
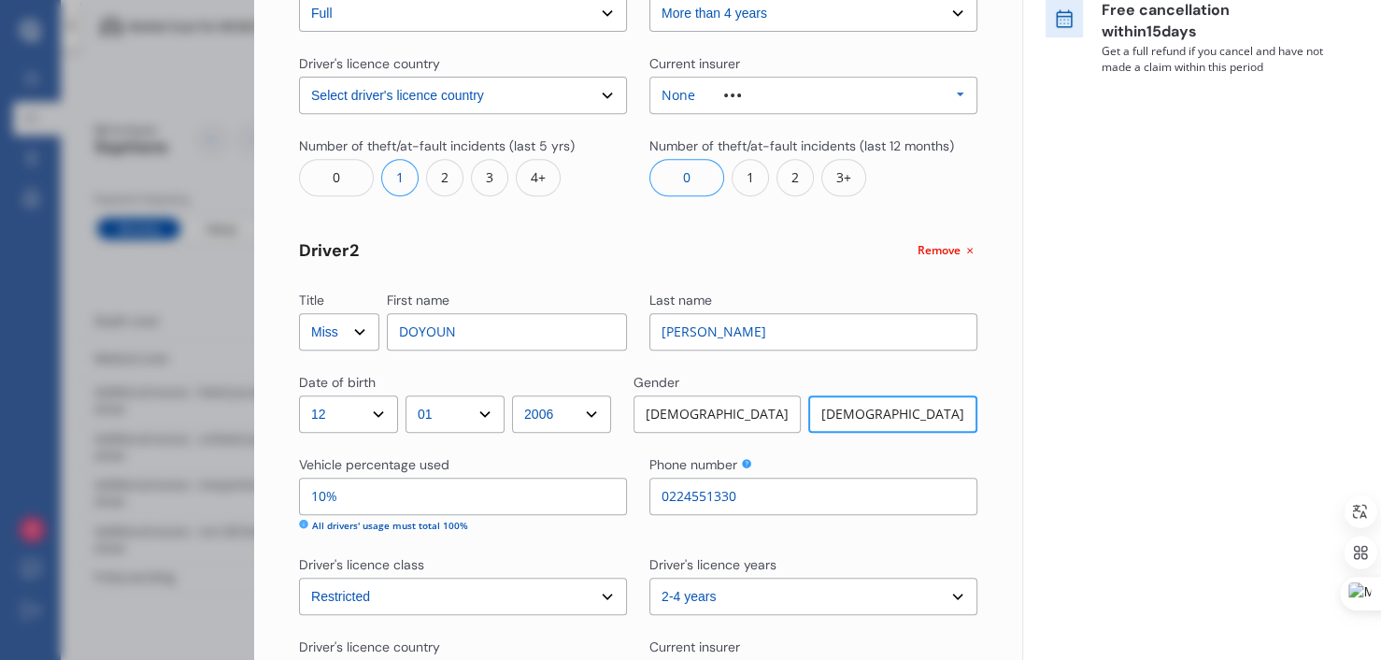
click at [957, 253] on icon at bounding box center [969, 250] width 15 height 15
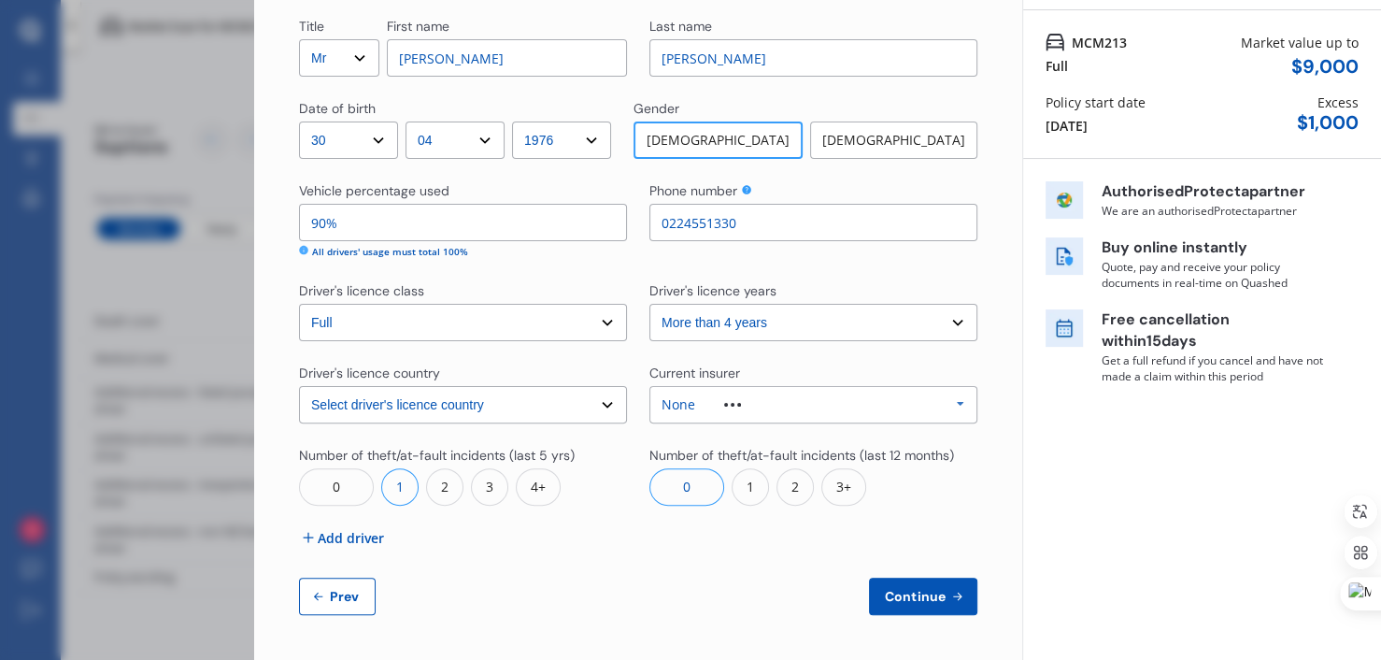
scroll to position [138, 0]
click at [413, 231] on input "90%" at bounding box center [463, 223] width 328 height 37
type input "9%"
type input "100%"
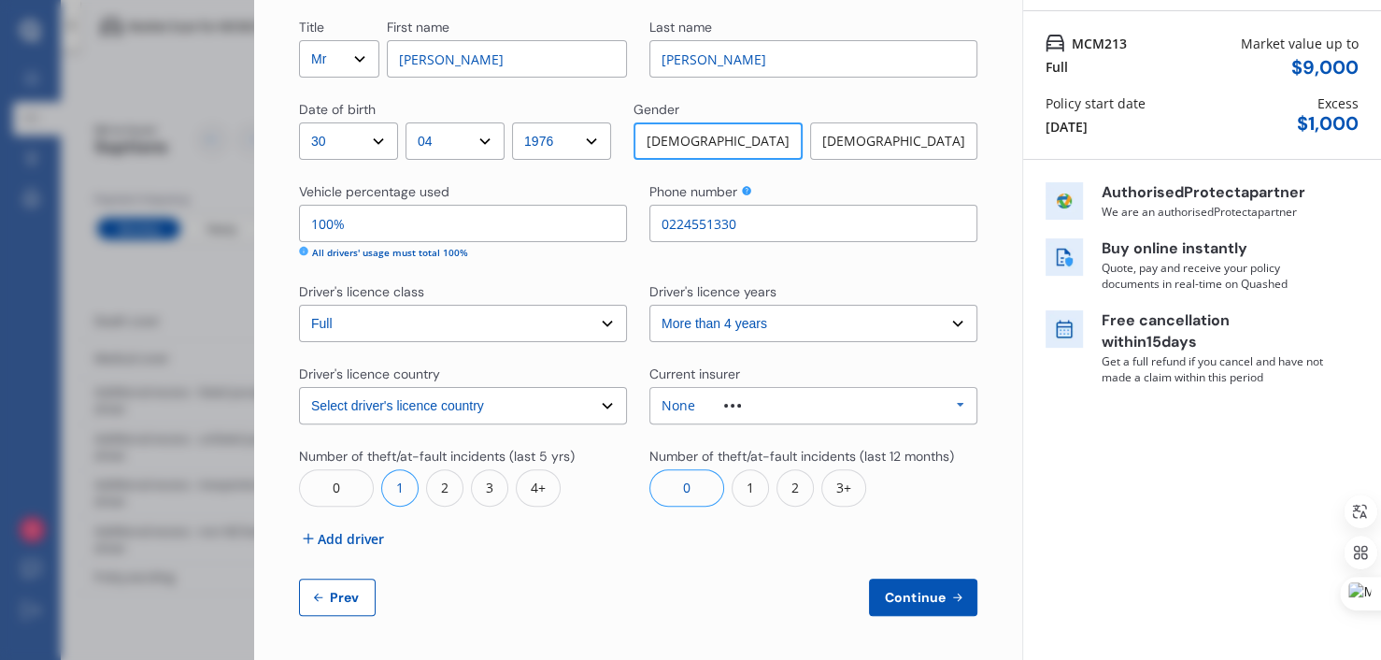
click at [890, 590] on span "Continue" at bounding box center [915, 597] width 68 height 15
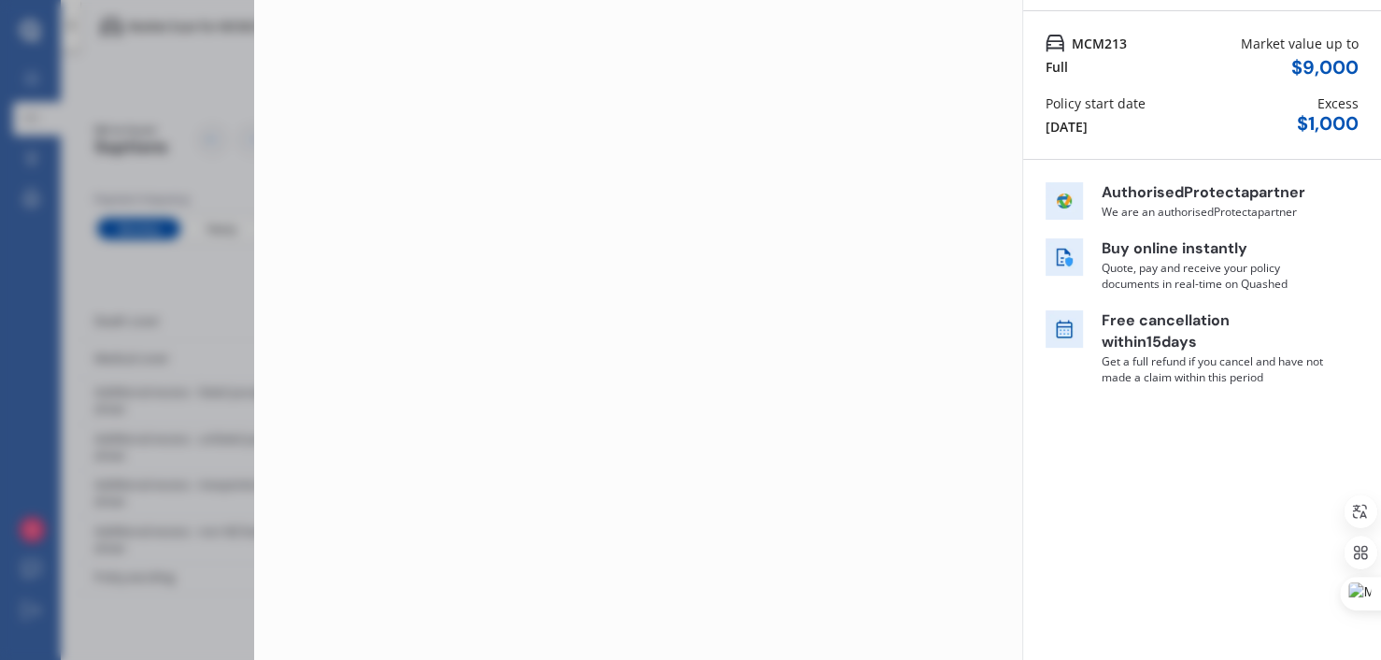
scroll to position [0, 0]
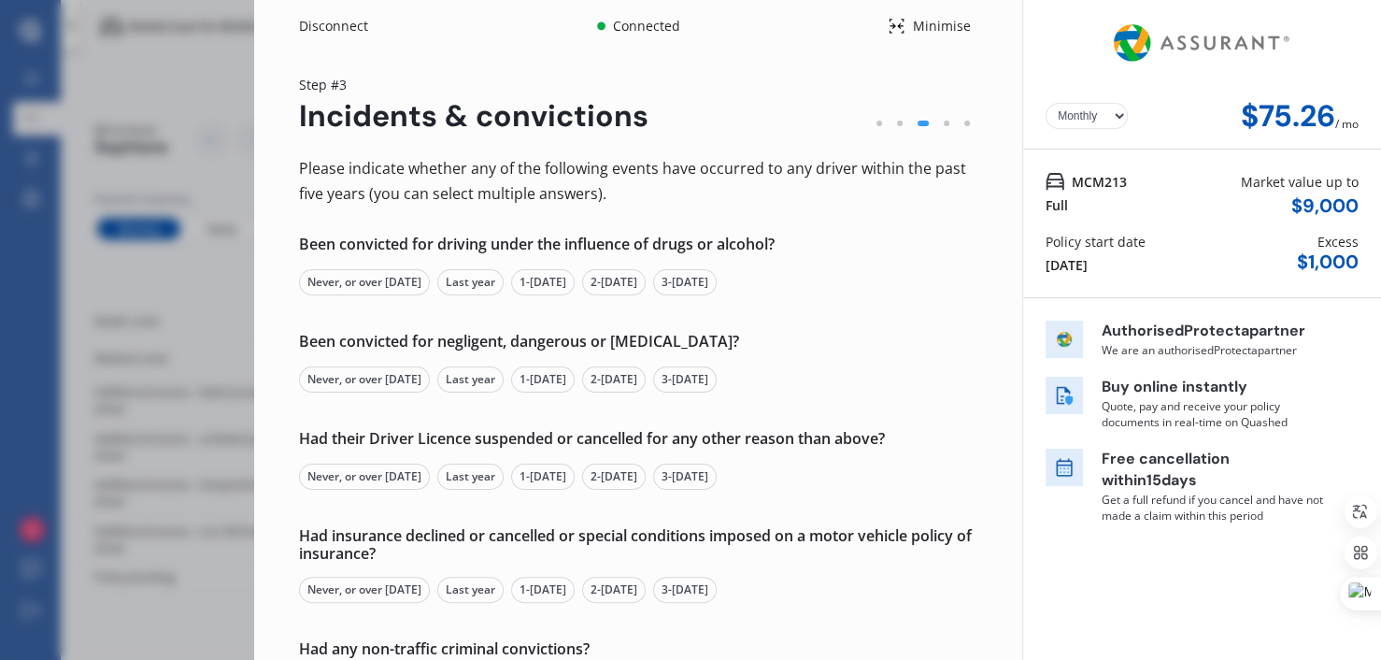
click at [367, 280] on div "Never, or over [DATE]" at bounding box center [364, 282] width 131 height 26
click at [367, 379] on div "Never, or over [DATE]" at bounding box center [364, 379] width 131 height 26
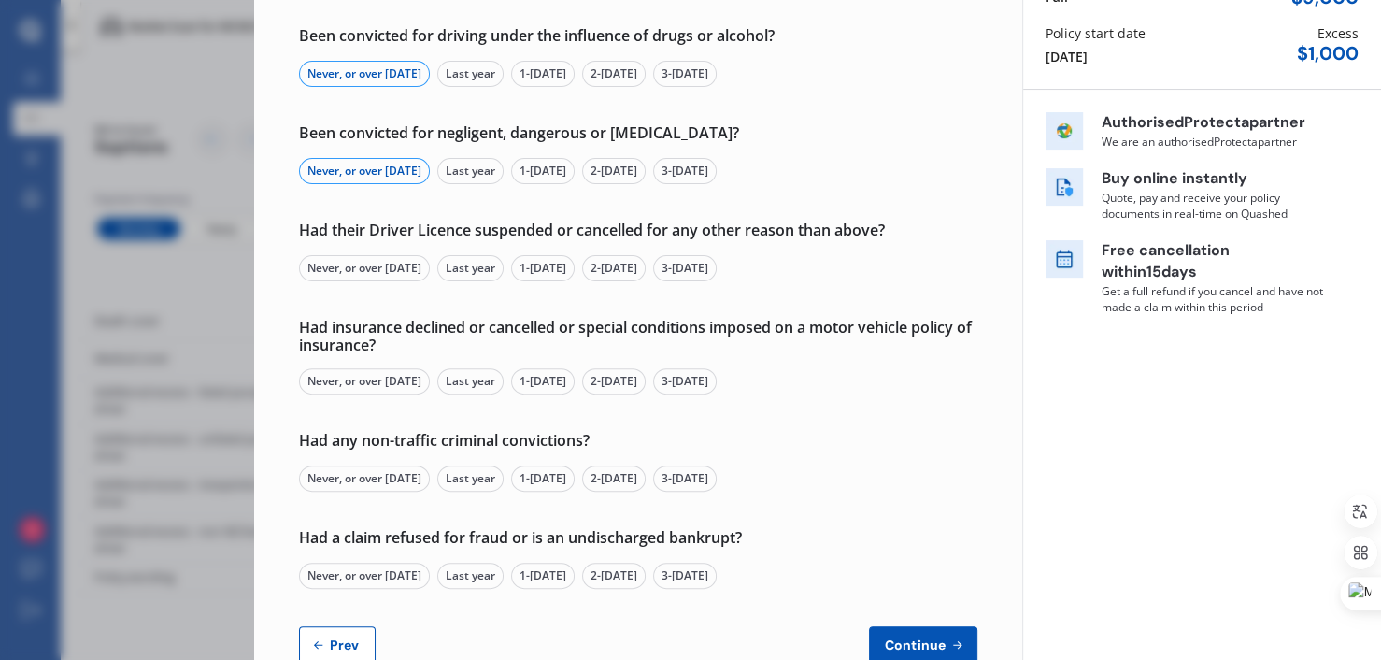
click at [357, 267] on div "Never, or over [DATE]" at bounding box center [364, 268] width 131 height 26
click at [357, 383] on div "Never, or over [DATE]" at bounding box center [364, 381] width 131 height 26
click at [362, 479] on div "Never, or over [DATE]" at bounding box center [364, 478] width 131 height 26
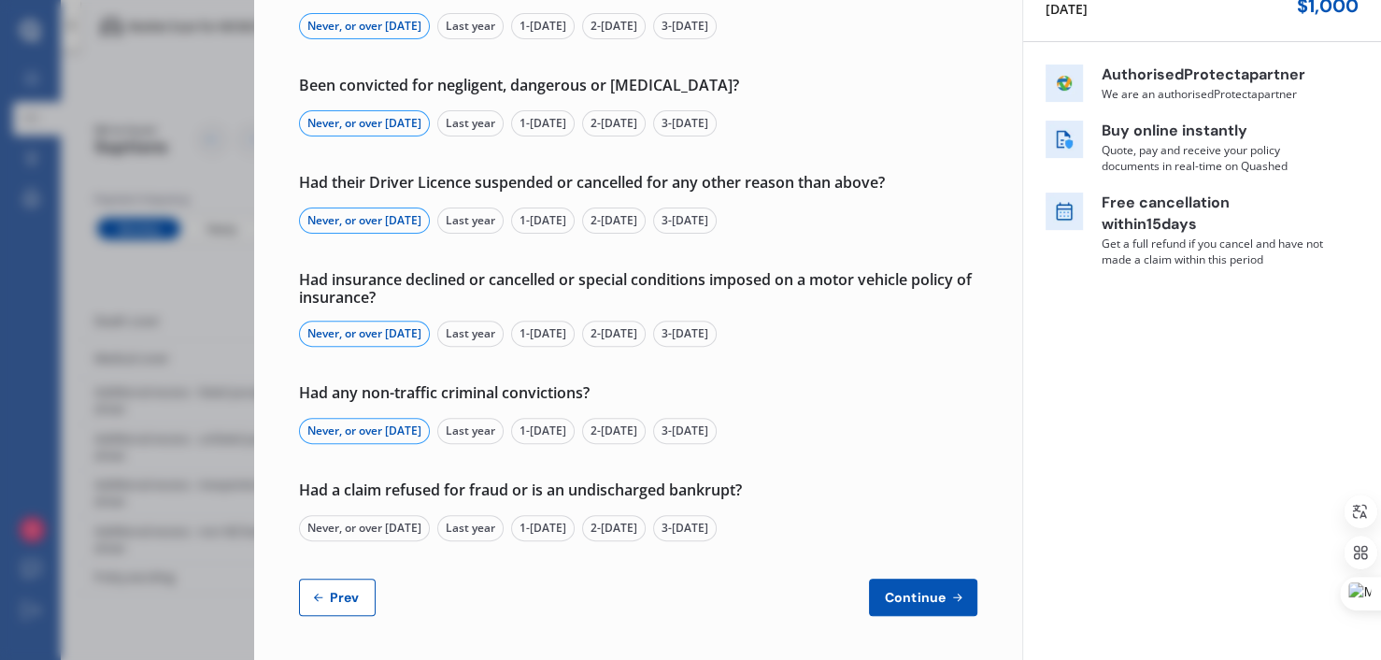
click at [361, 524] on div "Never, or over [DATE]" at bounding box center [364, 528] width 131 height 26
click at [912, 604] on button "Continue" at bounding box center [923, 596] width 108 height 37
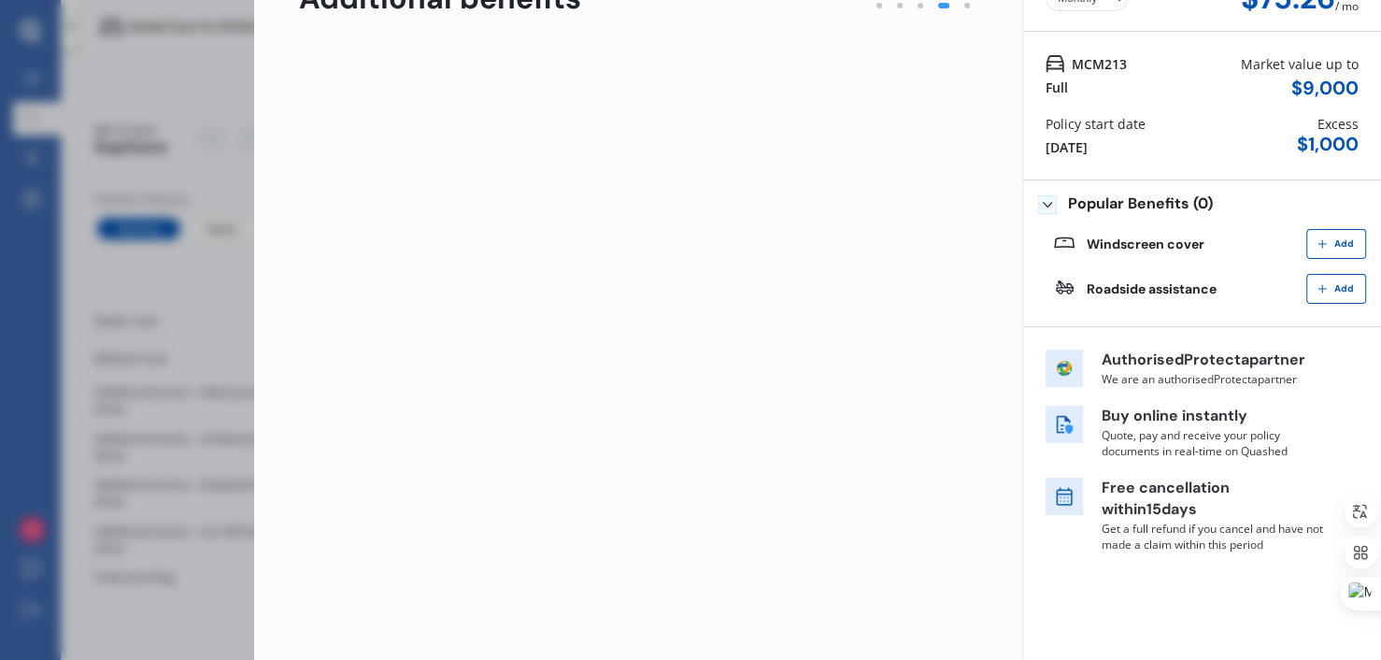
scroll to position [0, 0]
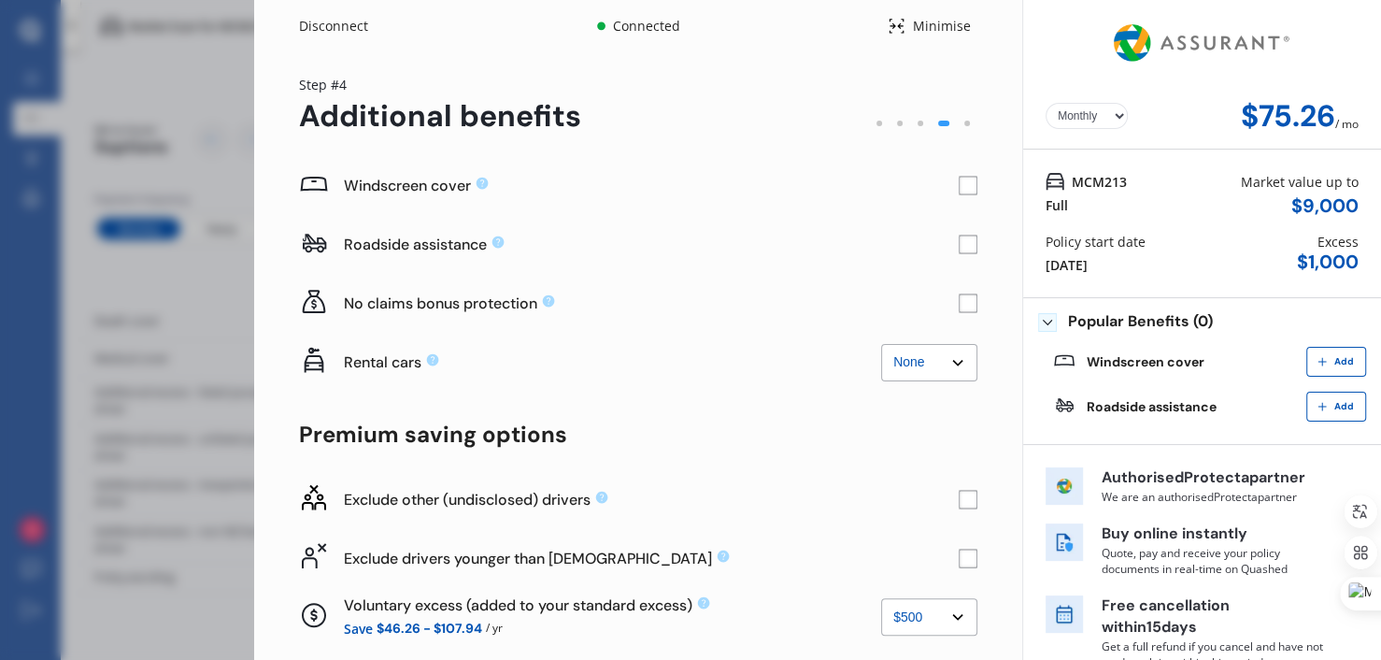
click at [957, 178] on rect at bounding box center [968, 186] width 18 height 18
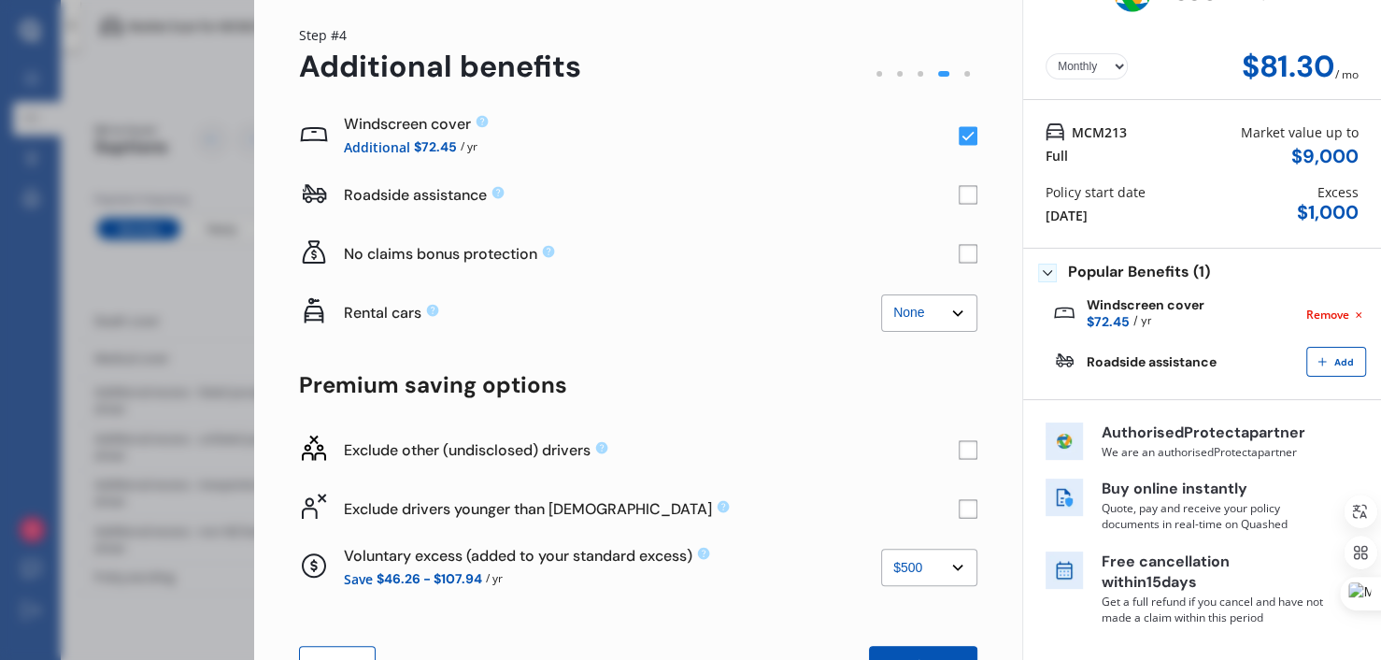
scroll to position [50, 0]
click at [957, 190] on rect at bounding box center [968, 195] width 19 height 19
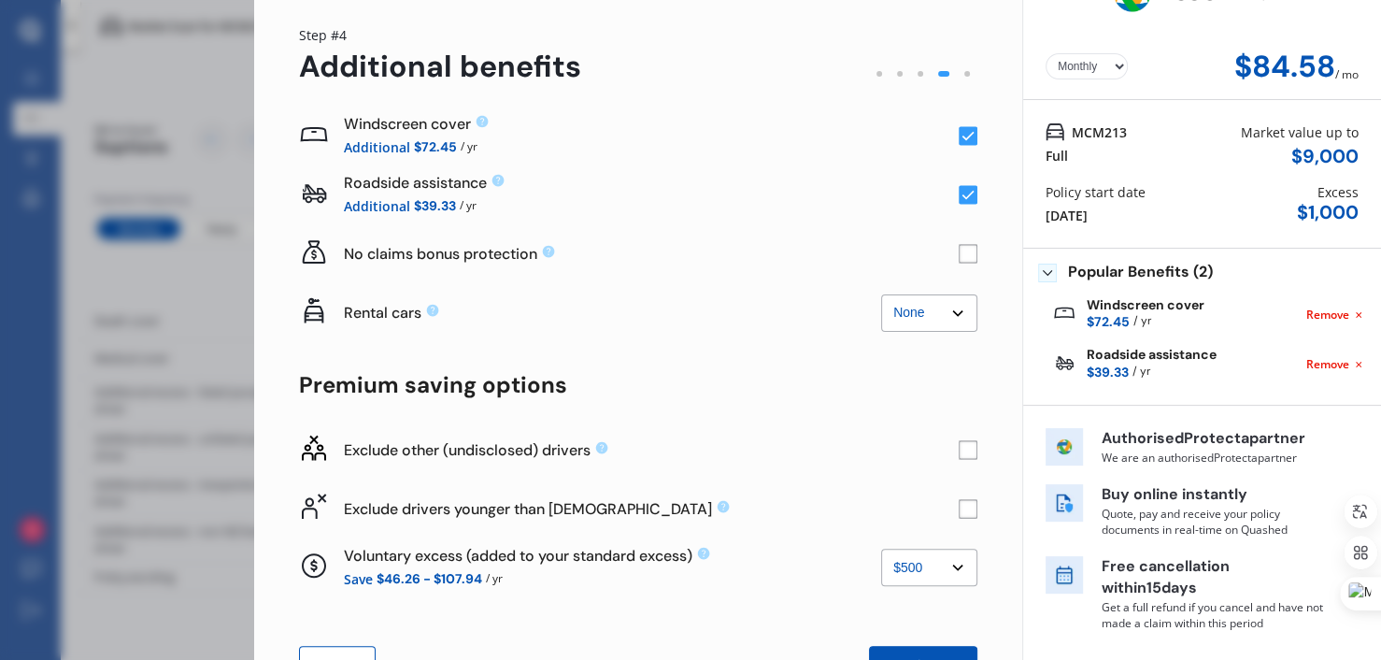
click at [957, 253] on rect at bounding box center [968, 254] width 19 height 19
click at [957, 253] on icon at bounding box center [968, 253] width 12 height 9
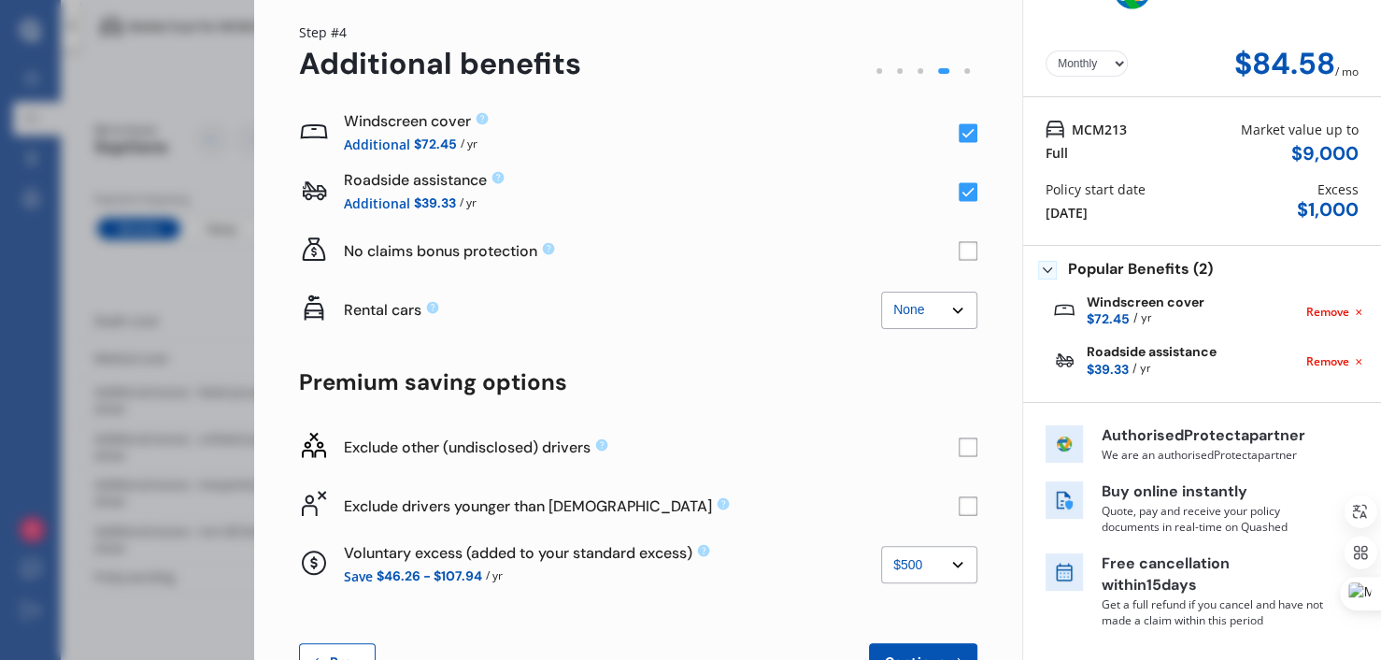
scroll to position [51, 0]
click at [957, 441] on rect at bounding box center [968, 447] width 19 height 19
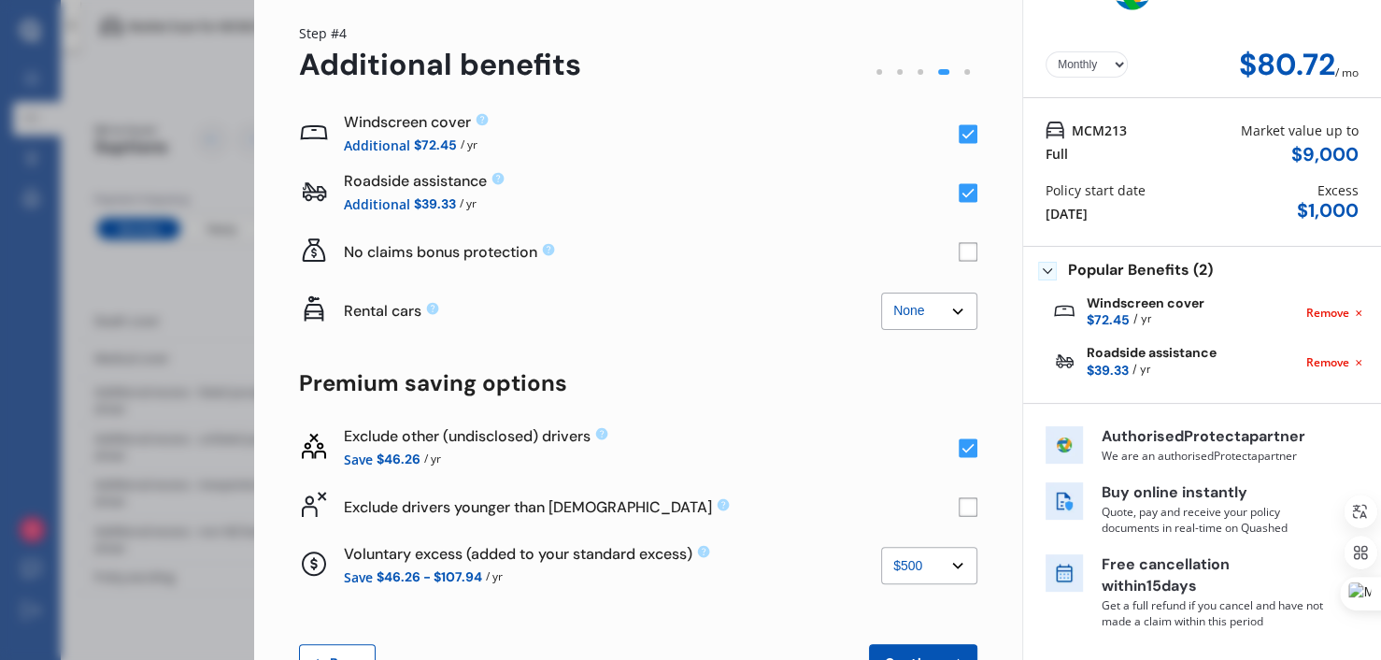
click at [957, 503] on rect at bounding box center [968, 506] width 19 height 19
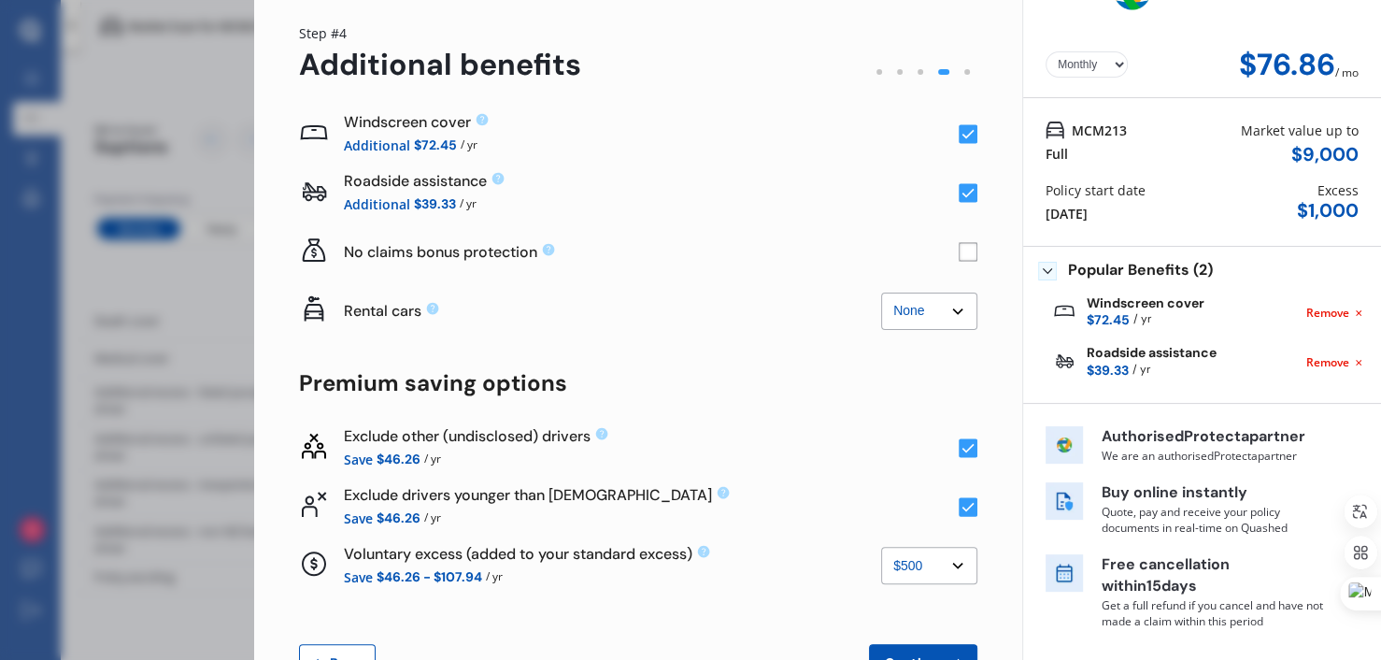
click at [957, 503] on rect at bounding box center [968, 506] width 19 height 19
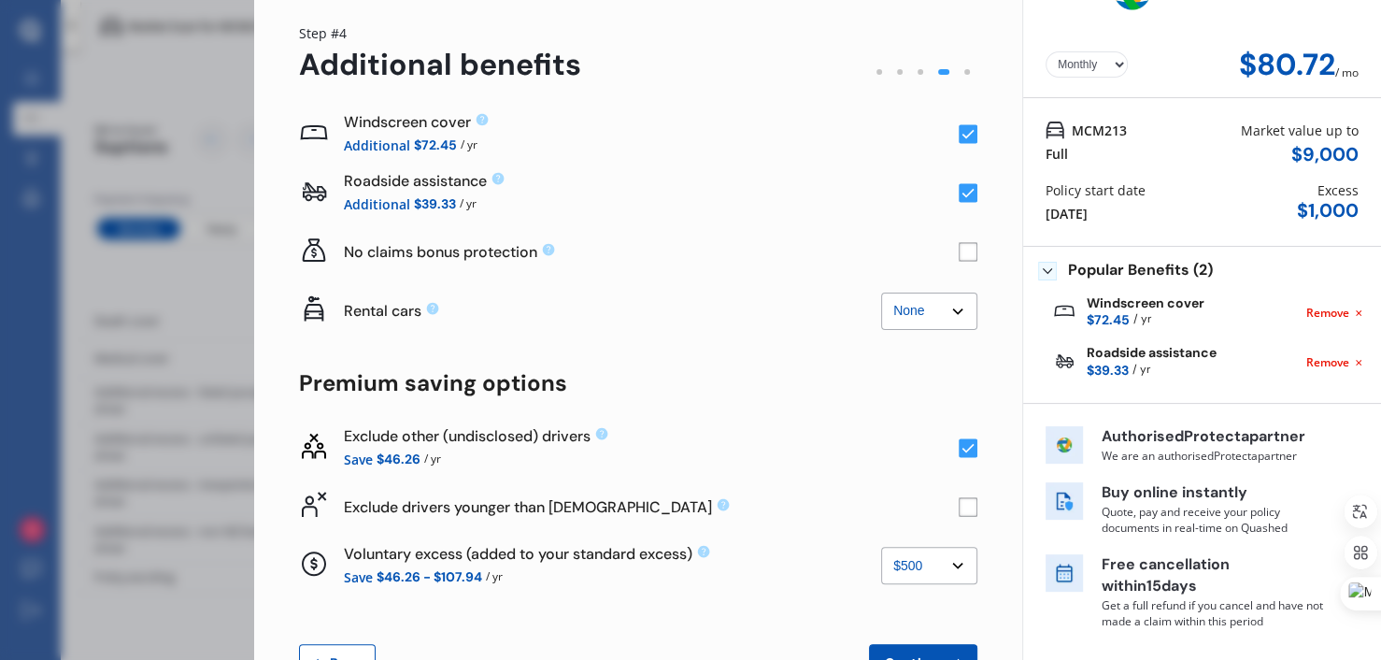
click at [957, 445] on rect at bounding box center [968, 447] width 19 height 19
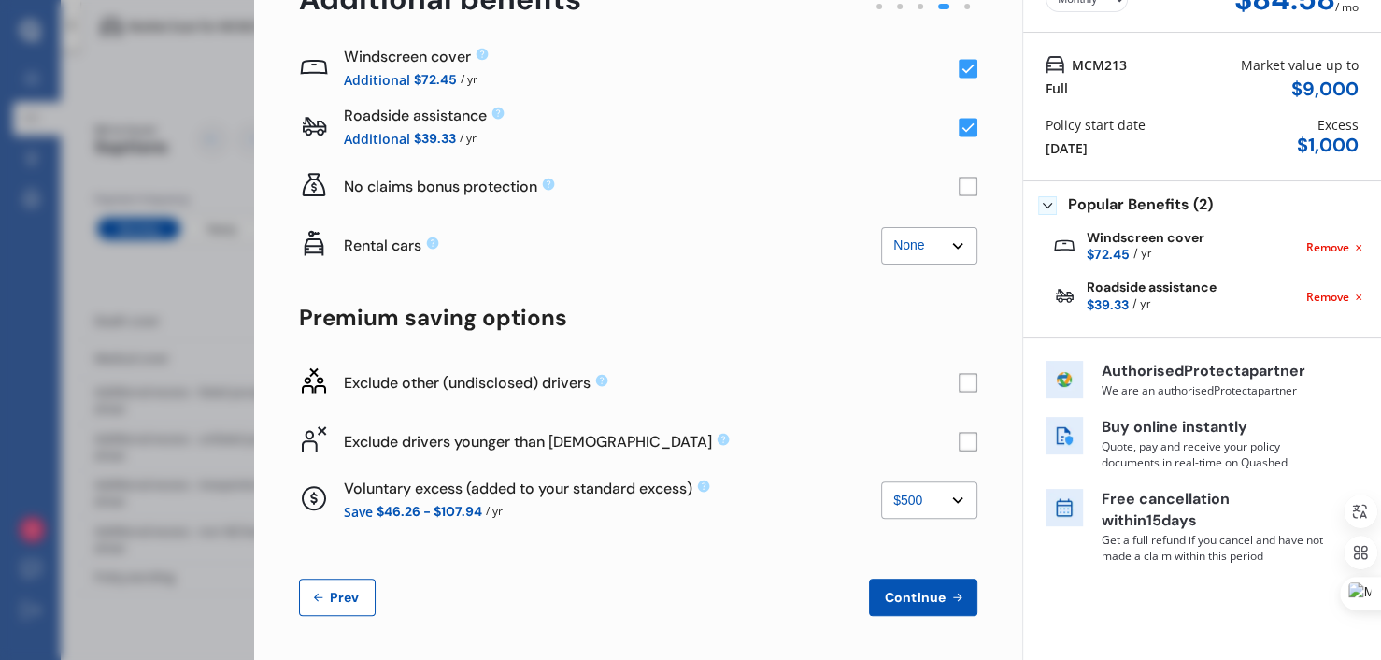
click at [938, 495] on select "None $500 $1,000" at bounding box center [929, 499] width 96 height 37
click at [881, 481] on select "None $500 $1,000" at bounding box center [929, 499] width 96 height 37
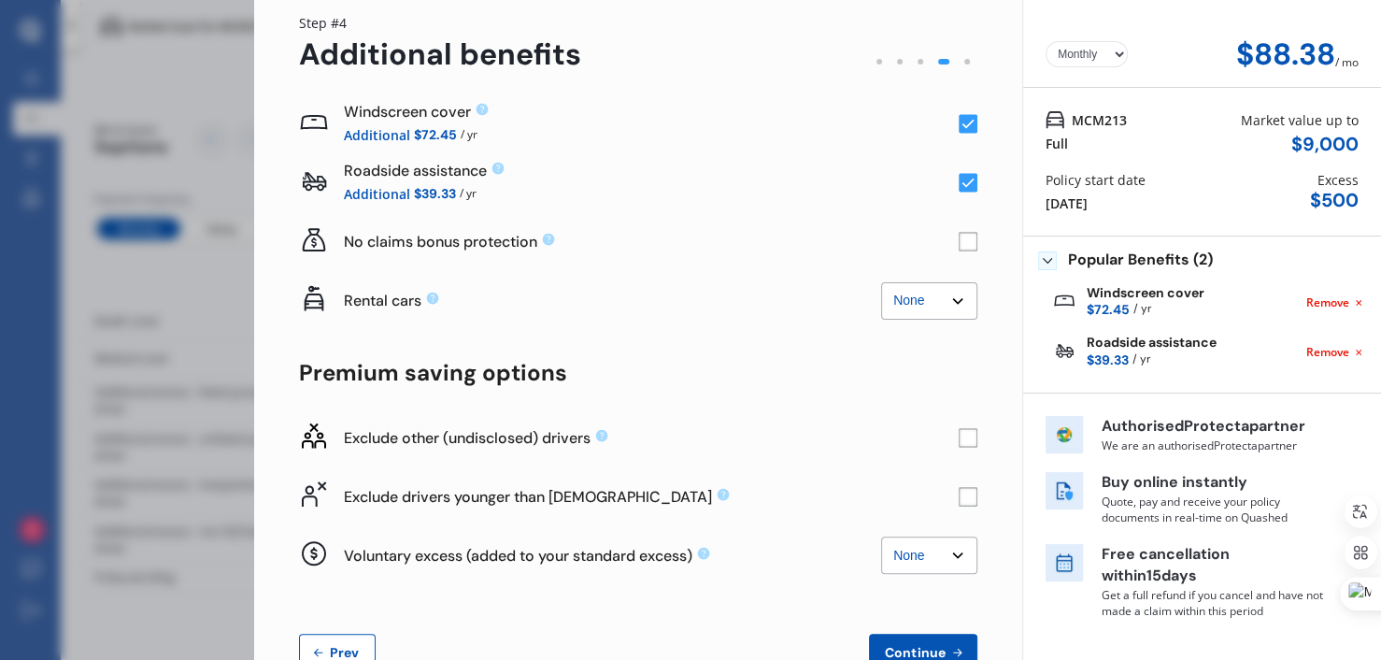
scroll to position [56, 0]
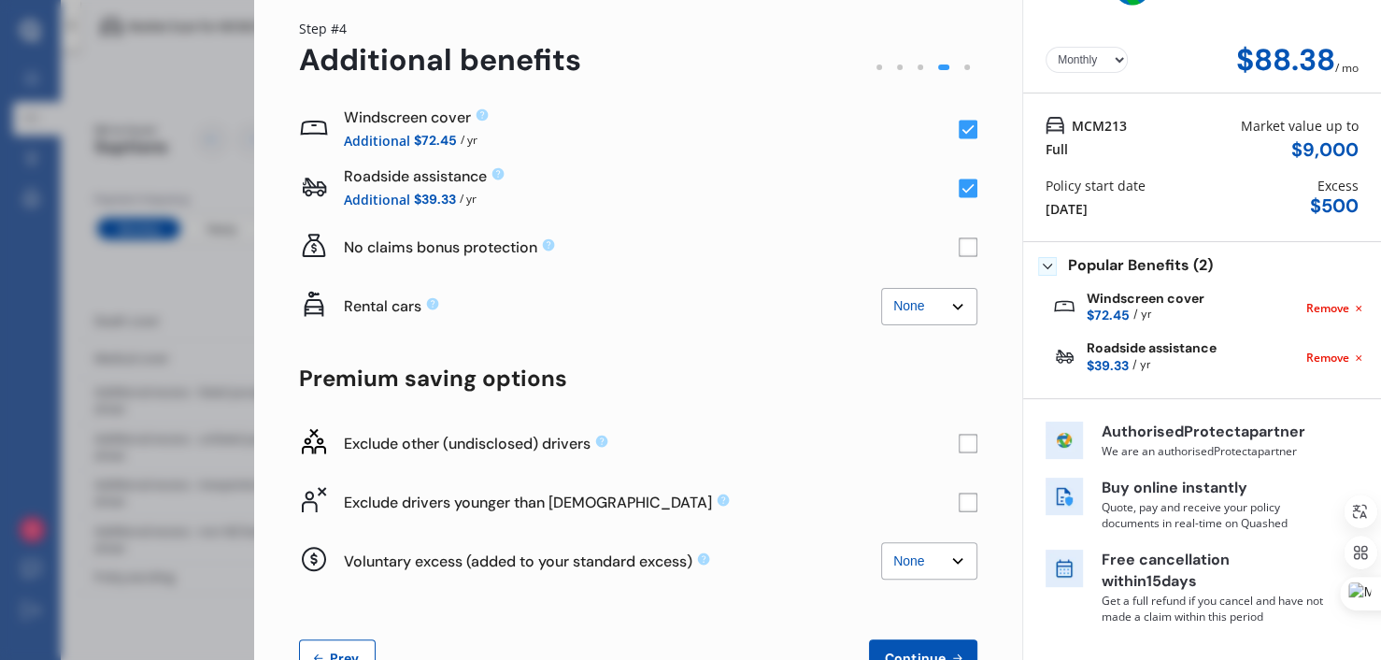
click at [917, 539] on div "Voluntary excess (added to your standard excess) None $500 $1,000 None $500 $1,…" at bounding box center [638, 561] width 678 height 59
click at [916, 569] on select "None $500 $1,000" at bounding box center [929, 560] width 96 height 37
select select "500.00"
click at [881, 542] on select "None $500 $1,000" at bounding box center [929, 560] width 96 height 37
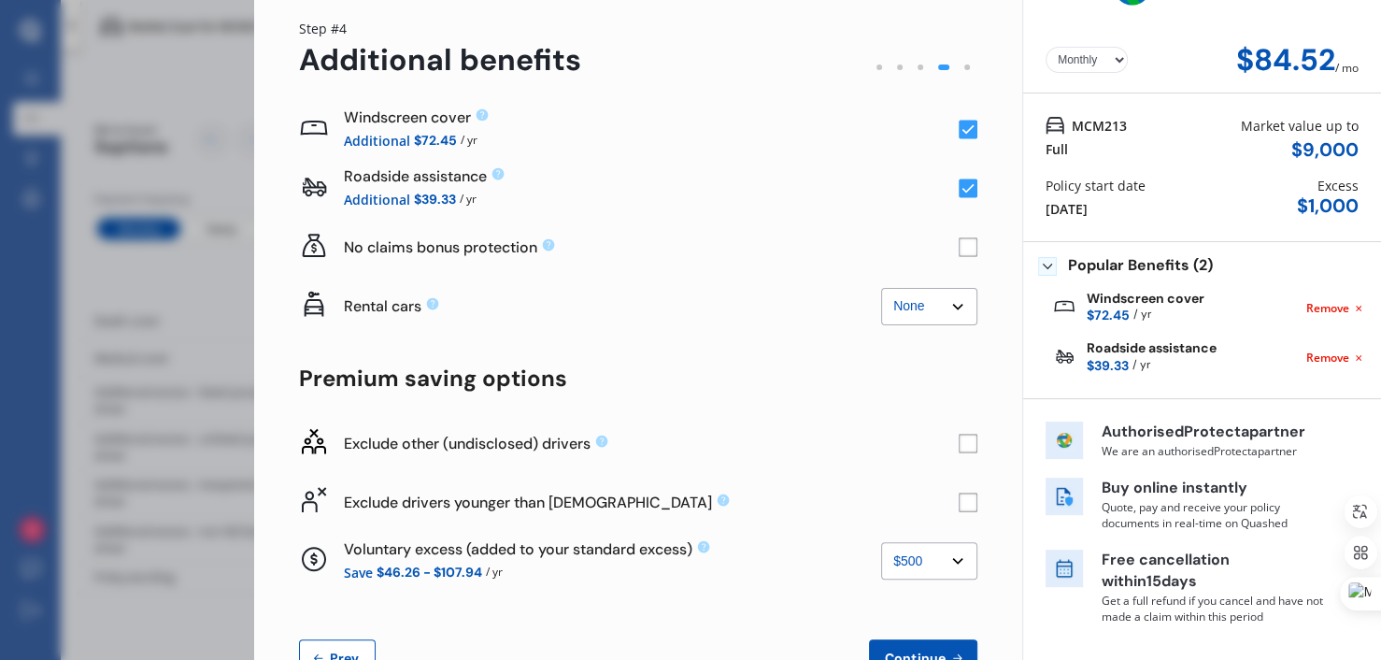
click at [788, 519] on div "Exclude drivers younger than [DEMOGRAPHIC_DATA]" at bounding box center [651, 502] width 615 height 44
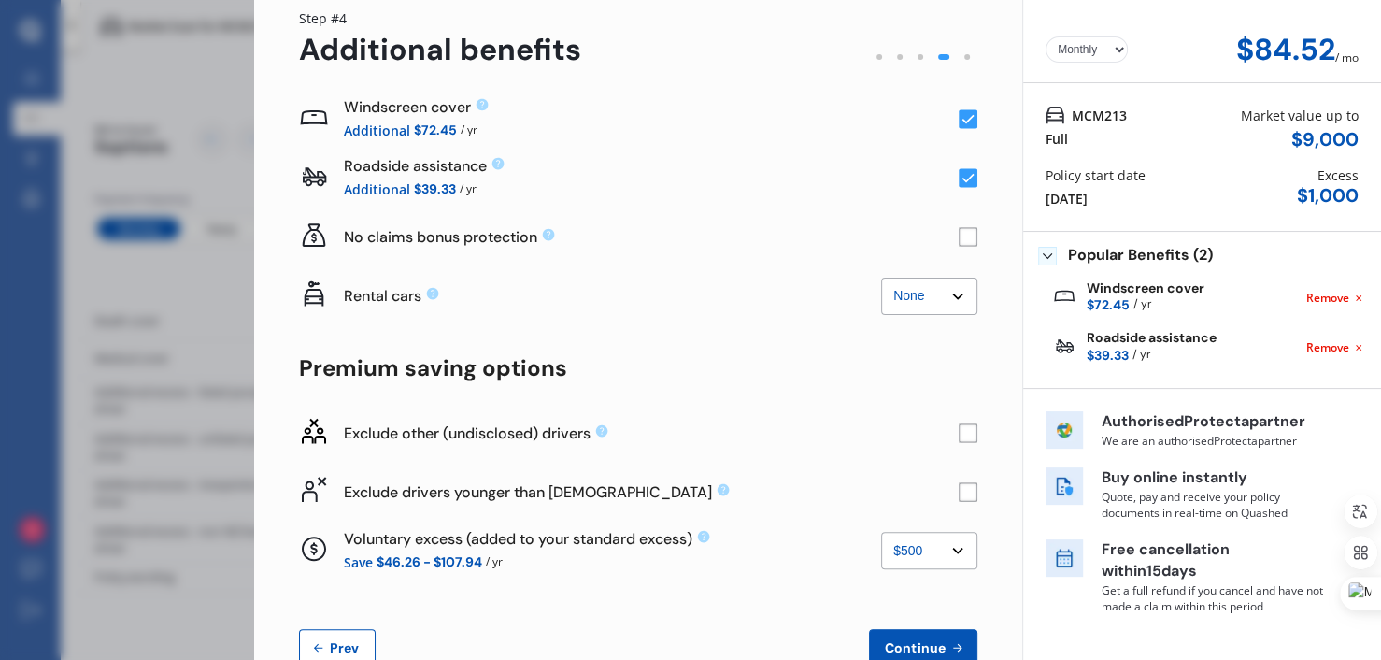
scroll to position [65, 0]
click at [957, 441] on rect at bounding box center [968, 433] width 19 height 19
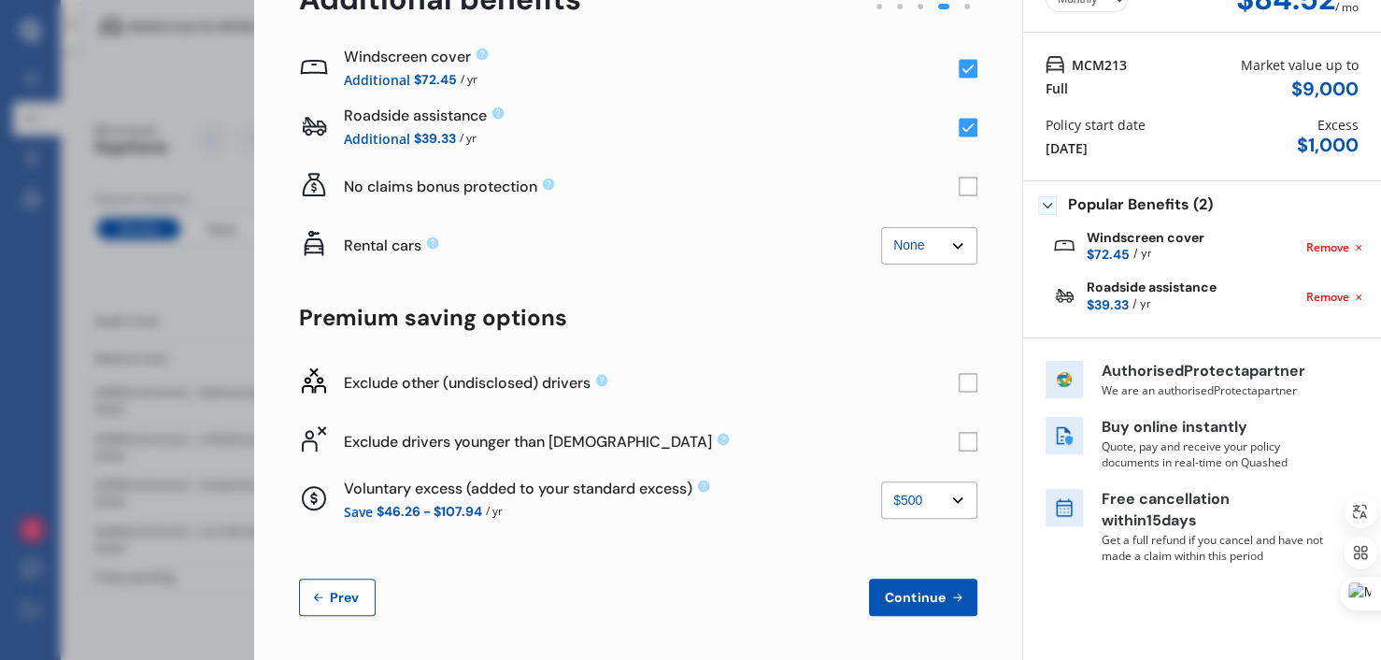
click at [881, 603] on span "Continue" at bounding box center [915, 597] width 68 height 15
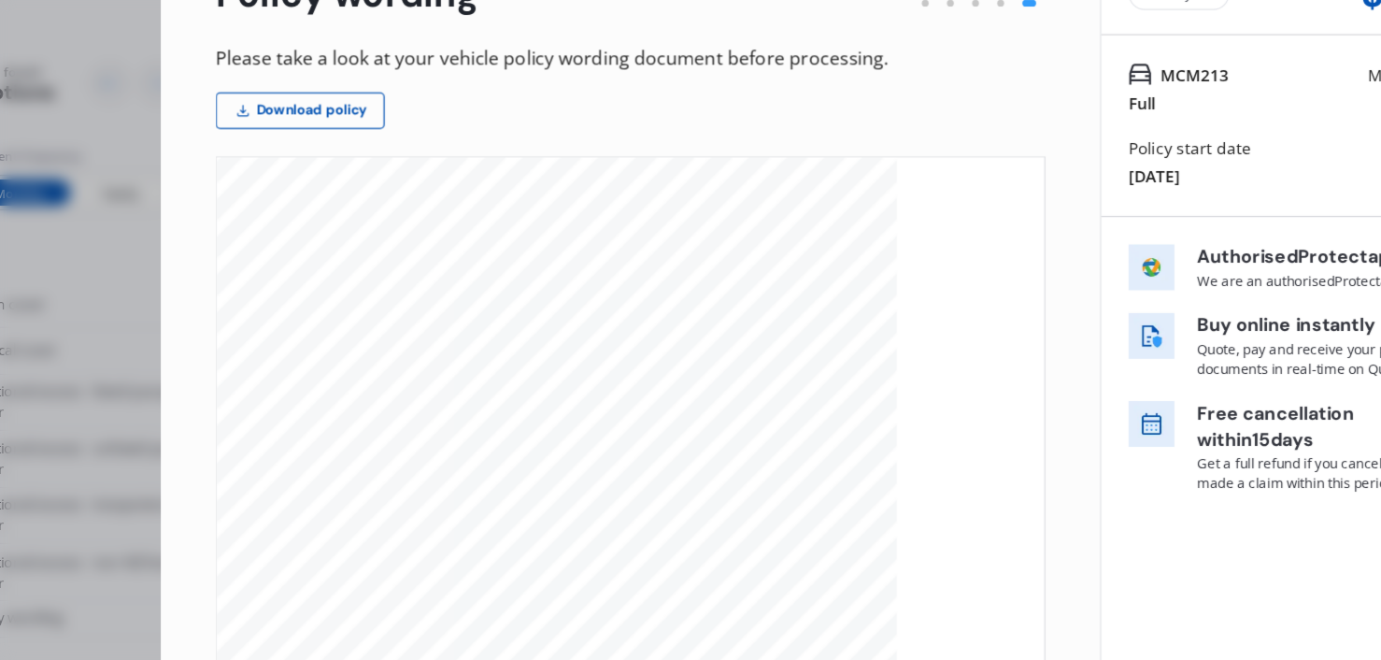
scroll to position [1844, 0]
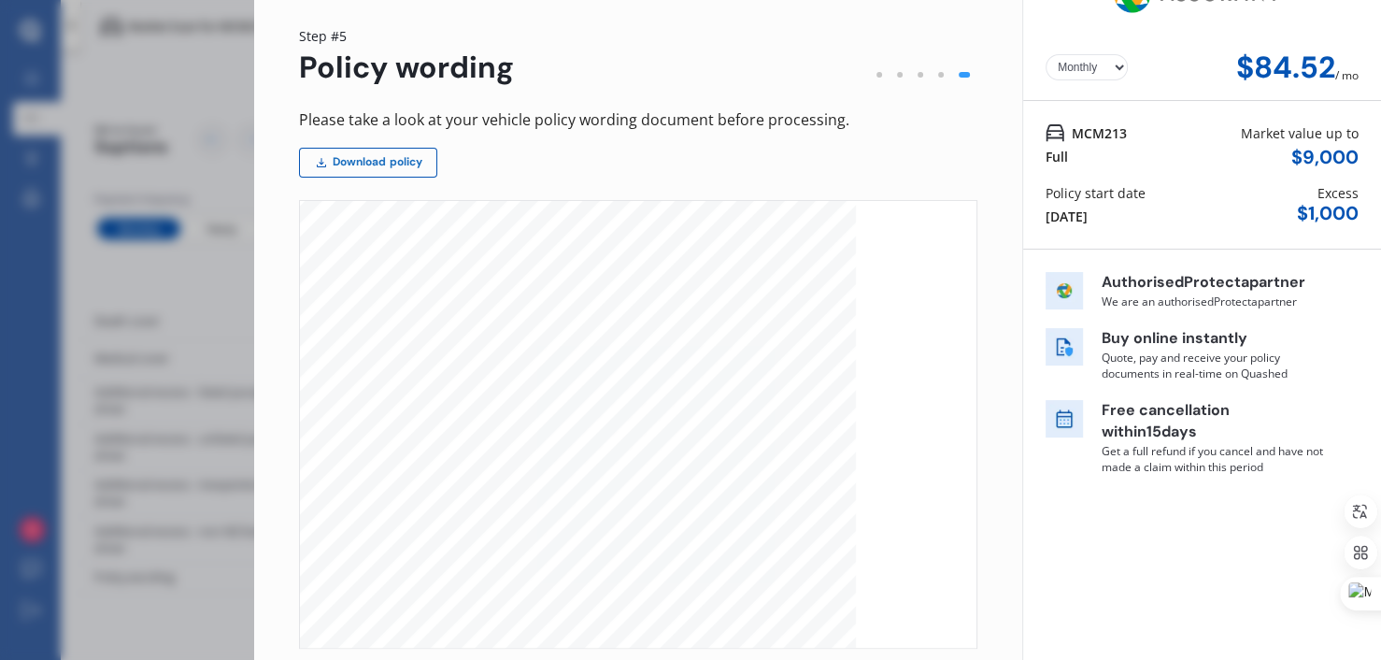
click at [350, 152] on link "Download policy" at bounding box center [368, 163] width 138 height 30
click at [938, 75] on div at bounding box center [941, 75] width 6 height 6
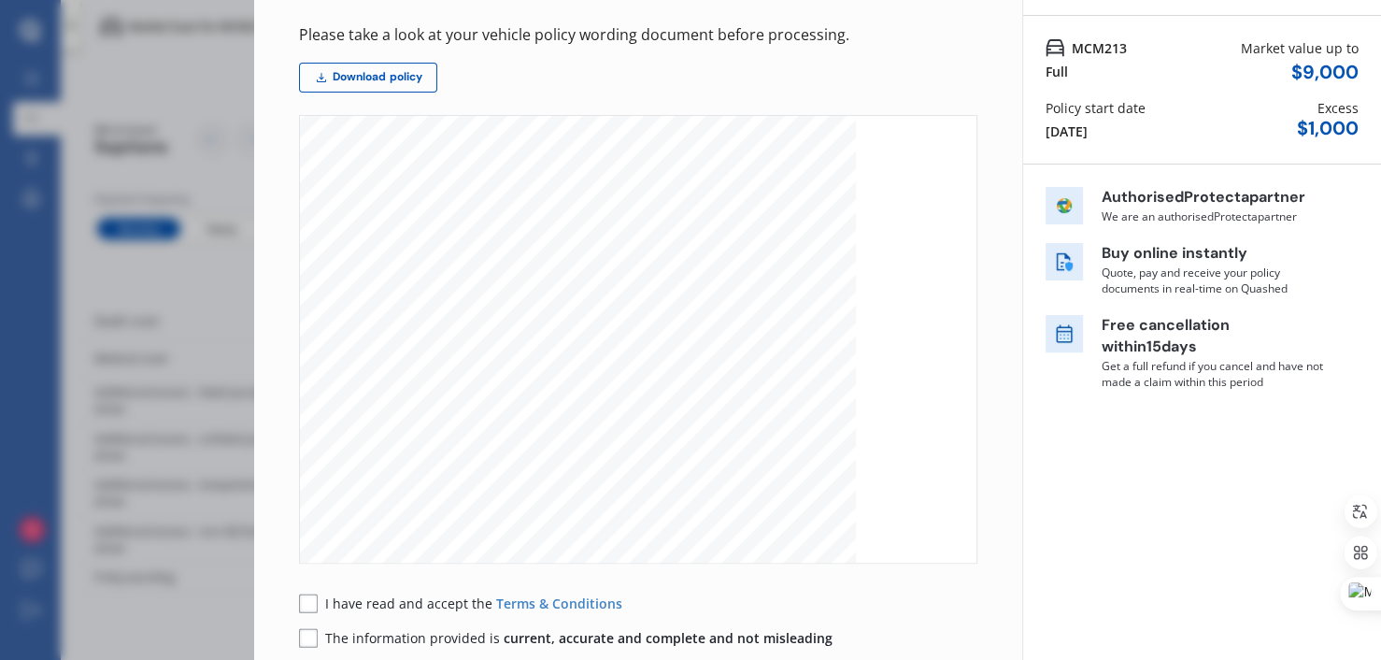
scroll to position [0, 0]
